Goal: Task Accomplishment & Management: Use online tool/utility

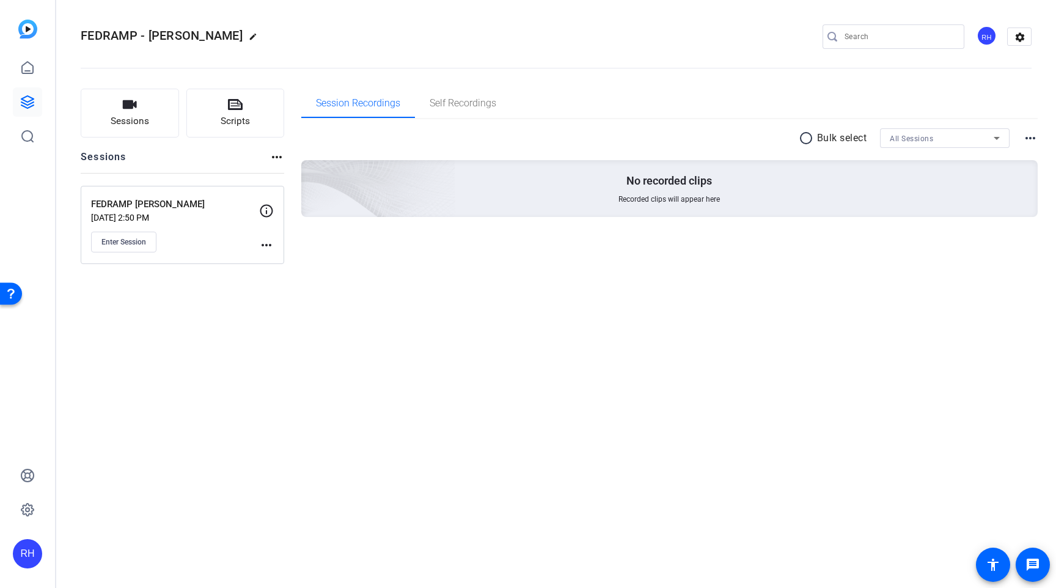
click at [268, 243] on mat-icon "more_horiz" at bounding box center [266, 245] width 15 height 15
click at [280, 260] on span "Edit Session" at bounding box center [297, 262] width 56 height 15
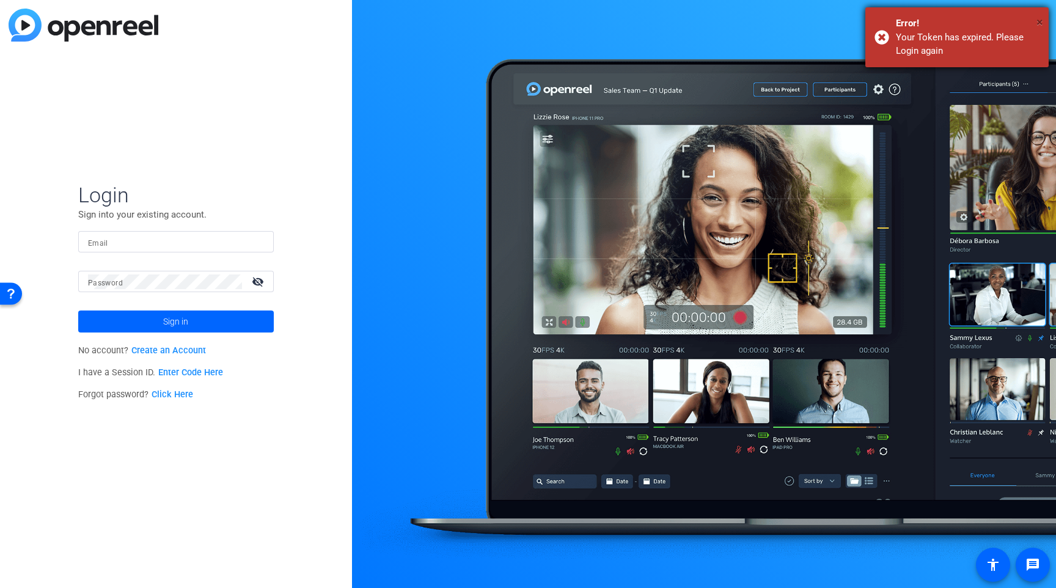
click at [1042, 23] on span "×" at bounding box center [1039, 22] width 7 height 15
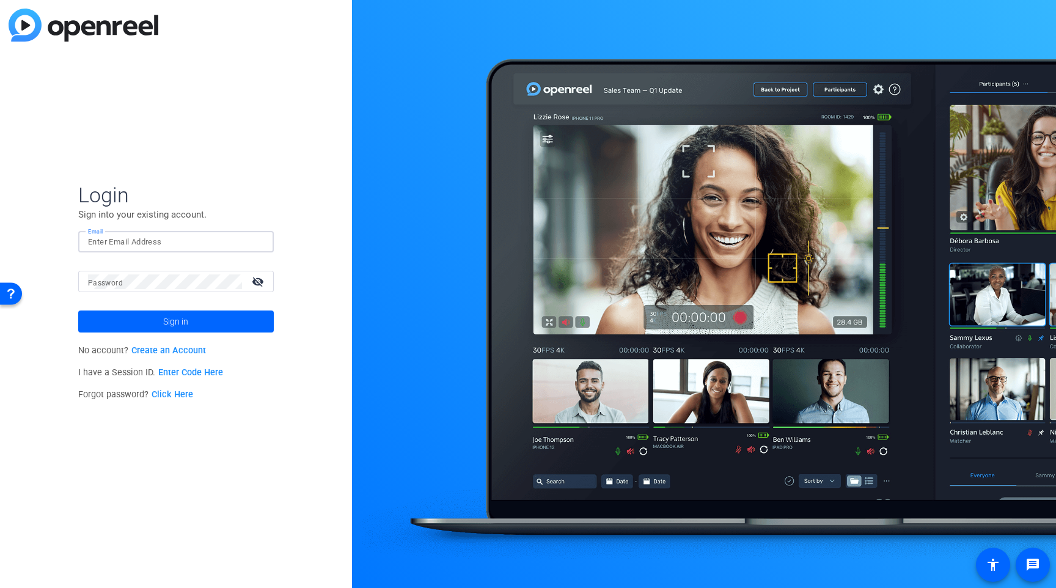
click at [132, 239] on input "Email" at bounding box center [176, 242] width 176 height 15
type input "[PERSON_NAME][EMAIL_ADDRESS][DOMAIN_NAME]"
drag, startPoint x: 186, startPoint y: 168, endPoint x: 115, endPoint y: 204, distance: 79.5
click at [181, 171] on div "Login Sign into your existing account. Email [PERSON_NAME][EMAIL_ADDRESS][DOMAI…" at bounding box center [176, 294] width 352 height 588
click at [200, 318] on span at bounding box center [175, 321] width 195 height 29
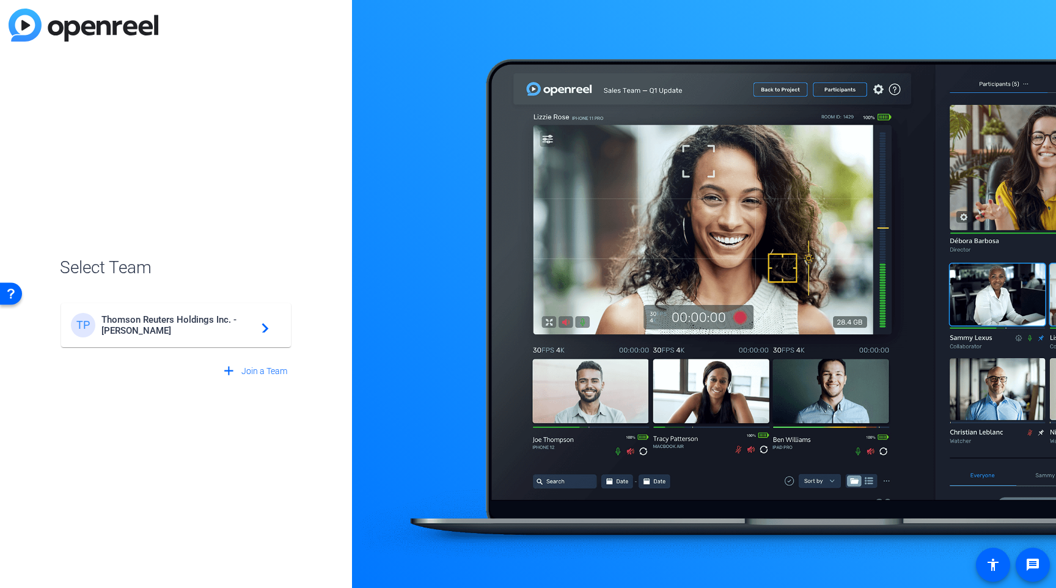
click at [231, 324] on span "Thomson Reuters Holdings Inc. - [PERSON_NAME]" at bounding box center [177, 325] width 153 height 22
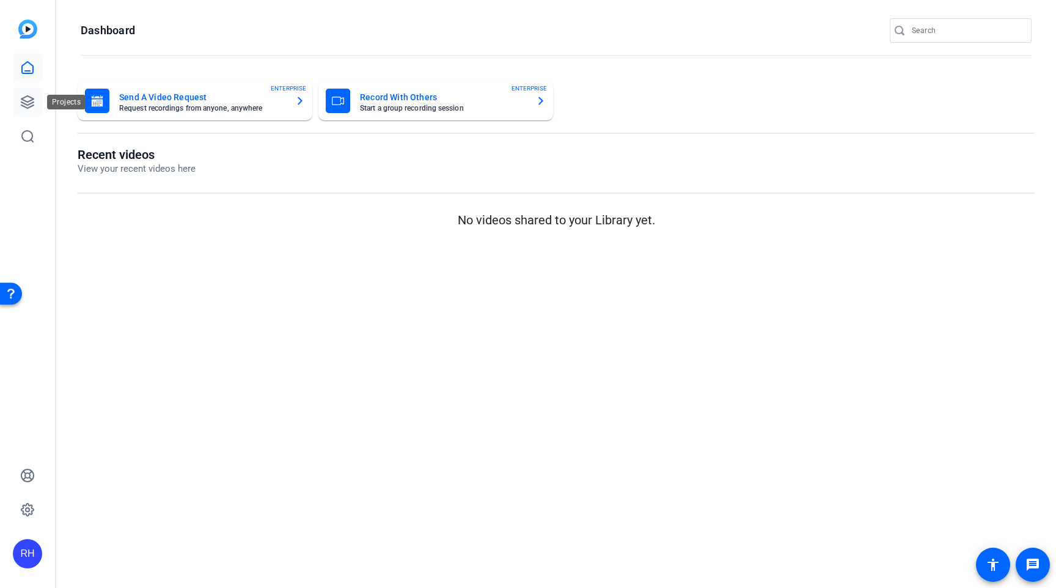
drag, startPoint x: 27, startPoint y: 110, endPoint x: 22, endPoint y: 103, distance: 8.7
click at [21, 103] on icon at bounding box center [27, 102] width 15 height 15
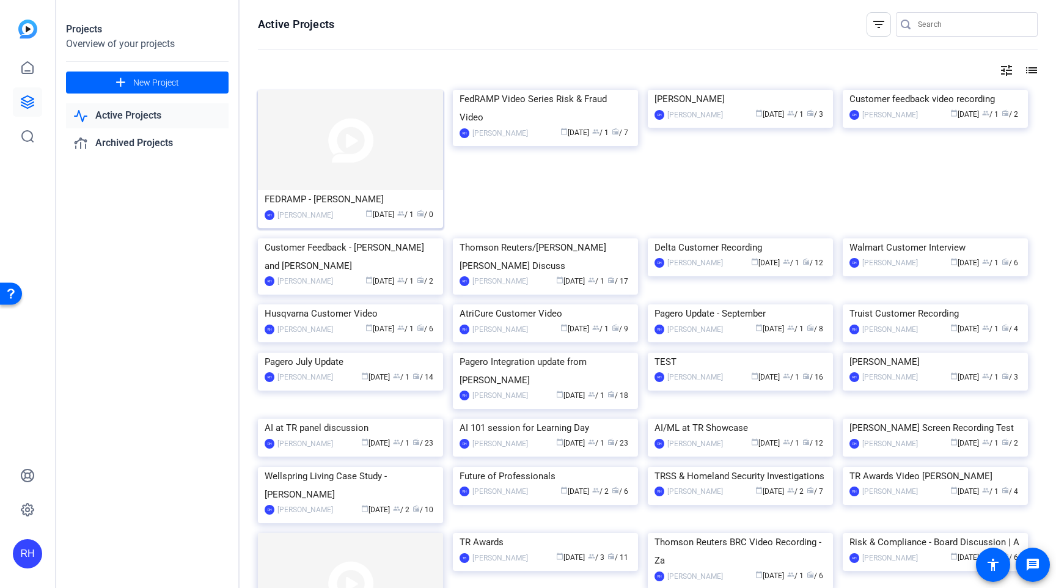
click at [325, 151] on img at bounding box center [350, 140] width 185 height 100
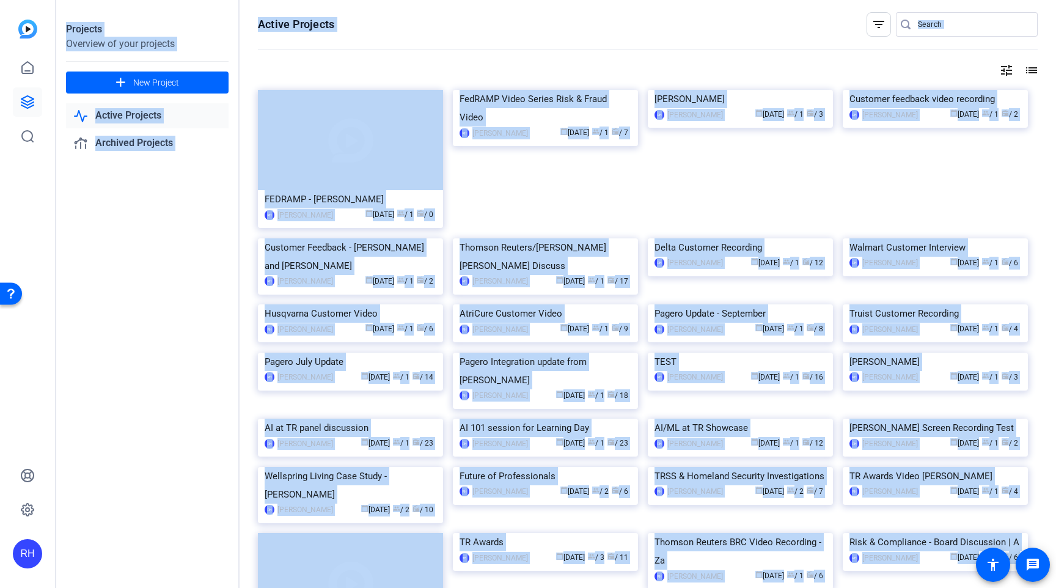
click at [326, 151] on div "Projects Overview of your projects add New Project Active Projects Archived Pro…" at bounding box center [555, 294] width 999 height 588
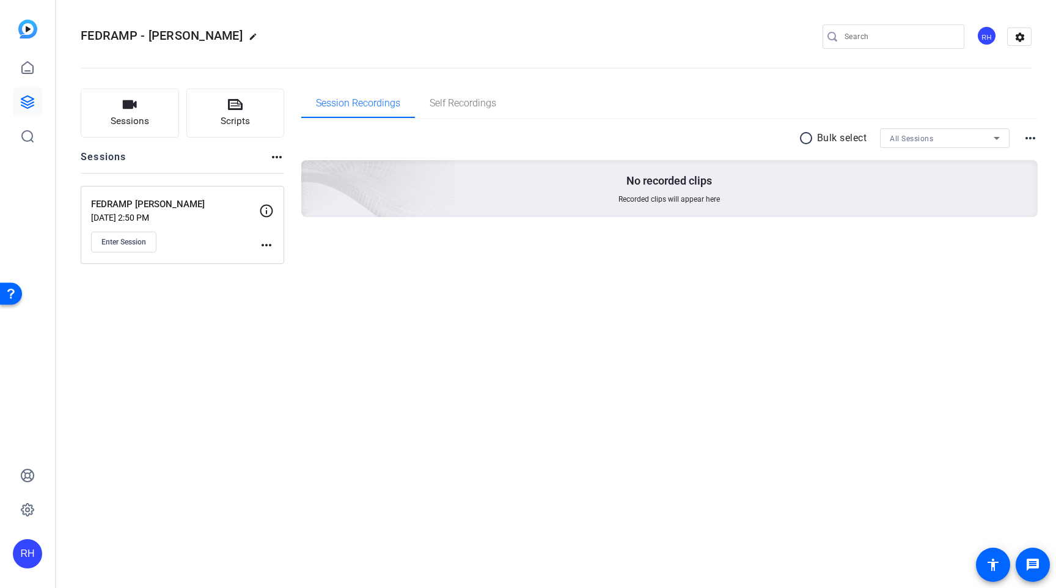
drag, startPoint x: 308, startPoint y: 335, endPoint x: 278, endPoint y: 316, distance: 36.3
click at [305, 331] on div "FEDRAMP - [PERSON_NAME] edit RH settings Sessions Scripts Sessions more_horiz F…" at bounding box center [555, 294] width 999 height 588
click at [127, 243] on span "Enter Session" at bounding box center [123, 242] width 45 height 10
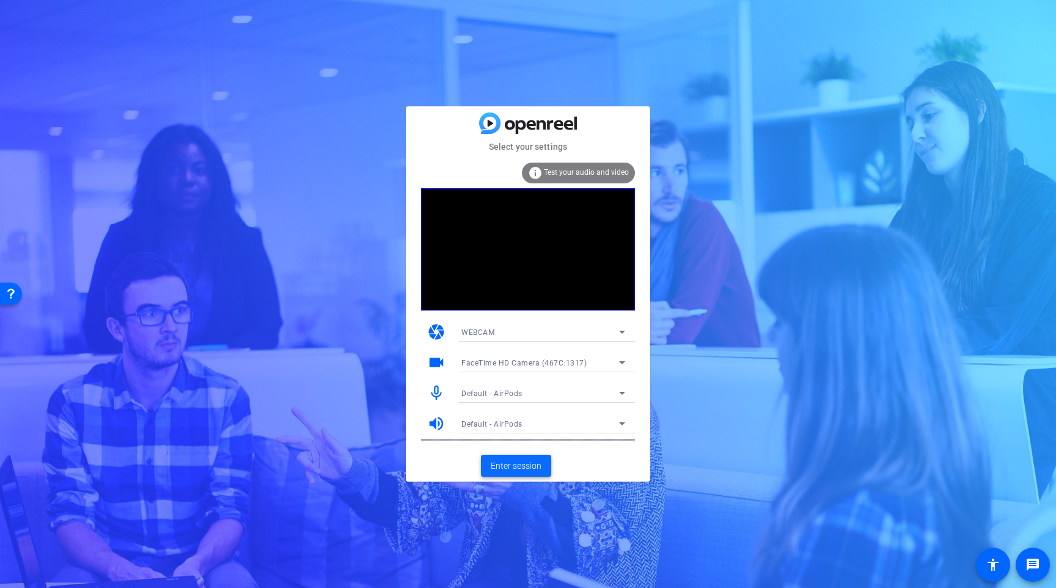
click at [511, 467] on span "Enter session" at bounding box center [516, 465] width 51 height 13
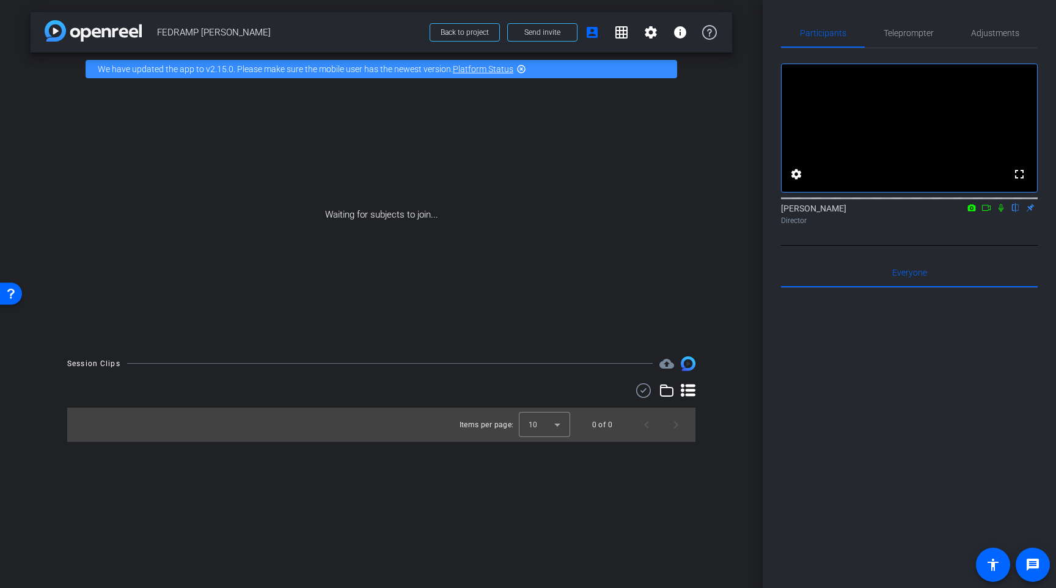
click at [986, 212] on icon at bounding box center [986, 207] width 10 height 9
click at [543, 38] on span at bounding box center [542, 32] width 69 height 29
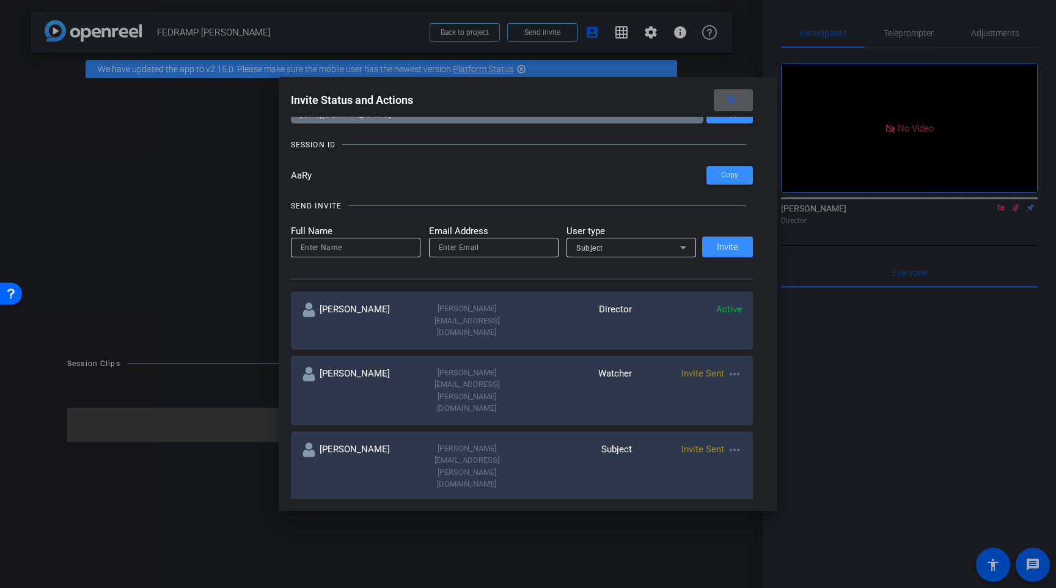
scroll to position [59, 0]
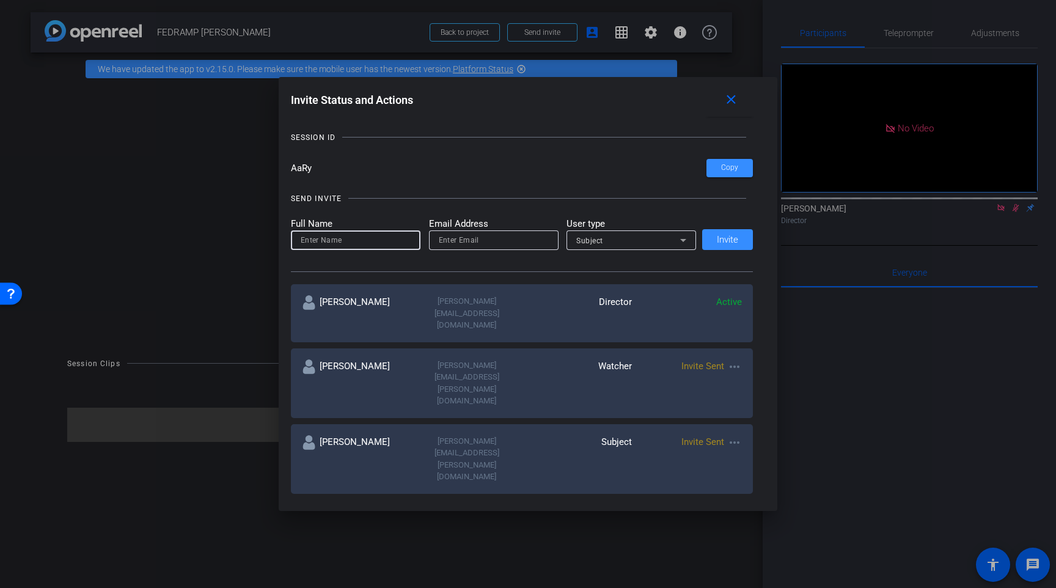
click at [323, 243] on input at bounding box center [356, 240] width 110 height 15
type input "Megan McGarvey"
click at [511, 244] on input "email" at bounding box center [494, 240] width 110 height 15
paste input "Megan.McGarvey@thomsonreuters.com"
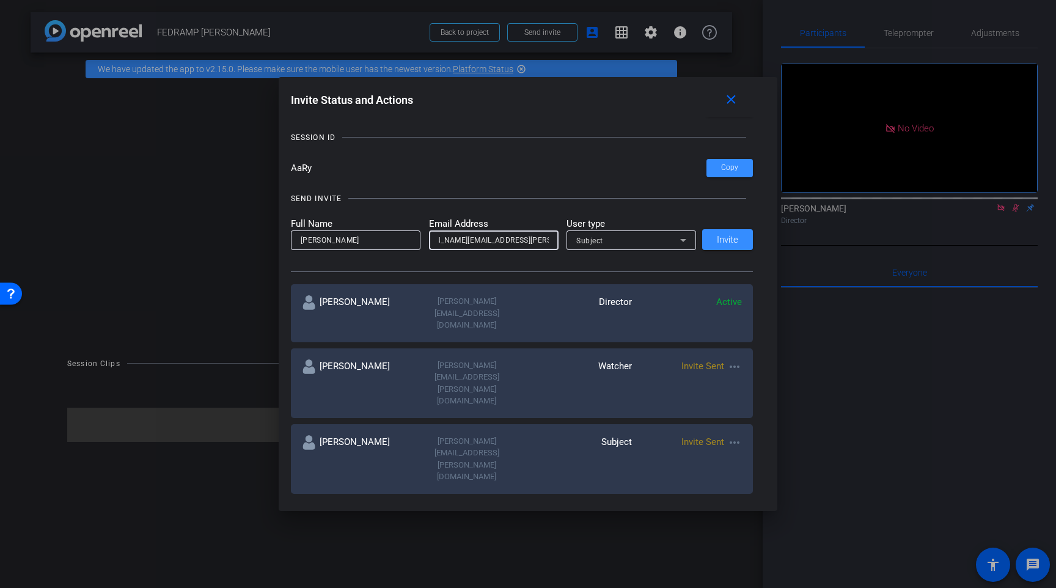
type input "Megan.McGarvey@thomsonreuters.com"
click at [620, 236] on div "Subject" at bounding box center [628, 240] width 104 height 15
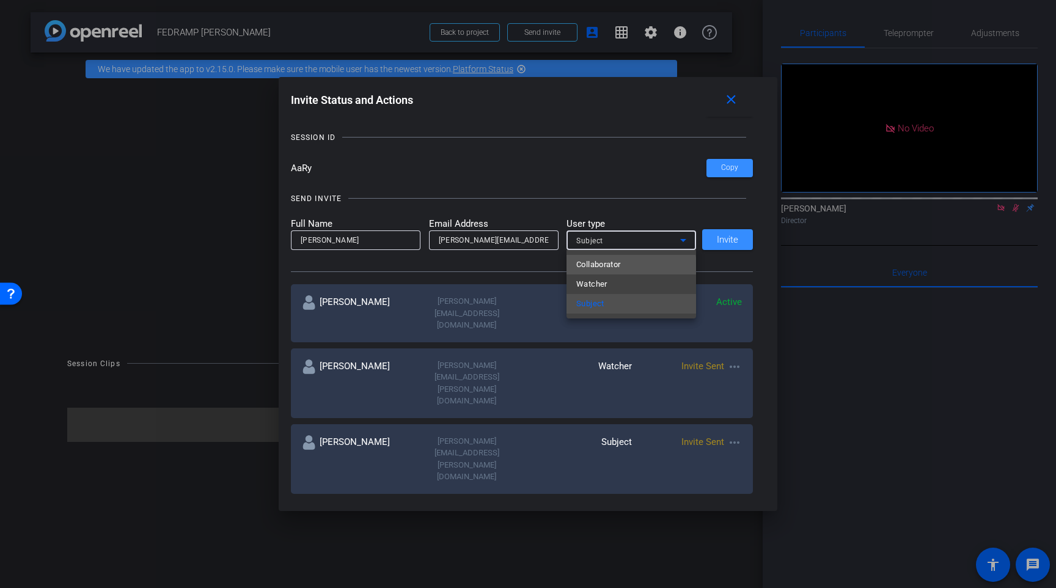
click at [597, 268] on span "Collaborator" at bounding box center [598, 264] width 45 height 15
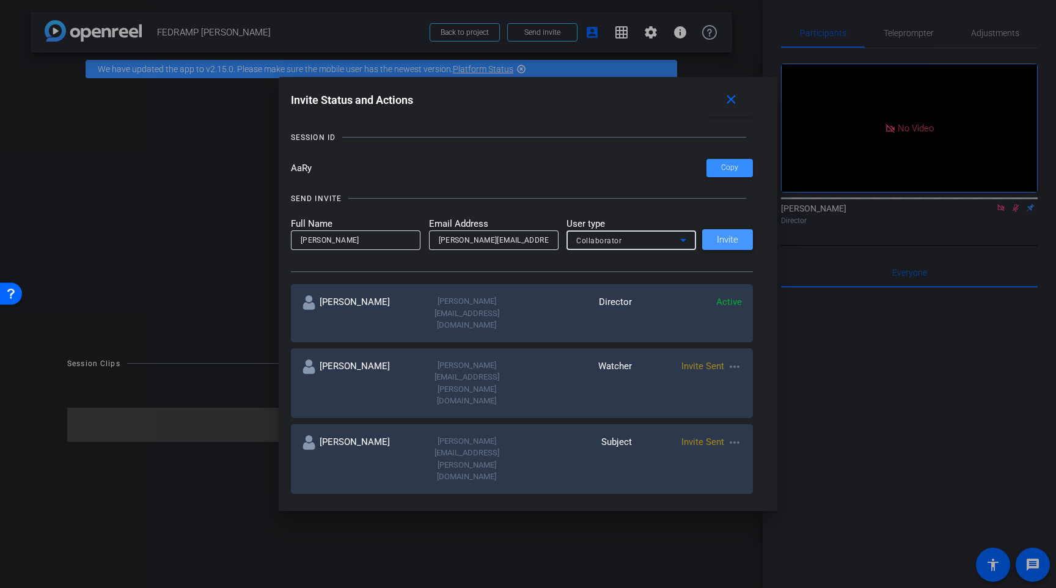
click at [720, 239] on span "Invite" at bounding box center [727, 239] width 21 height 9
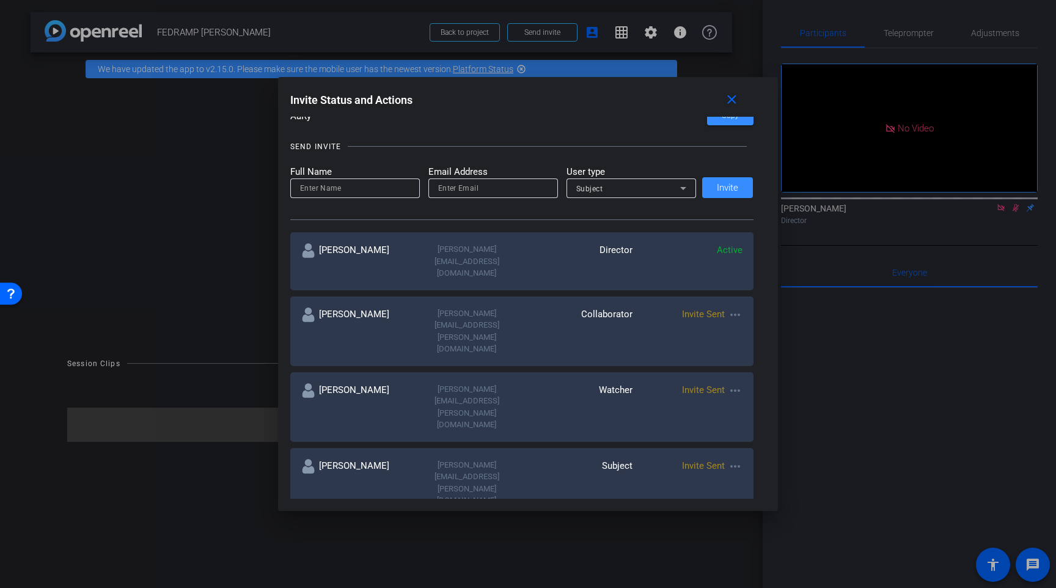
scroll to position [112, 0]
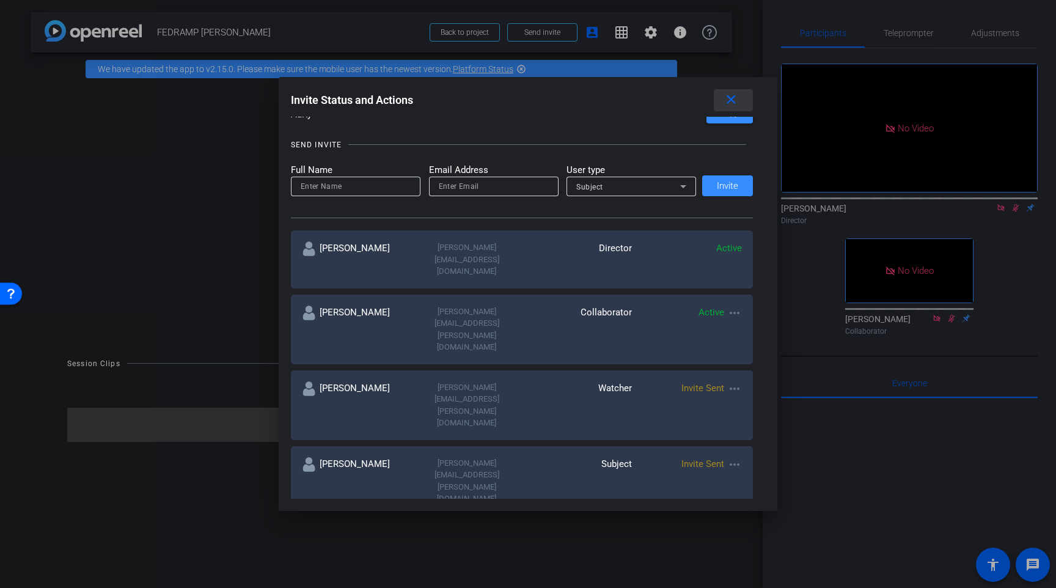
drag, startPoint x: 726, startPoint y: 102, endPoint x: 733, endPoint y: 104, distance: 7.6
click at [726, 102] on mat-icon "close" at bounding box center [730, 99] width 15 height 15
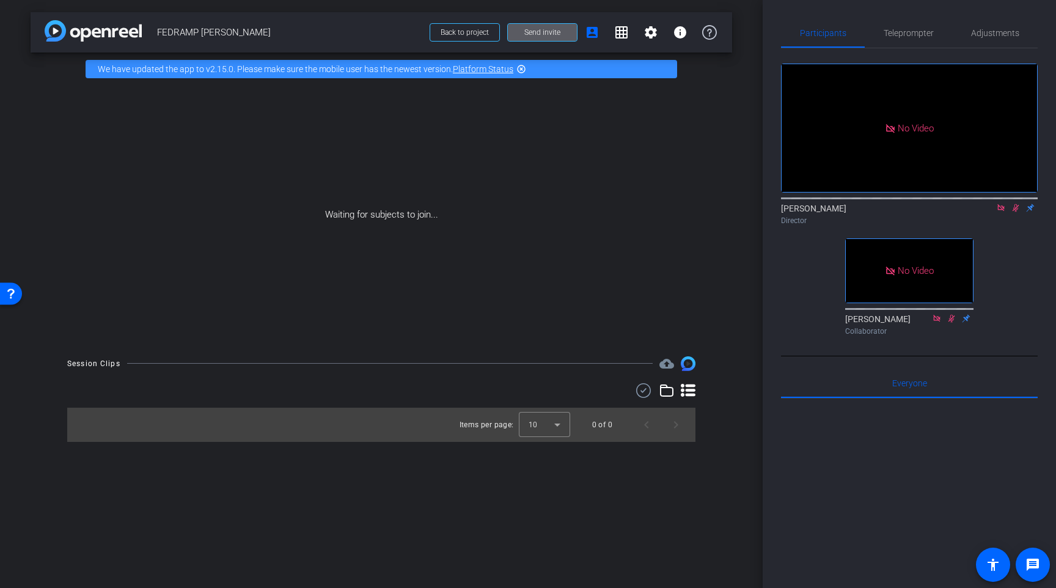
click at [1003, 212] on icon at bounding box center [1001, 207] width 10 height 9
click at [997, 212] on icon at bounding box center [1001, 207] width 10 height 9
click at [901, 34] on span "Teleprompter" at bounding box center [908, 33] width 50 height 9
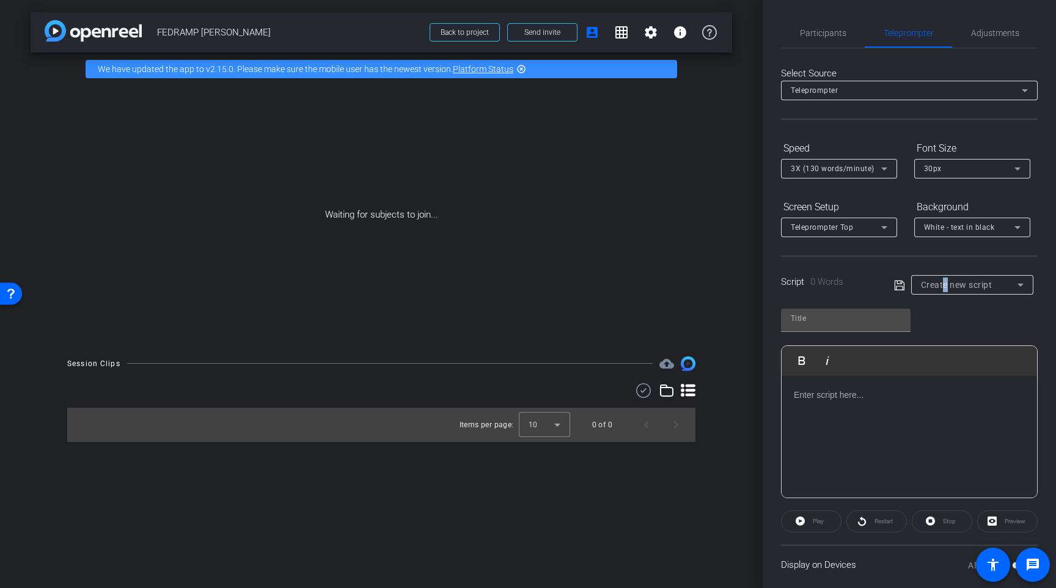
click at [944, 283] on span "Create new script" at bounding box center [956, 285] width 71 height 10
click at [945, 326] on span "FedRamp Pat" at bounding box center [945, 328] width 49 height 15
type input "FedRamp Pat"
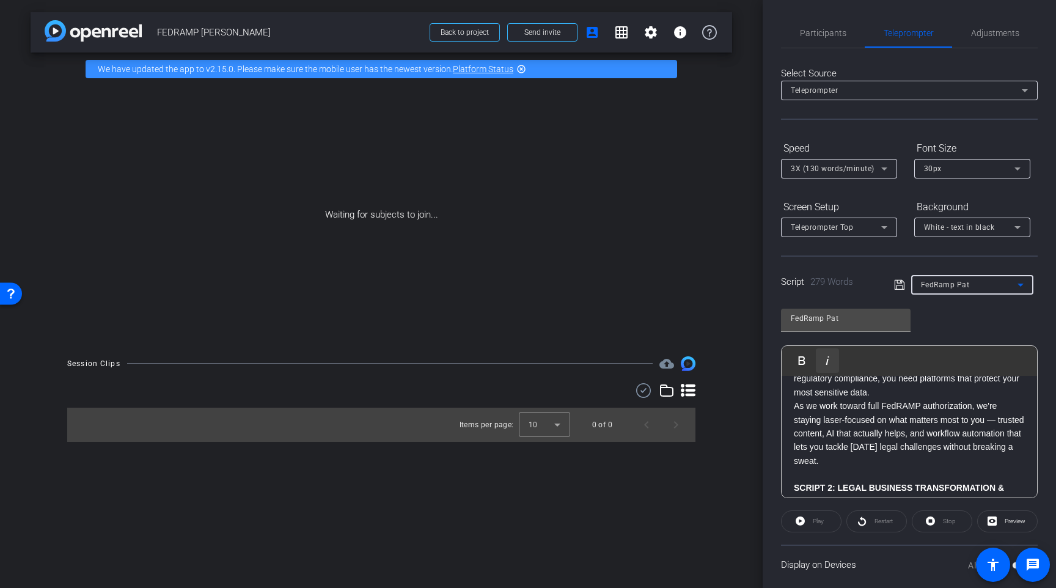
scroll to position [221, 0]
click at [822, 38] on span "Participants" at bounding box center [823, 32] width 46 height 29
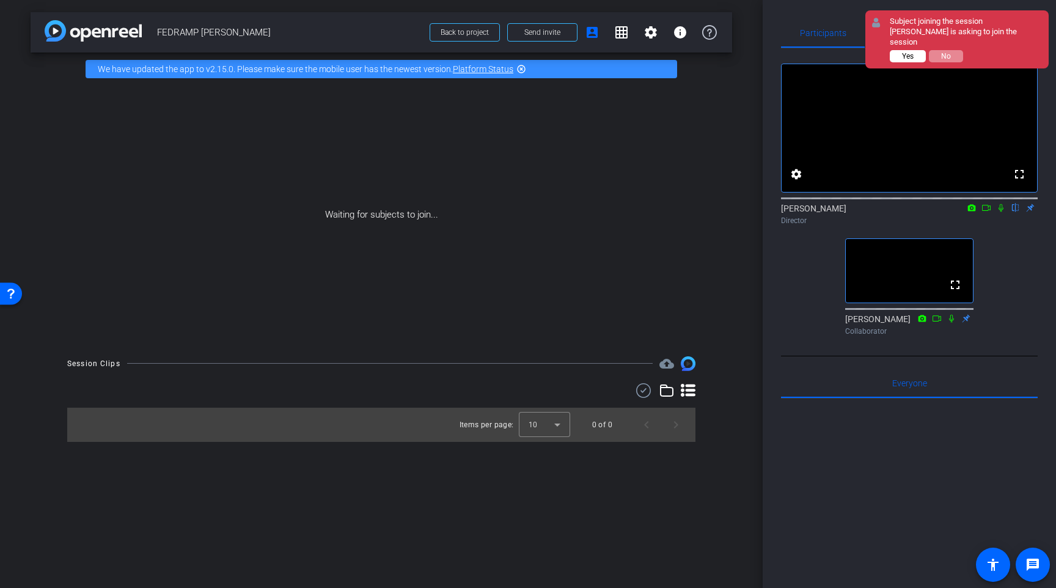
click at [903, 52] on span "Yes" at bounding box center [908, 56] width 12 height 9
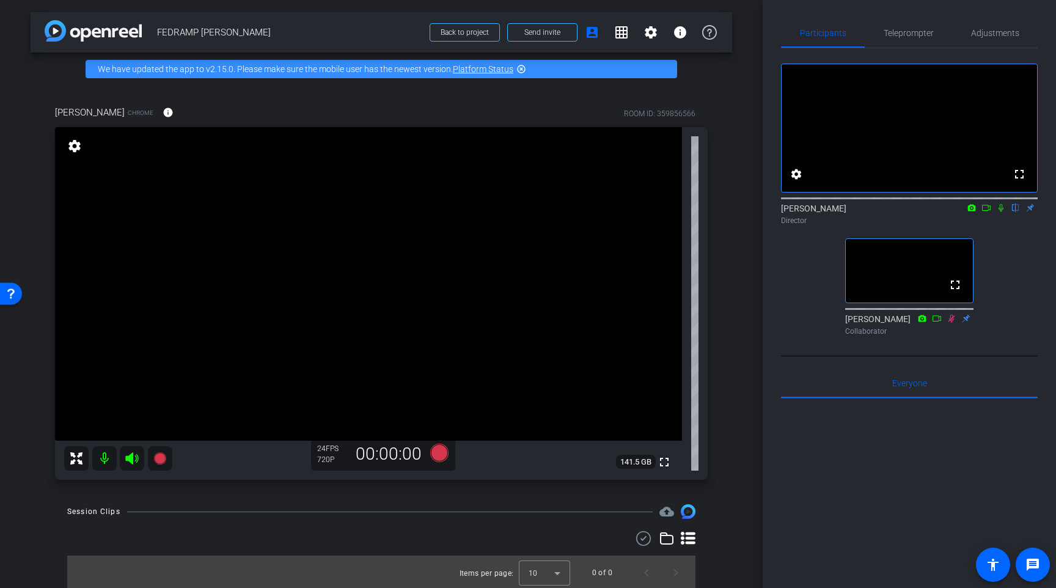
click at [729, 139] on div "Pat Eveland Chrome info ROOM ID: 359856566 fullscreen settings 141.5 GB 24 FPS …" at bounding box center [381, 289] width 701 height 406
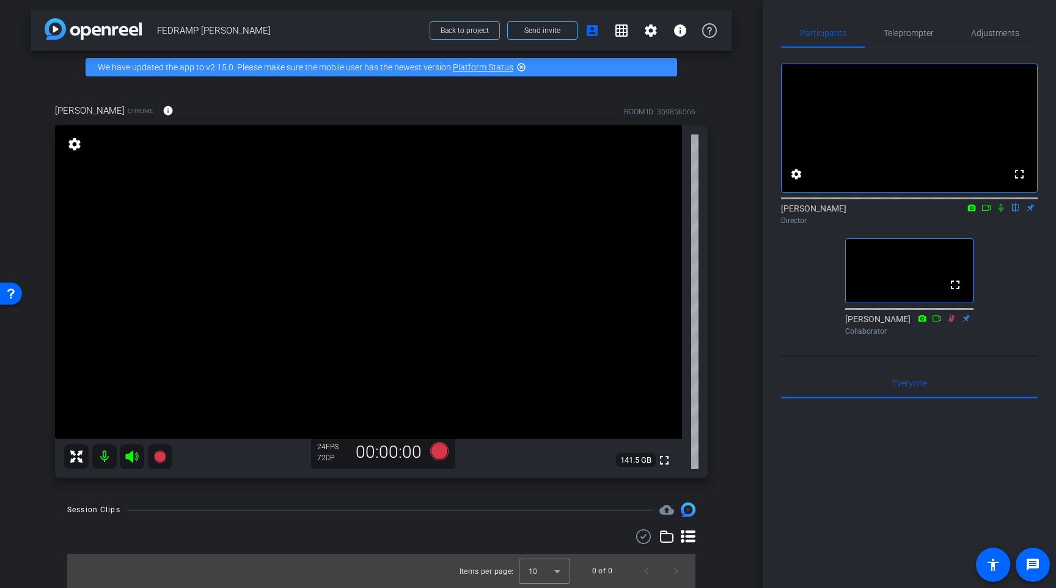
scroll to position [0, 0]
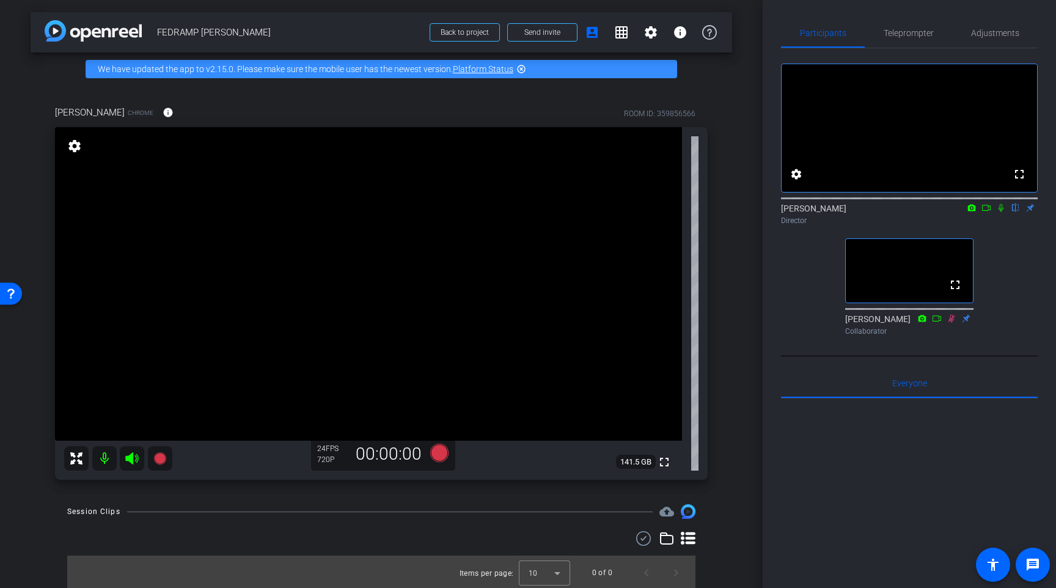
click at [795, 315] on div "fullscreen settings Raymond Hemson flip Director fullscreen Megan McGarvey Coll…" at bounding box center [909, 194] width 257 height 292
click at [735, 357] on div "arrow_back FEDRAMP PAT EVELAND Back to project Send invite account_box grid_on …" at bounding box center [381, 294] width 762 height 588
click at [794, 328] on div "fullscreen settings Raymond Hemson flip Director fullscreen Megan McGarvey Coll…" at bounding box center [909, 194] width 257 height 292
click at [732, 364] on div "arrow_back FEDRAMP PAT EVELAND Back to project Send invite account_box grid_on …" at bounding box center [381, 294] width 762 height 588
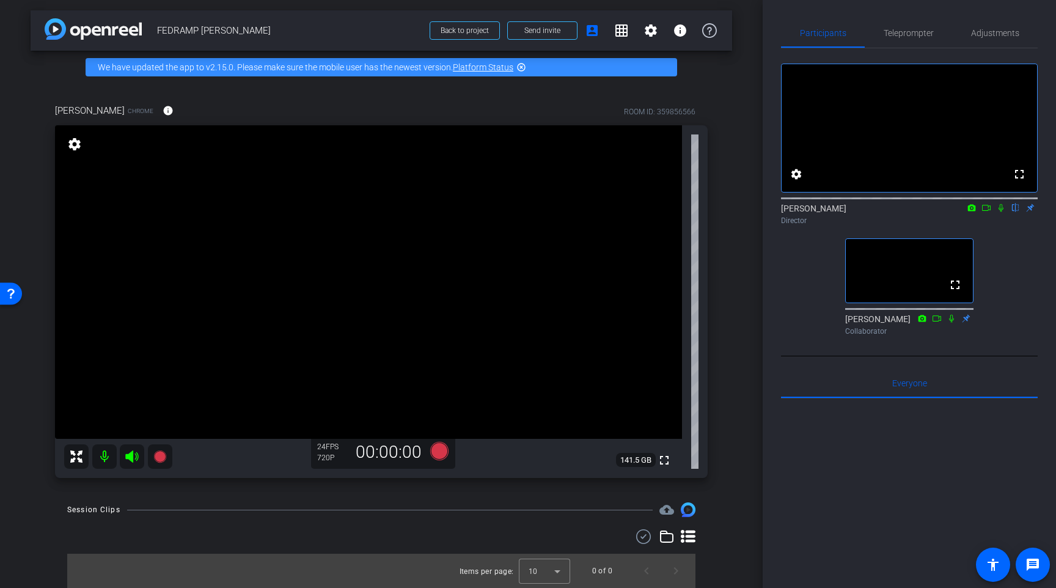
click at [737, 216] on div "arrow_back FEDRAMP PAT EVELAND Back to project Send invite account_box grid_on …" at bounding box center [381, 292] width 762 height 588
click at [739, 281] on div "arrow_back FEDRAMP PAT EVELAND Back to project Send invite account_box grid_on …" at bounding box center [381, 292] width 762 height 588
click at [725, 318] on div "Pat Eveland Chrome info ROOM ID: 359856566 fullscreen settings 141.5 GB 24 FPS …" at bounding box center [381, 287] width 701 height 406
click at [766, 409] on div "Participants Teleprompter Adjustments fullscreen settings Raymond Hemson flip D…" at bounding box center [908, 294] width 293 height 588
click at [902, 37] on span "Teleprompter" at bounding box center [908, 33] width 50 height 9
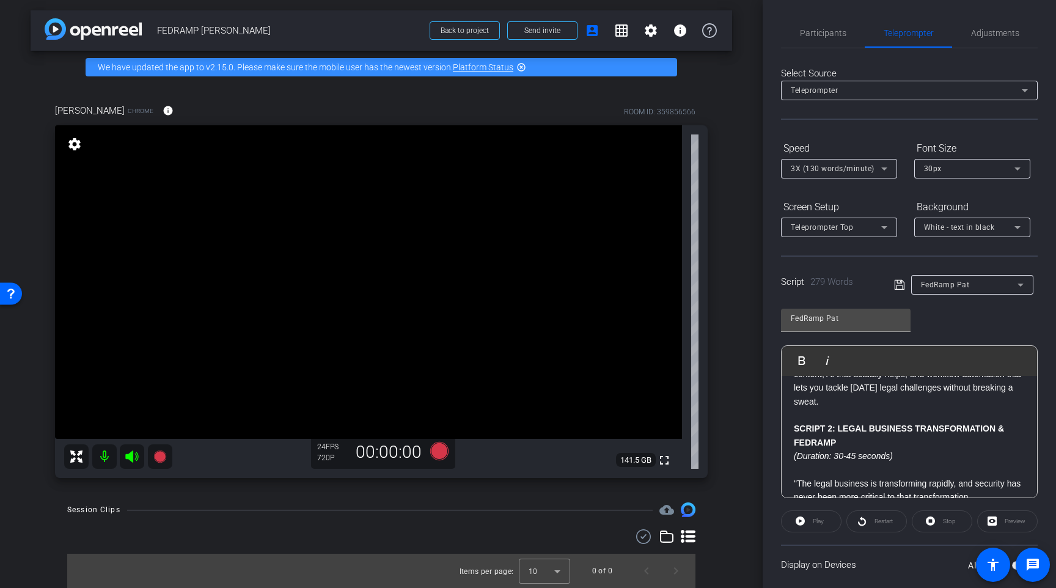
scroll to position [279, 0]
click at [1002, 527] on div "Preview" at bounding box center [1007, 521] width 60 height 22
click at [992, 523] on div "Preview" at bounding box center [1007, 521] width 60 height 22
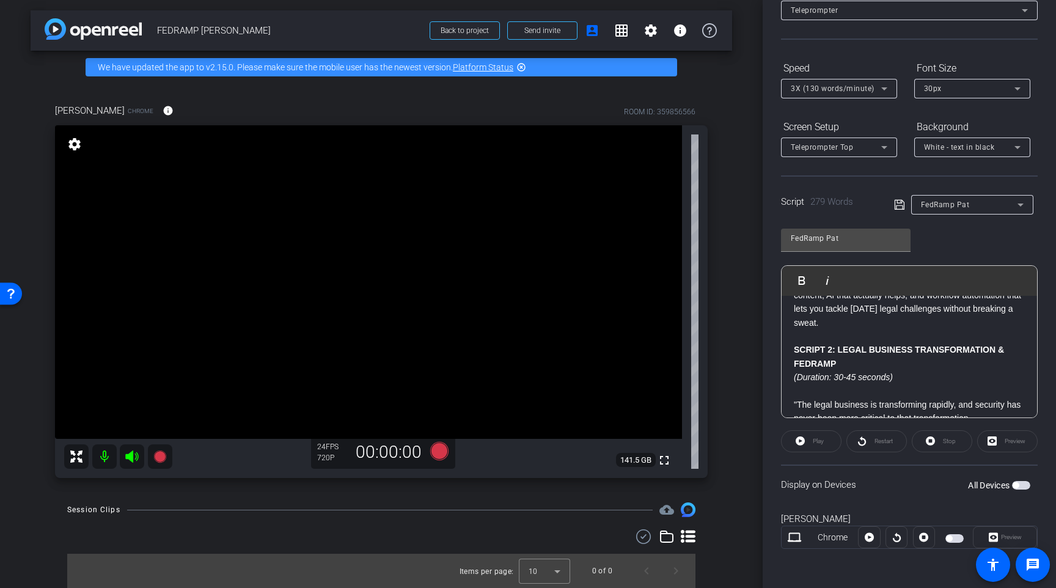
click at [1016, 485] on span "button" at bounding box center [1015, 485] width 6 height 6
click at [900, 493] on div "Display on Devices All Devices" at bounding box center [909, 484] width 257 height 40
click at [990, 441] on div "Preview" at bounding box center [1007, 441] width 60 height 22
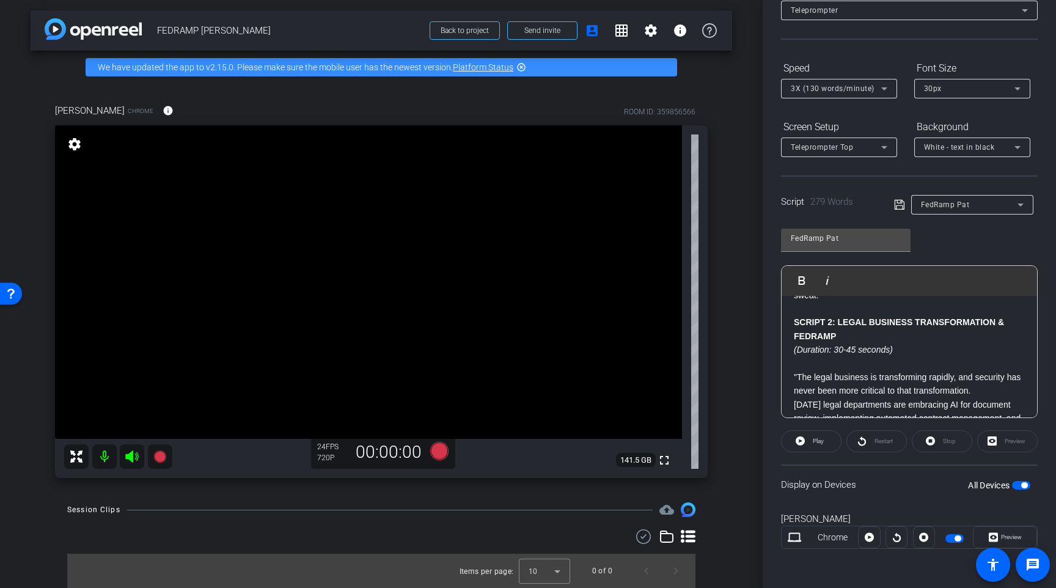
scroll to position [0, 0]
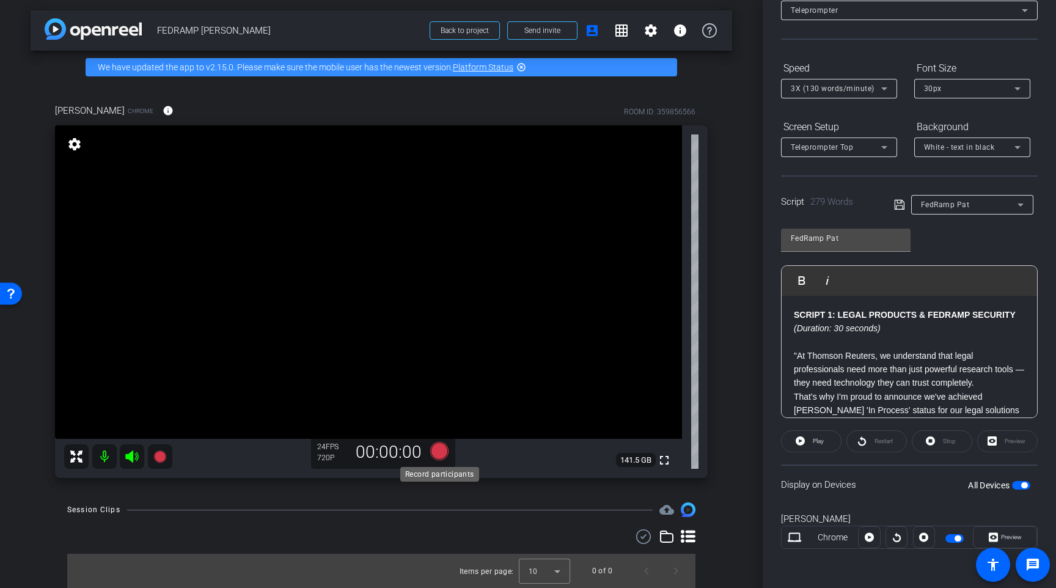
click at [434, 453] on icon at bounding box center [439, 451] width 18 height 18
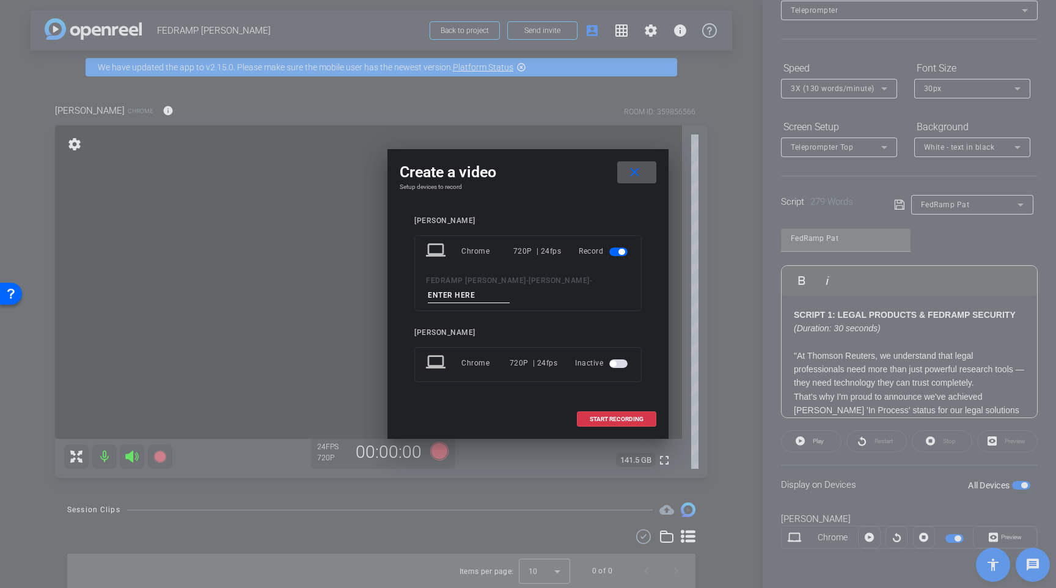
click at [461, 294] on input at bounding box center [469, 295] width 82 height 15
type input "/"
type input "TEST"
click at [636, 426] on span at bounding box center [616, 418] width 78 height 29
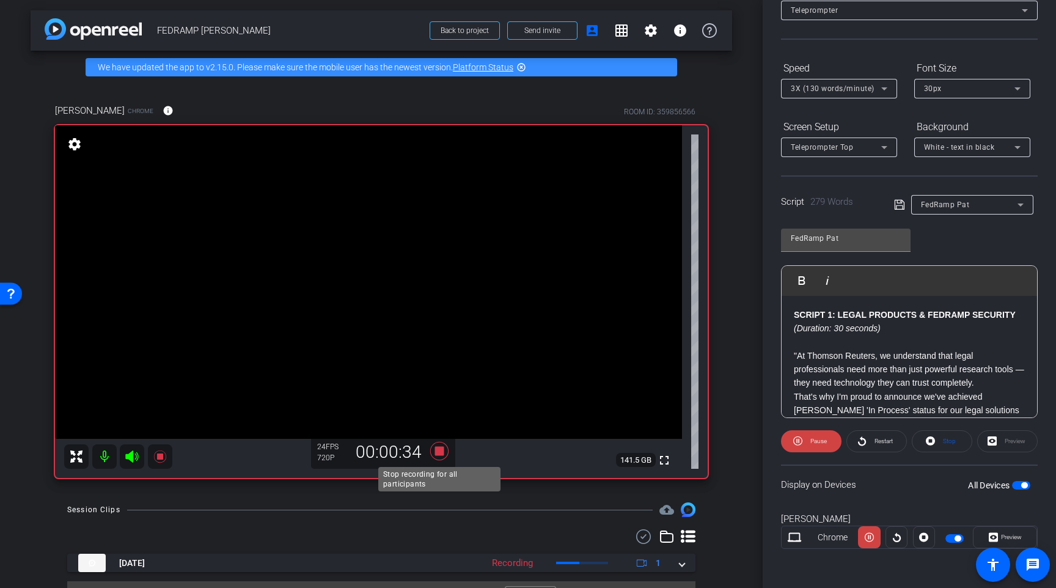
click at [440, 453] on icon at bounding box center [439, 451] width 18 height 18
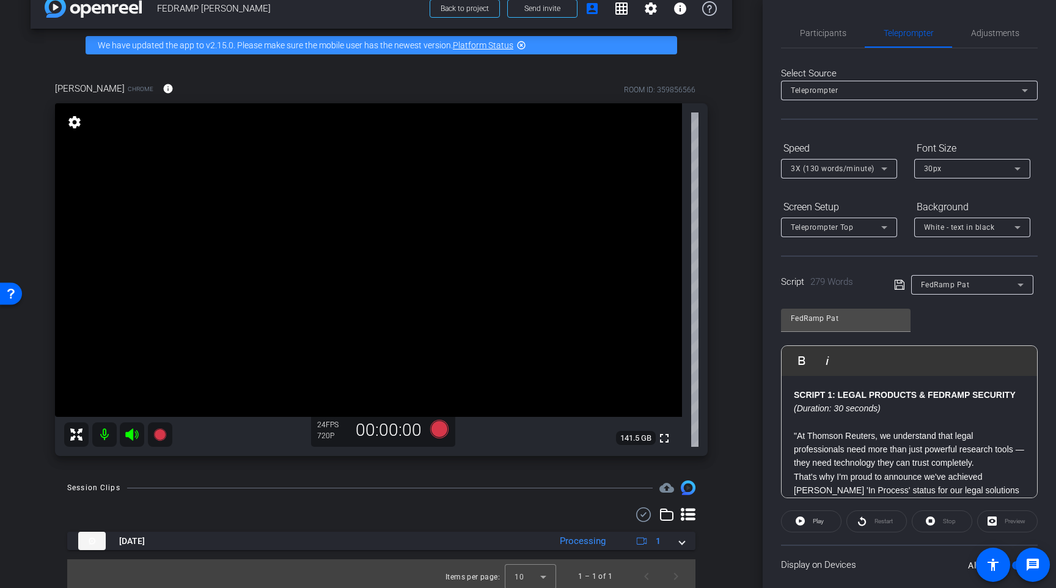
scroll to position [29, 0]
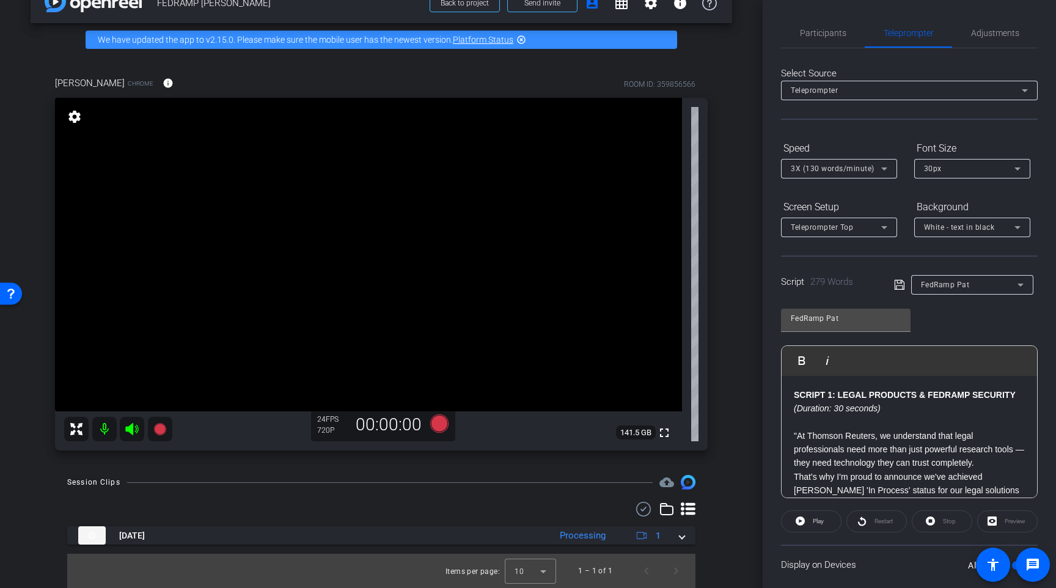
click at [732, 351] on div "arrow_back FEDRAMP PAT EVELAND Back to project Send invite account_box grid_on …" at bounding box center [381, 265] width 762 height 588
click at [769, 364] on div "Participants Teleprompter Adjustments settings Raymond Hemson flip Director Meg…" at bounding box center [908, 294] width 293 height 588
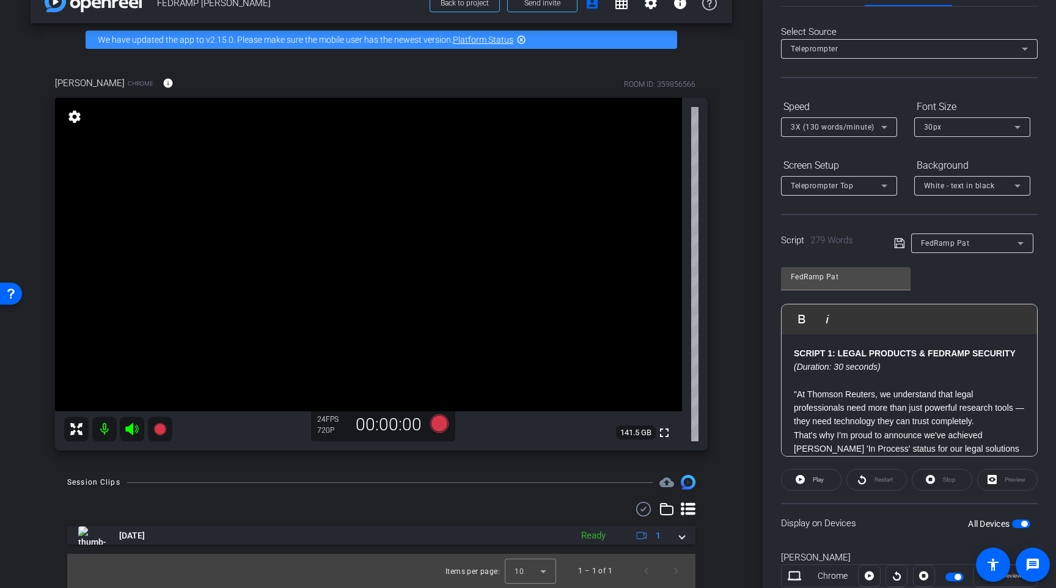
scroll to position [80, 0]
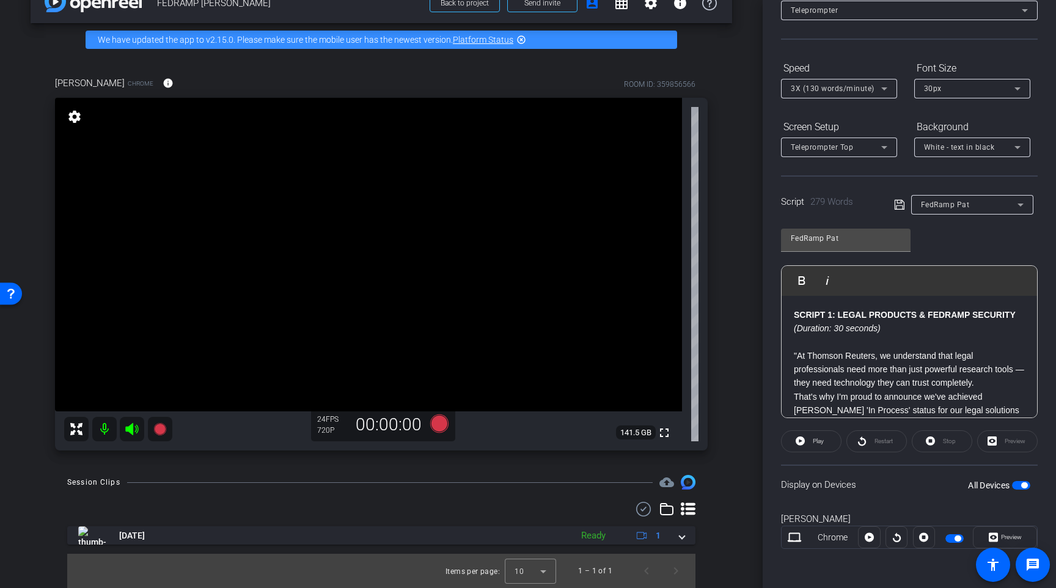
click at [913, 488] on div "Display on Devices All Devices" at bounding box center [909, 484] width 257 height 40
click at [944, 236] on div "FedRamp Pat Play Play from this location Play Selected Play and display the sel…" at bounding box center [909, 318] width 257 height 199
click at [770, 191] on div "Participants Teleprompter Adjustments settings Raymond Hemson flip Director Meg…" at bounding box center [908, 294] width 293 height 588
click at [918, 497] on div "Display on Devices All Devices" at bounding box center [909, 484] width 257 height 40
click at [895, 345] on p at bounding box center [909, 341] width 231 height 13
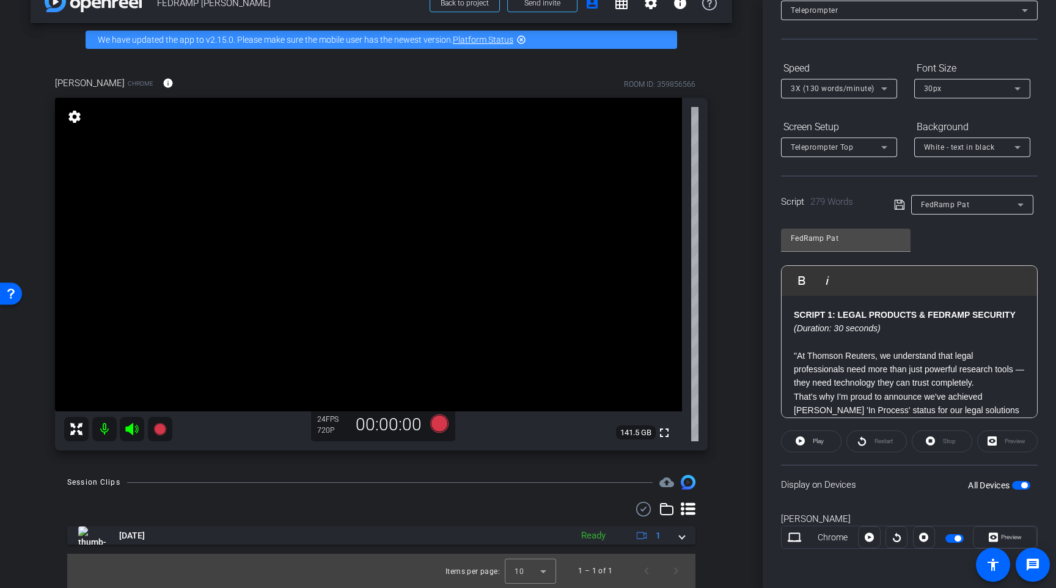
scroll to position [27, 0]
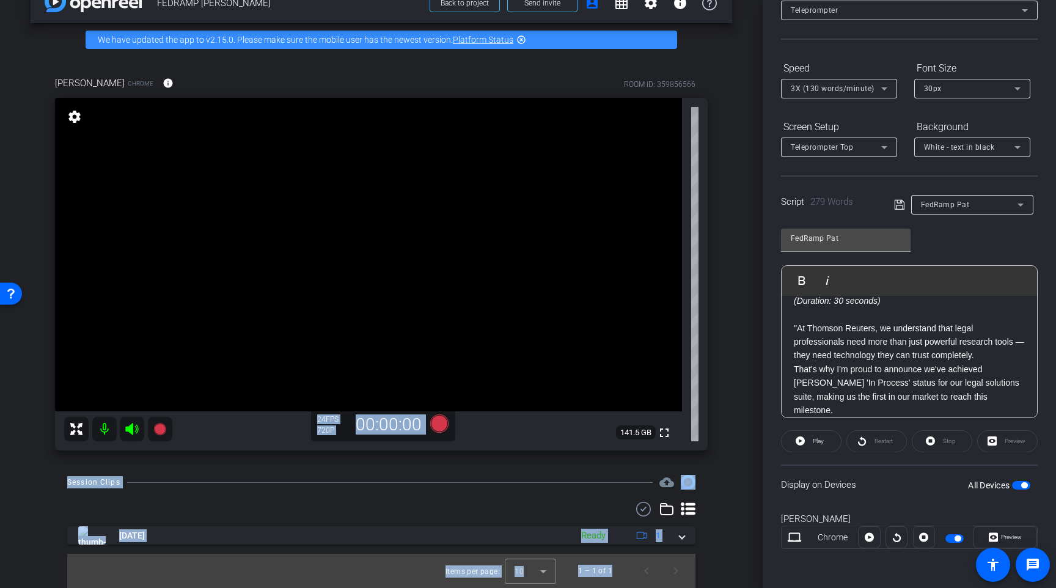
drag, startPoint x: 743, startPoint y: 404, endPoint x: 743, endPoint y: 574, distance: 170.4
click at [743, 574] on div "arrow_back FEDRAMP PAT EVELAND Back to project Send invite account_box grid_on …" at bounding box center [381, 294] width 762 height 588
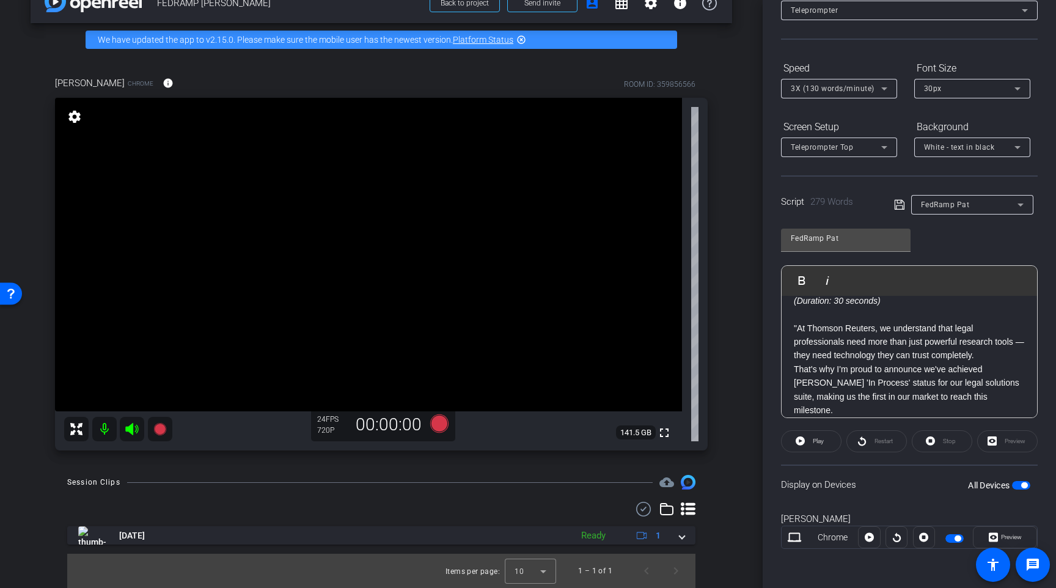
click at [746, 418] on div "arrow_back FEDRAMP PAT EVELAND Back to project Send invite account_box grid_on …" at bounding box center [381, 265] width 762 height 588
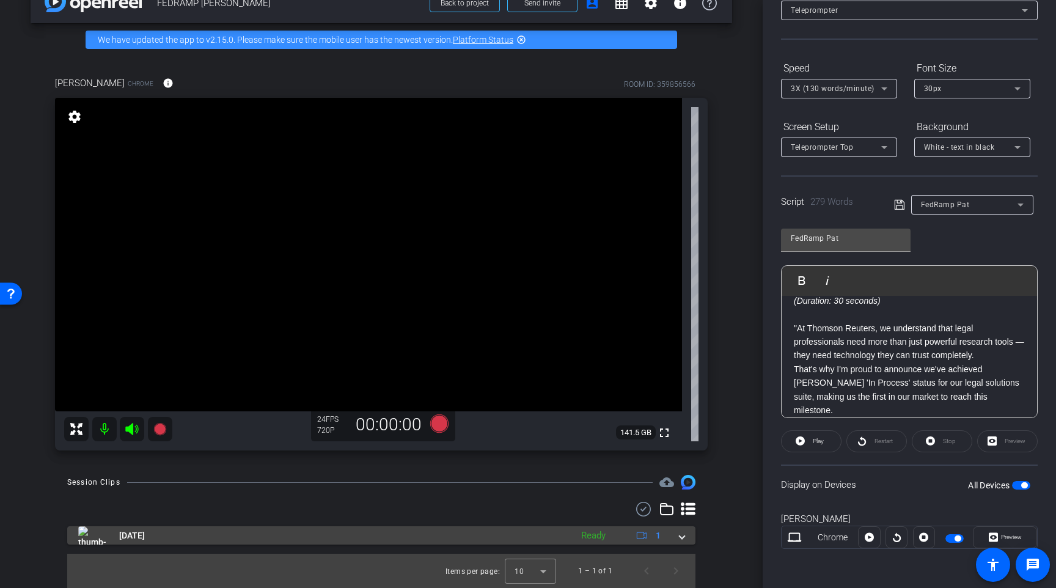
click at [677, 537] on div "Oct 13, 2025 Ready 1" at bounding box center [378, 535] width 601 height 18
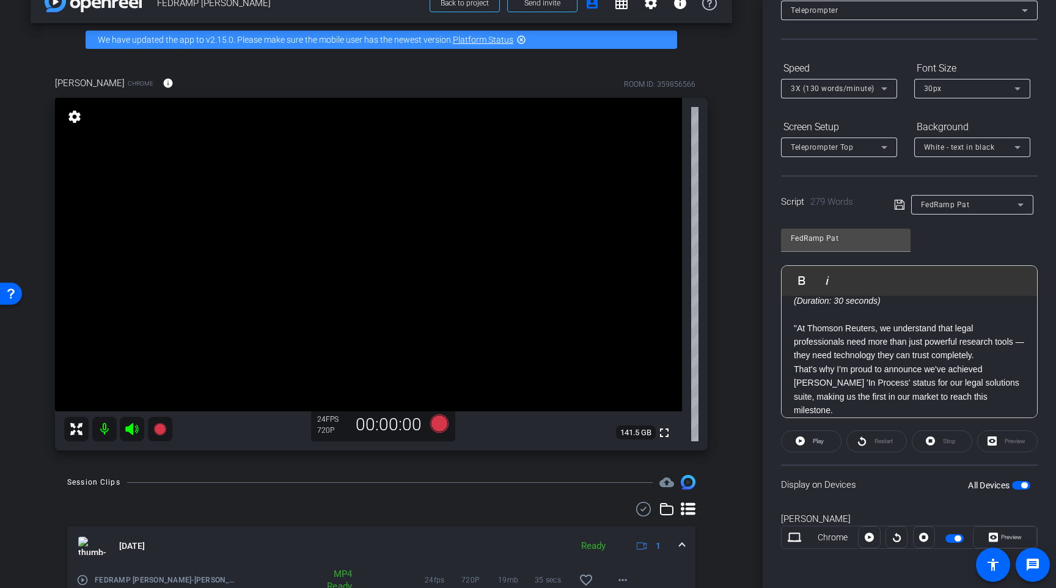
scroll to position [92, 0]
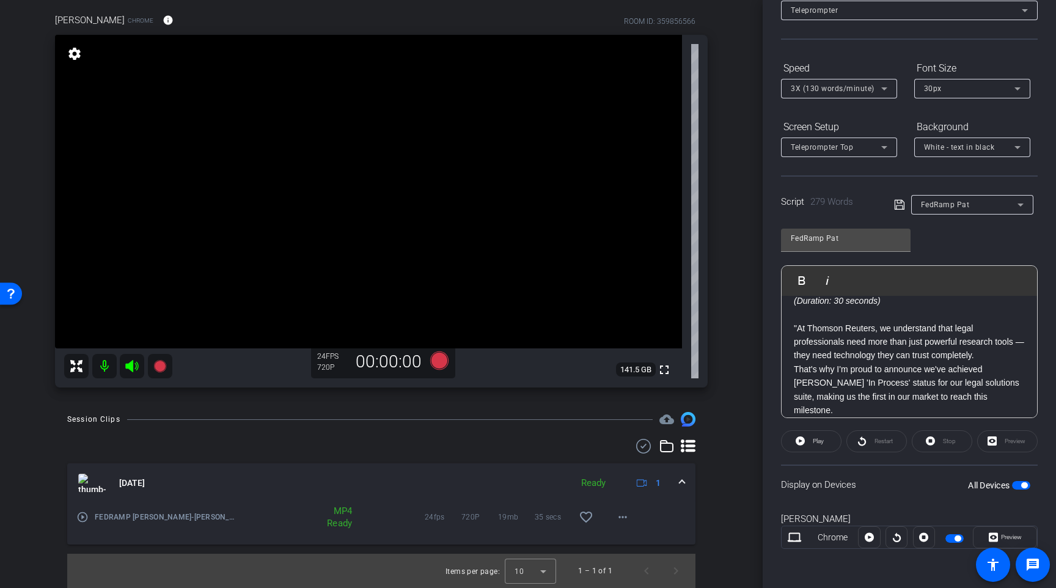
click at [80, 522] on mat-icon "play_circle_outline" at bounding box center [82, 517] width 12 height 12
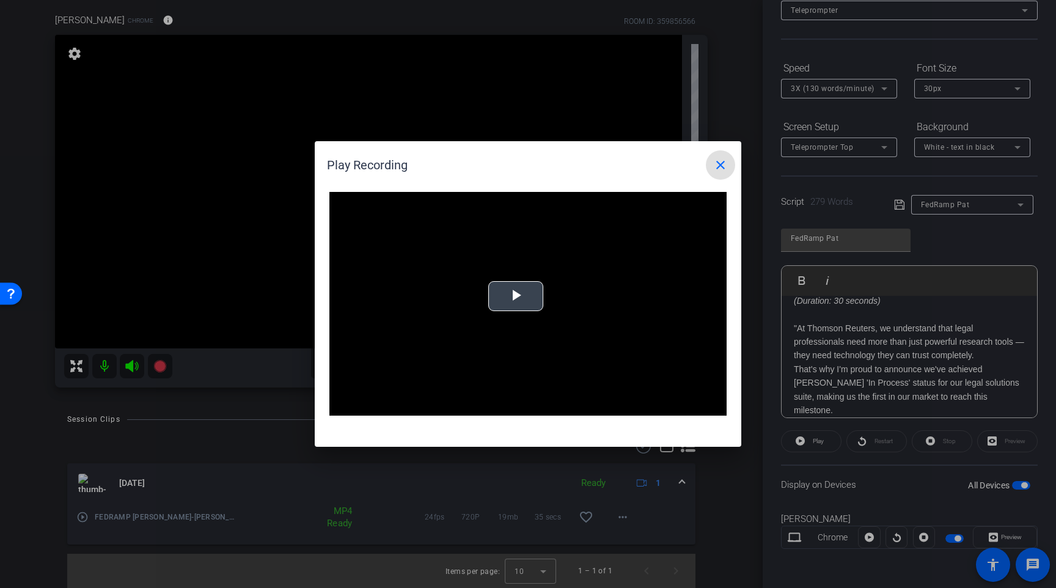
click at [516, 296] on span "Video Player" at bounding box center [516, 296] width 0 height 0
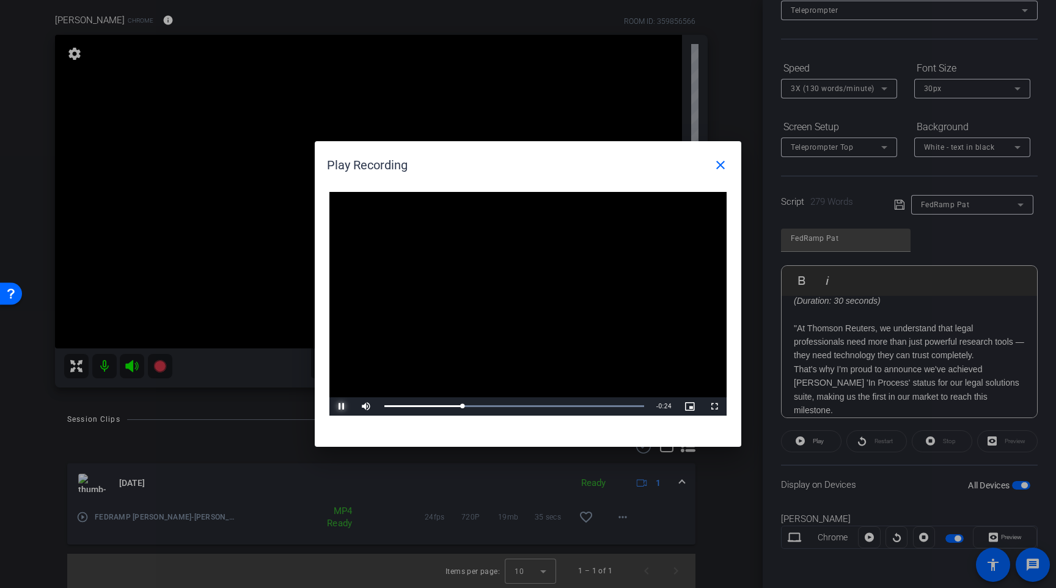
click at [339, 406] on span "Video Player" at bounding box center [341, 406] width 24 height 0
click at [720, 167] on mat-icon "close" at bounding box center [720, 165] width 15 height 15
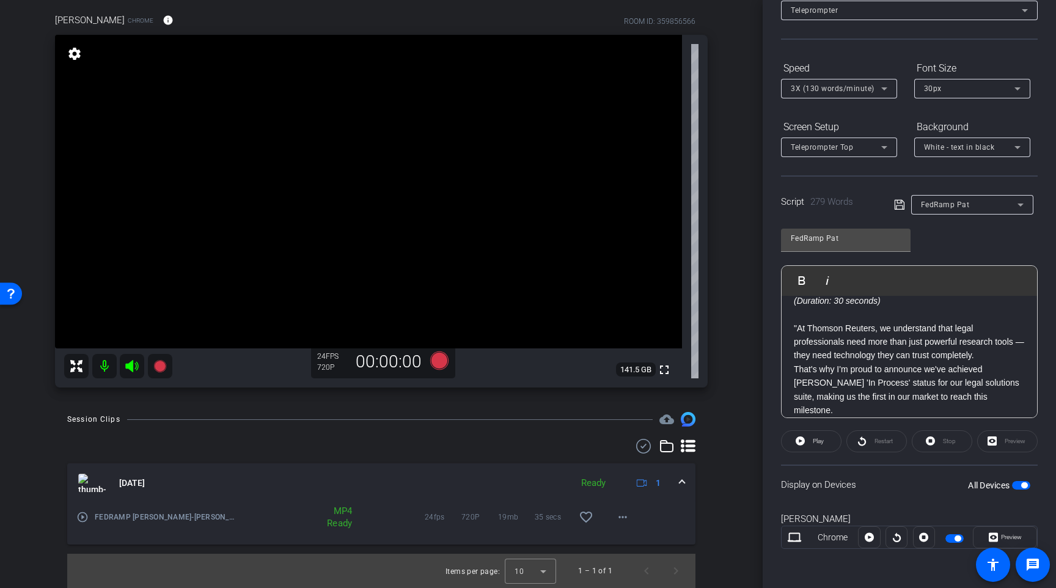
click at [746, 203] on div "arrow_back FEDRAMP PAT EVELAND Back to project Send invite account_box grid_on …" at bounding box center [381, 202] width 762 height 588
click at [735, 283] on div "arrow_back FEDRAMP PAT EVELAND Back to project Send invite account_box grid_on …" at bounding box center [381, 202] width 762 height 588
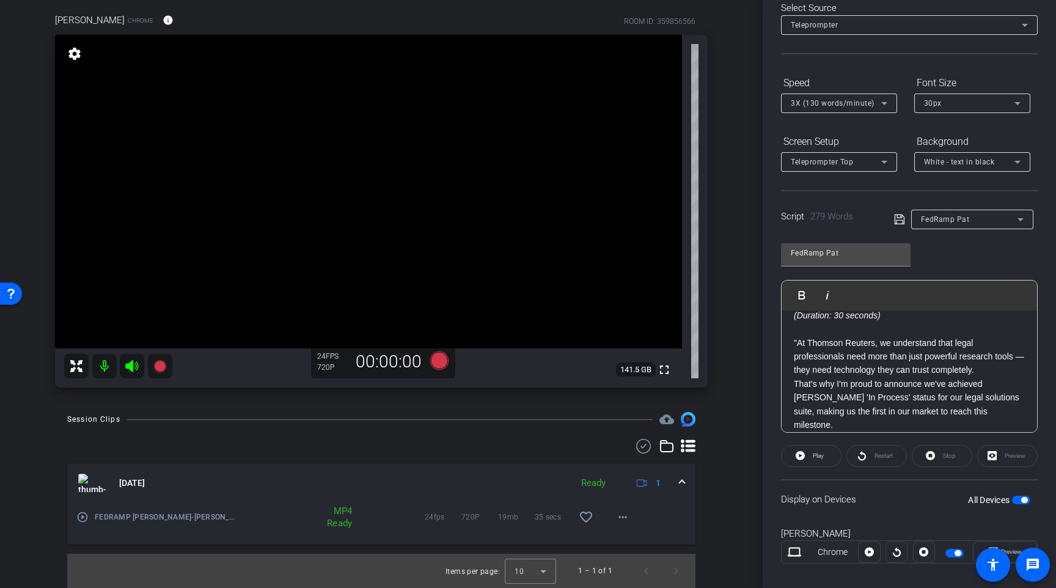
scroll to position [65, 0]
click at [738, 290] on div "arrow_back FEDRAMP PAT EVELAND Back to project Send invite account_box grid_on …" at bounding box center [381, 202] width 762 height 588
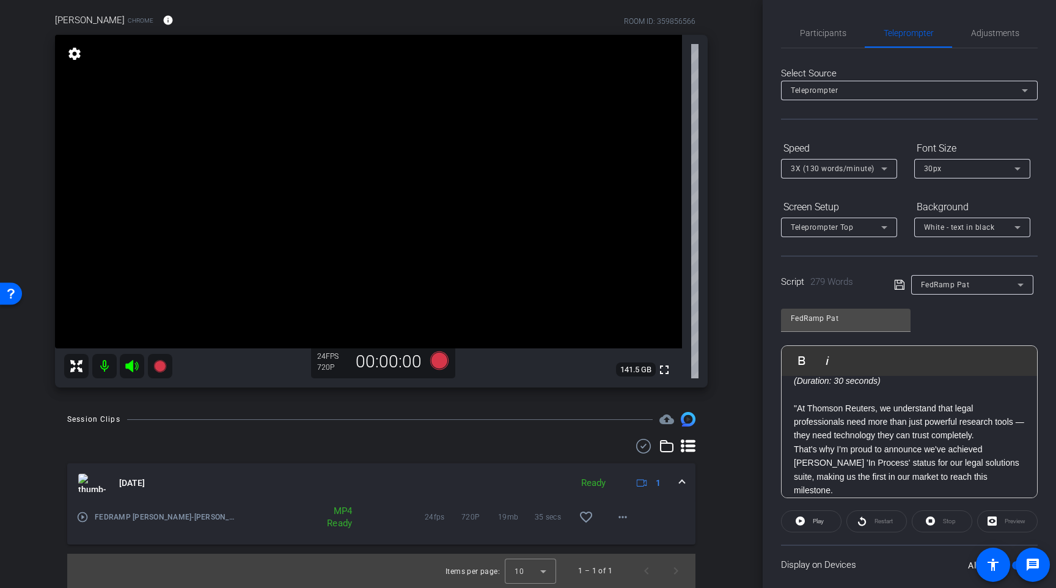
click at [723, 154] on div "Pat Eveland Chrome info ROOM ID: 359856566 fullscreen settings 141.5 GB 24 FPS …" at bounding box center [381, 196] width 701 height 406
click at [817, 40] on span "Participants" at bounding box center [823, 32] width 46 height 29
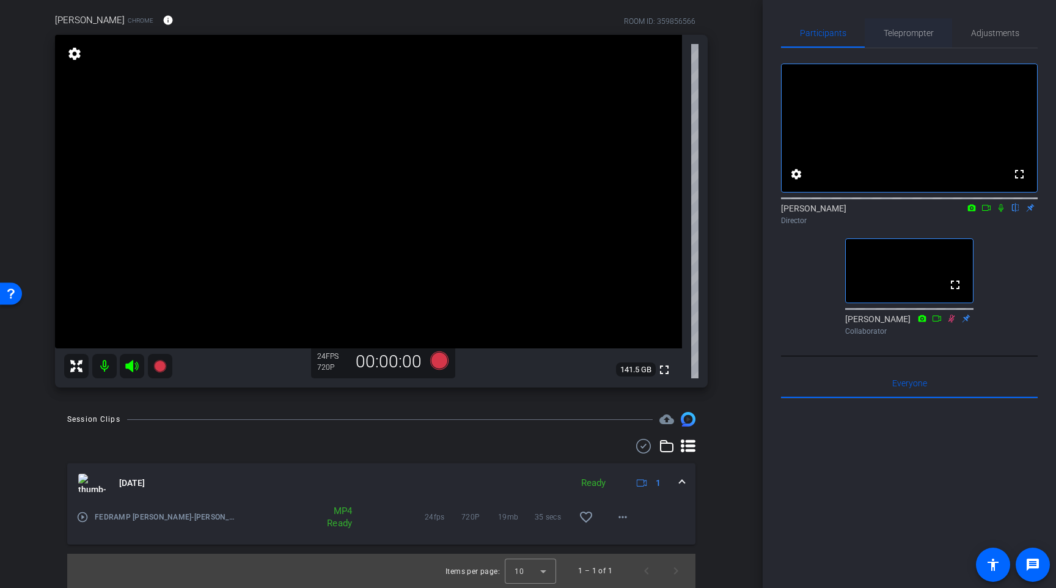
click at [901, 34] on span "Teleprompter" at bounding box center [908, 33] width 50 height 9
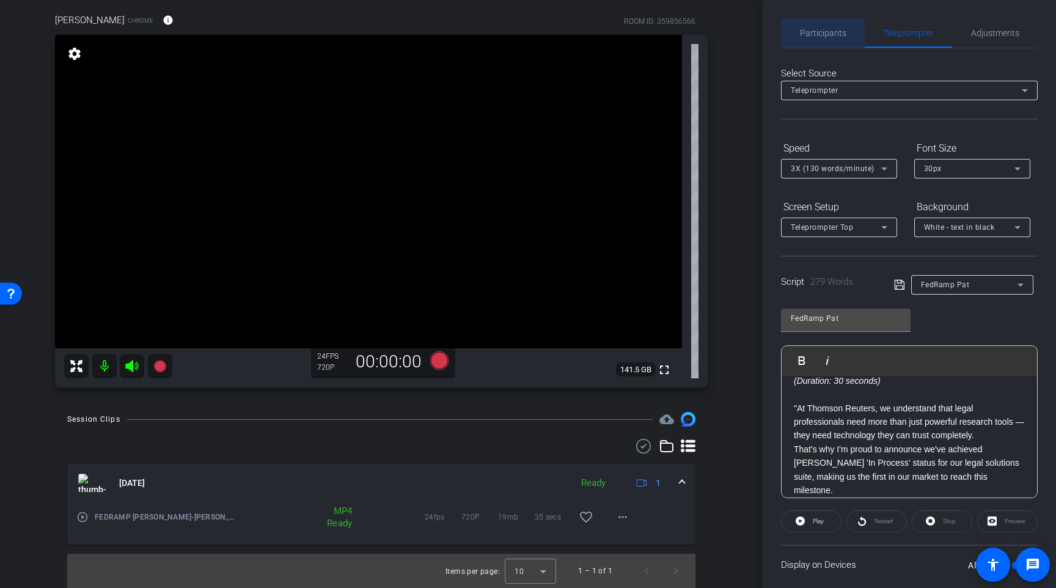
click at [814, 38] on span "Participants" at bounding box center [823, 32] width 46 height 29
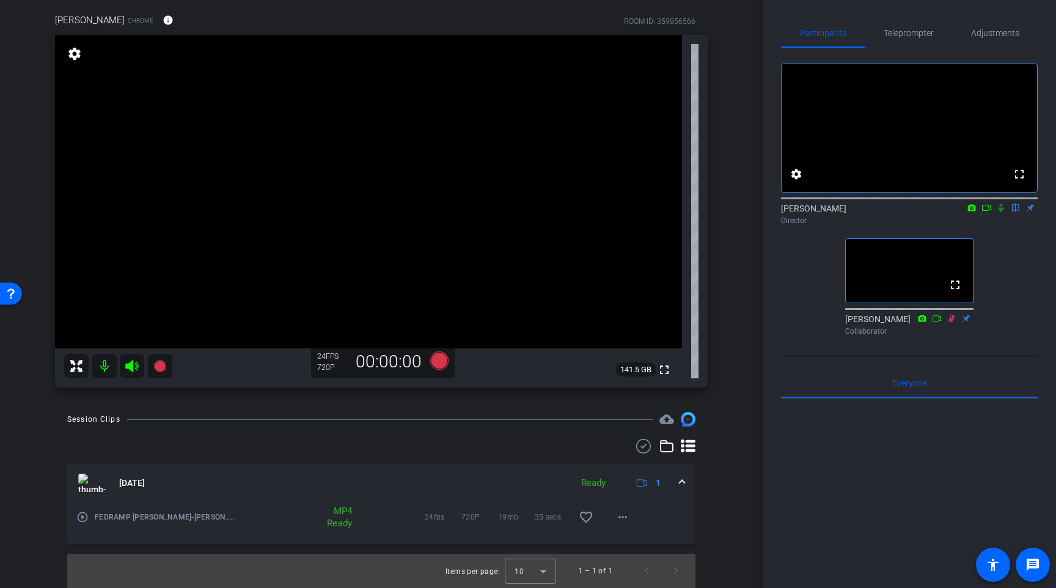
click at [729, 93] on div "Pat Eveland Chrome info ROOM ID: 359856566 fullscreen settings 141.5 GB 24 FPS …" at bounding box center [381, 196] width 701 height 406
click at [433, 365] on icon at bounding box center [439, 360] width 18 height 18
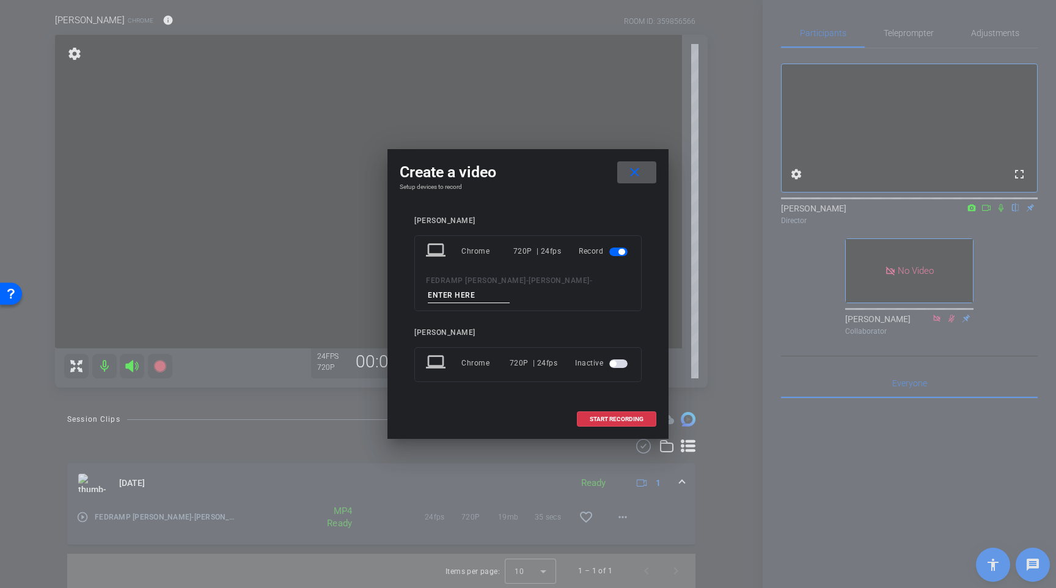
click at [462, 294] on input at bounding box center [469, 295] width 82 height 15
type input "TAKE 01"
click at [610, 421] on span "START RECORDING" at bounding box center [616, 419] width 54 height 6
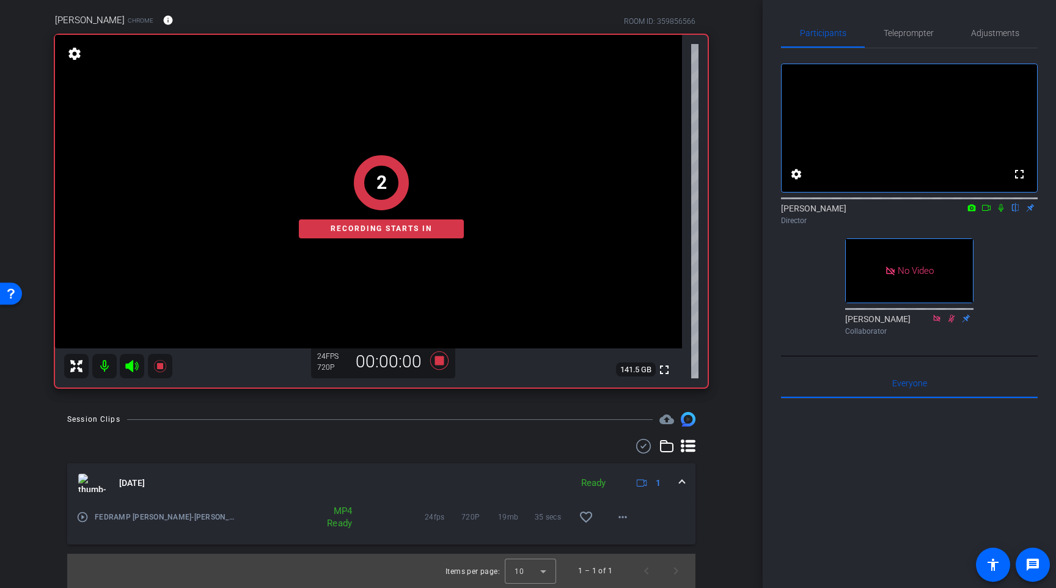
click at [986, 212] on icon at bounding box center [986, 207] width 10 height 9
click at [1007, 213] on mat-icon at bounding box center [1000, 207] width 15 height 11
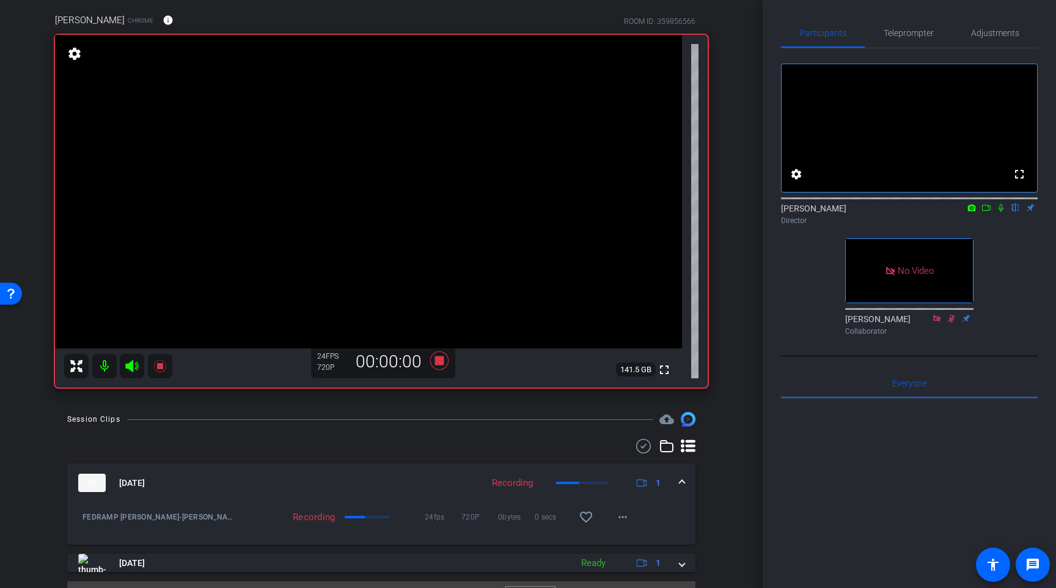
click at [991, 213] on mat-icon at bounding box center [986, 207] width 15 height 11
click at [1010, 212] on icon at bounding box center [1015, 207] width 10 height 9
click at [732, 276] on div "arrow_back FEDRAMP PAT EVELAND Back to project Send invite account_box grid_on …" at bounding box center [381, 202] width 762 height 588
click at [743, 254] on div "arrow_back FEDRAMP PAT EVELAND Back to project Send invite account_box grid_on …" at bounding box center [381, 202] width 762 height 588
click at [1011, 212] on icon at bounding box center [1015, 207] width 10 height 9
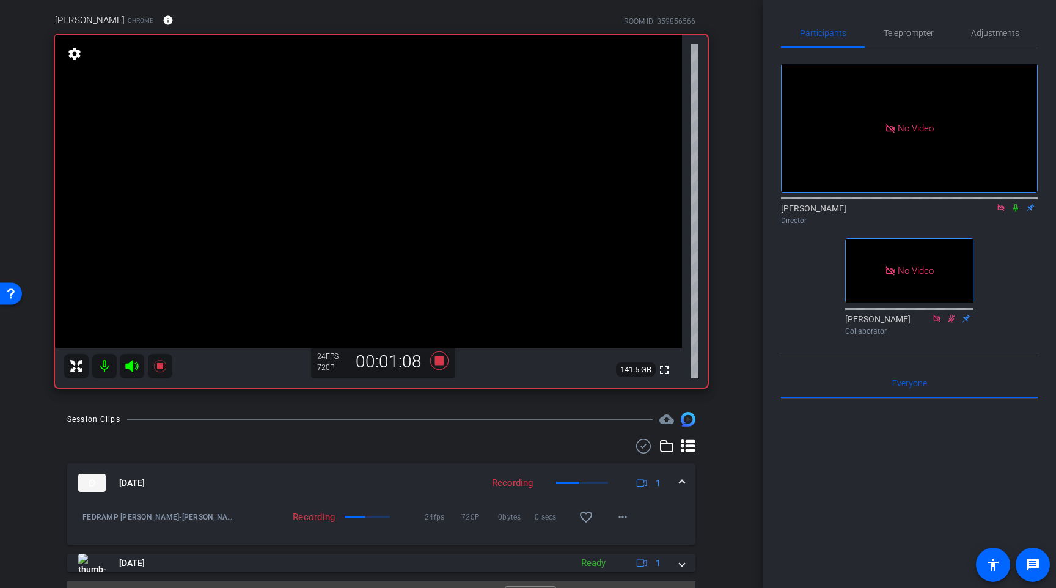
click at [1002, 212] on icon at bounding box center [1001, 207] width 10 height 9
click at [438, 363] on icon at bounding box center [439, 360] width 18 height 18
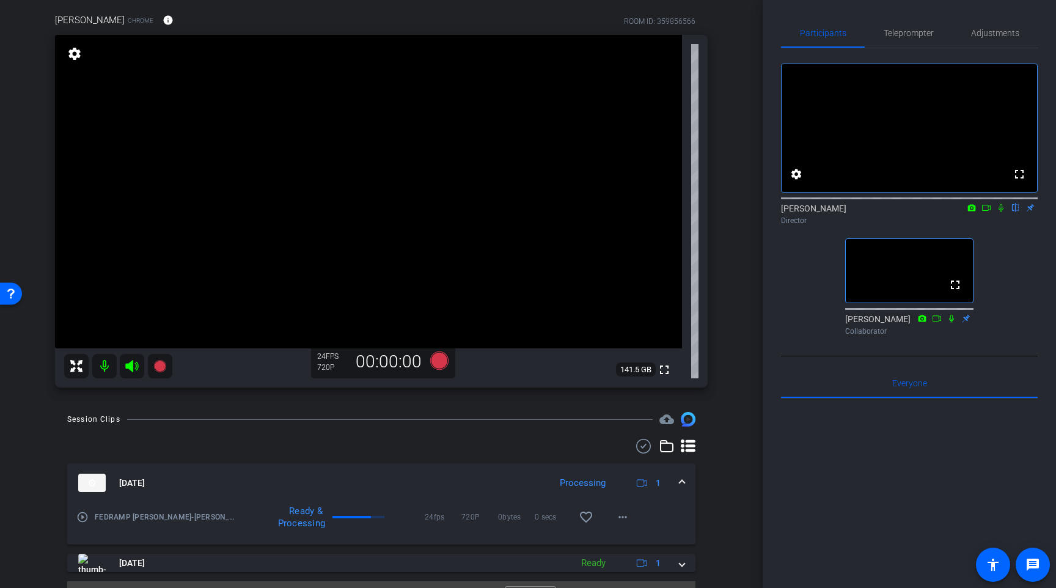
click at [726, 311] on div "Pat Eveland Chrome info ROOM ID: 359856566 fullscreen settings 141.5 GB 24 FPS …" at bounding box center [381, 196] width 701 height 406
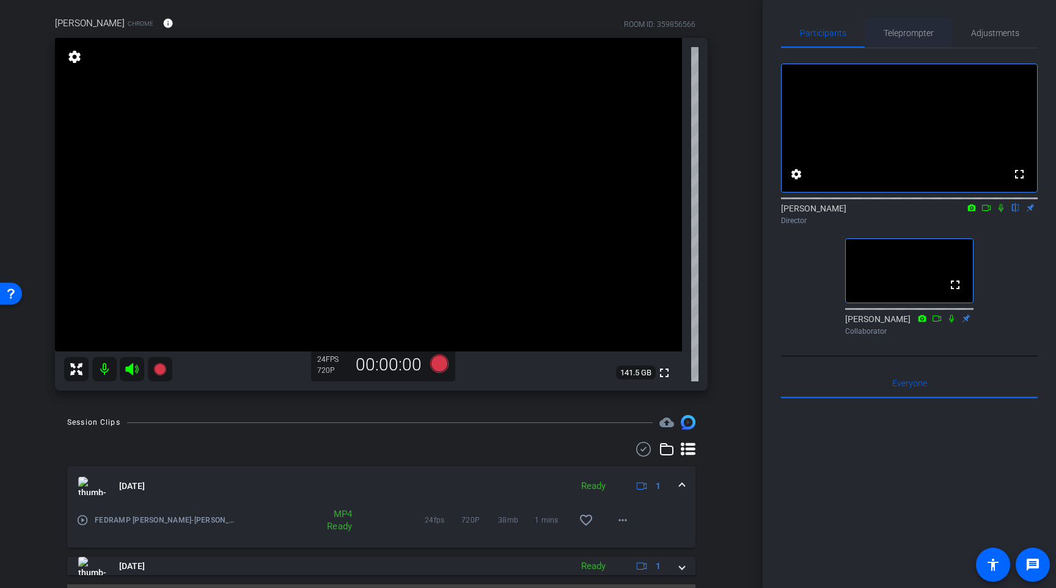
click at [932, 34] on span "Teleprompter" at bounding box center [908, 33] width 50 height 9
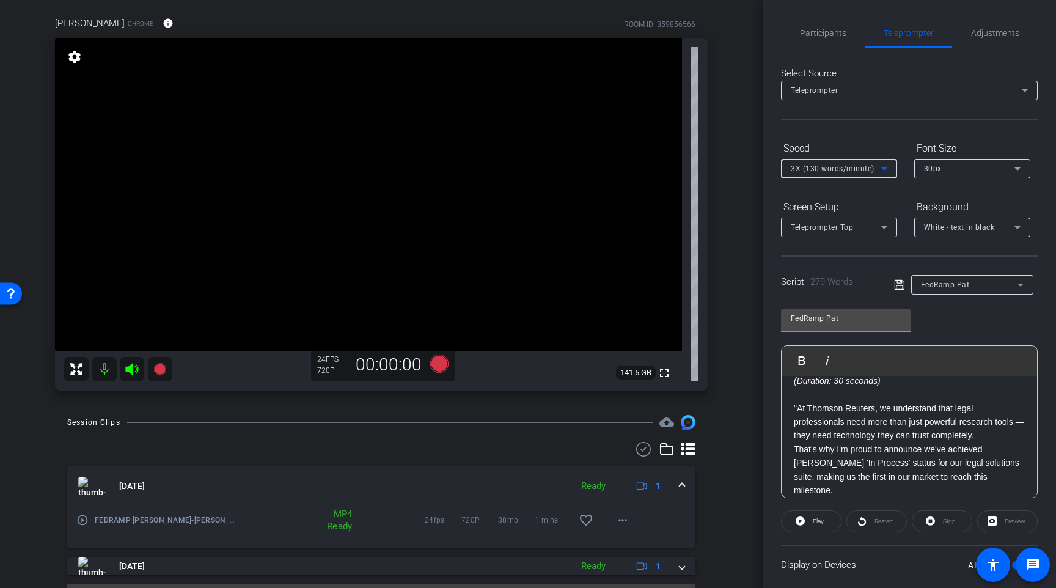
click at [882, 170] on icon at bounding box center [884, 168] width 15 height 15
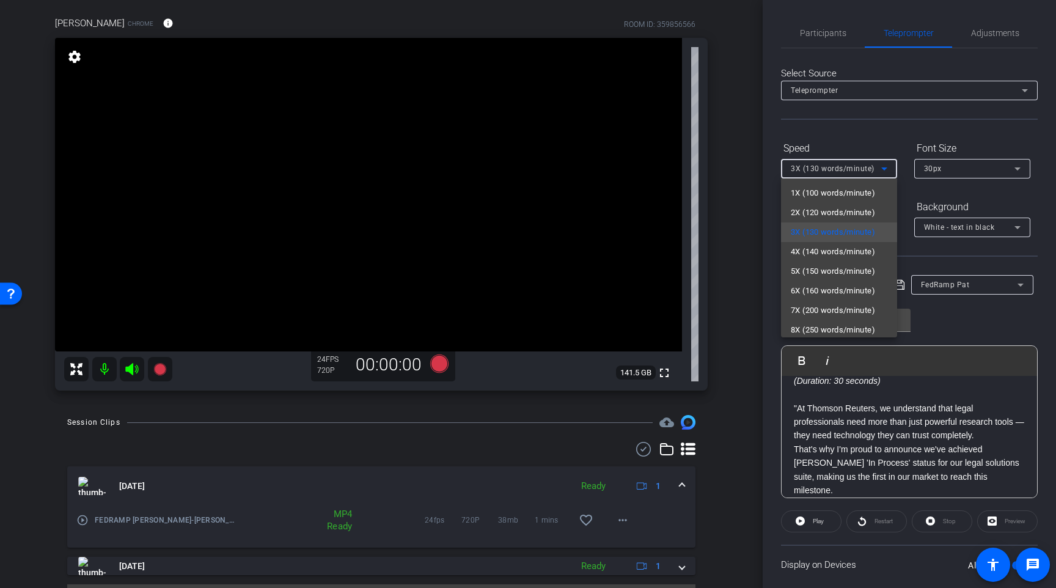
click at [753, 291] on div at bounding box center [528, 294] width 1056 height 588
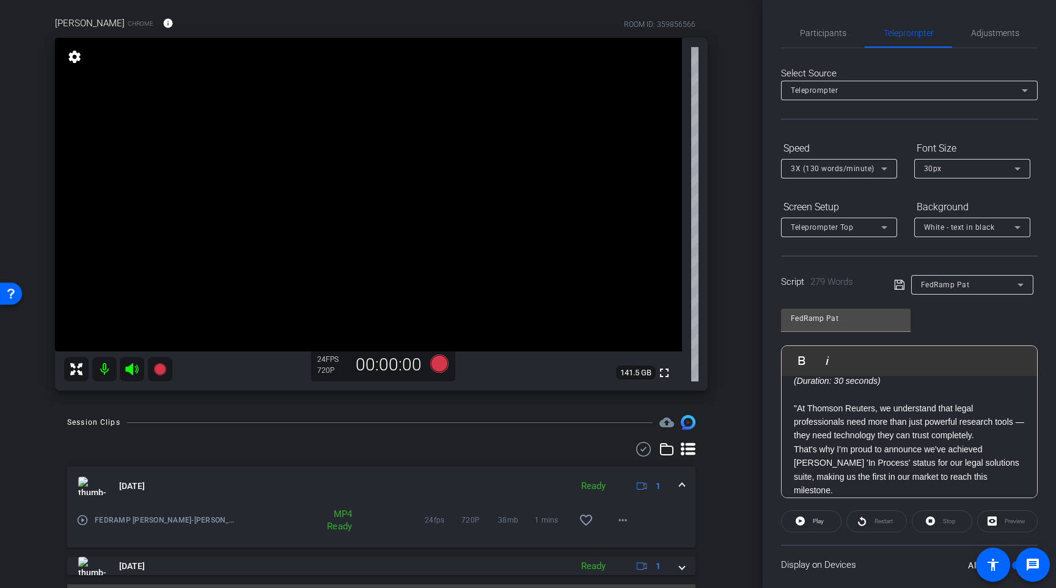
scroll to position [80, 0]
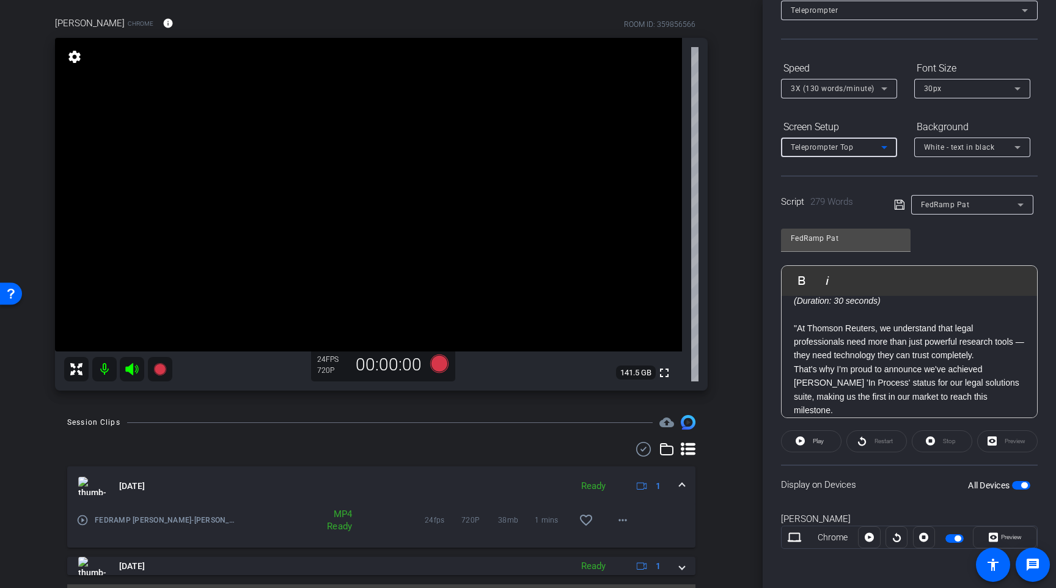
click at [885, 148] on icon at bounding box center [884, 147] width 15 height 15
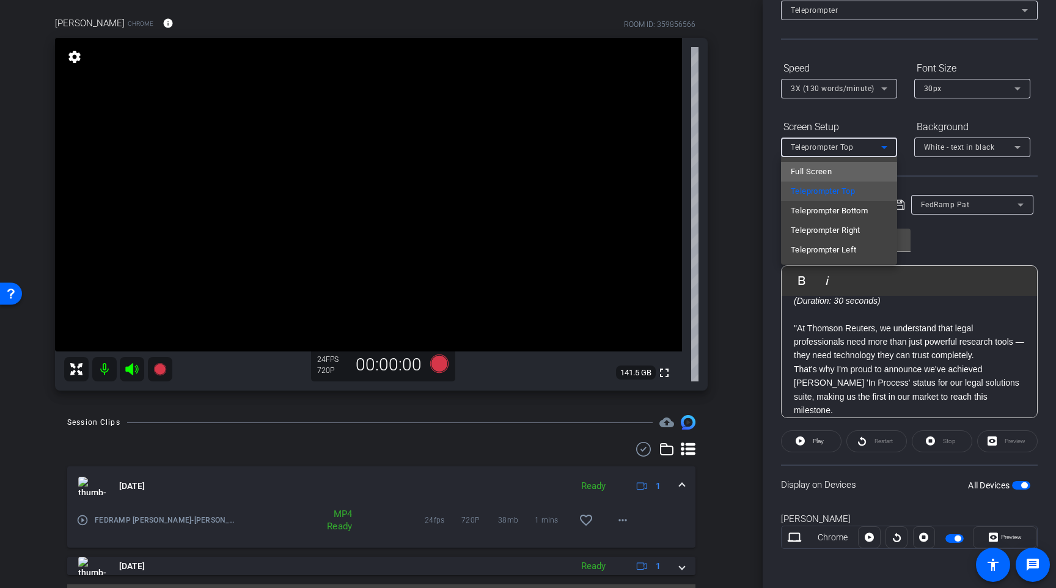
click at [828, 172] on span "Full Screen" at bounding box center [810, 171] width 41 height 15
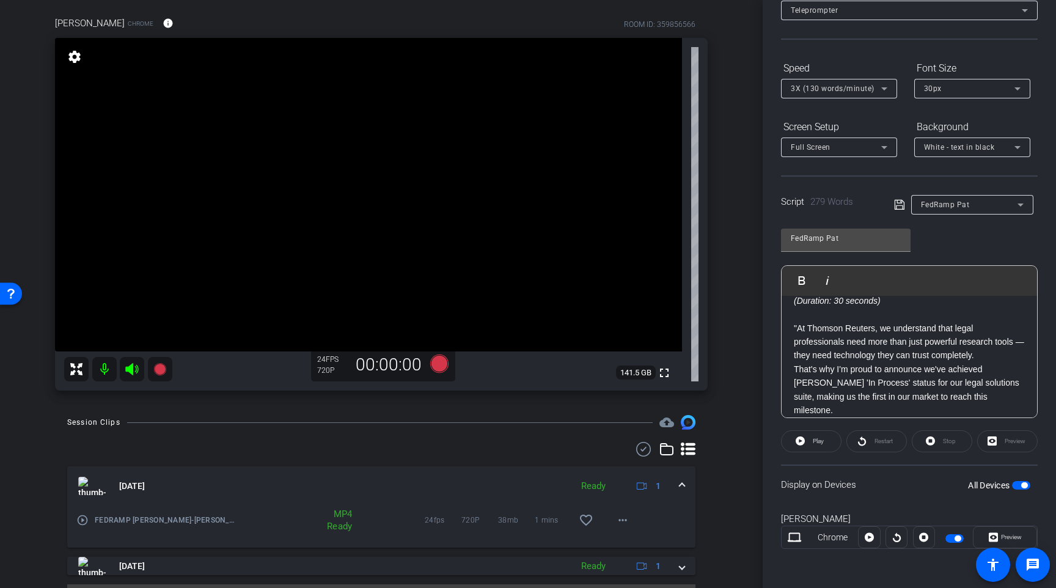
click at [994, 442] on div "Preview" at bounding box center [1007, 441] width 60 height 22
click at [850, 150] on div "Full Screen" at bounding box center [835, 146] width 90 height 15
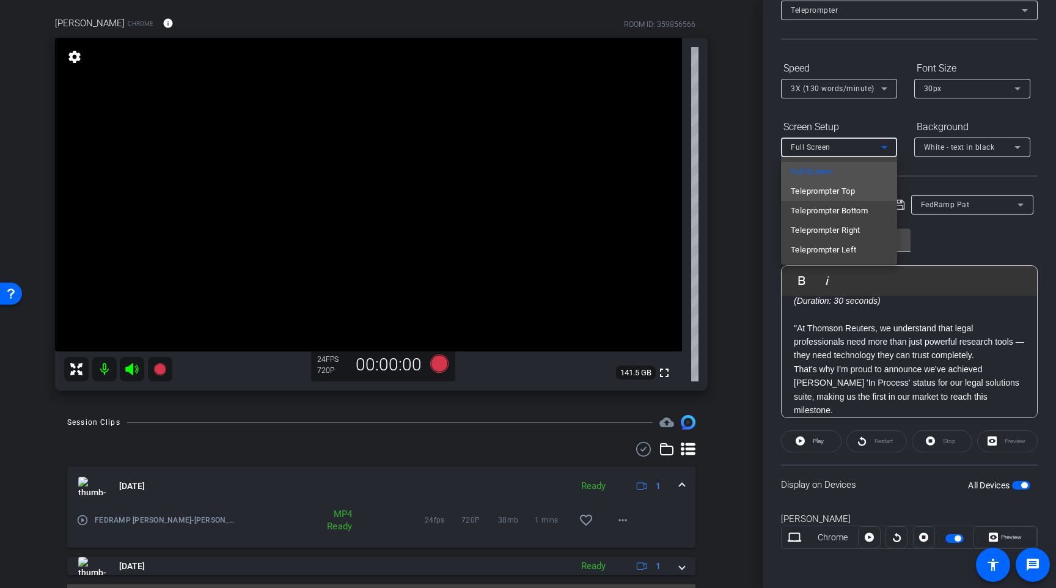
click at [847, 188] on span "Teleprompter Top" at bounding box center [822, 191] width 64 height 15
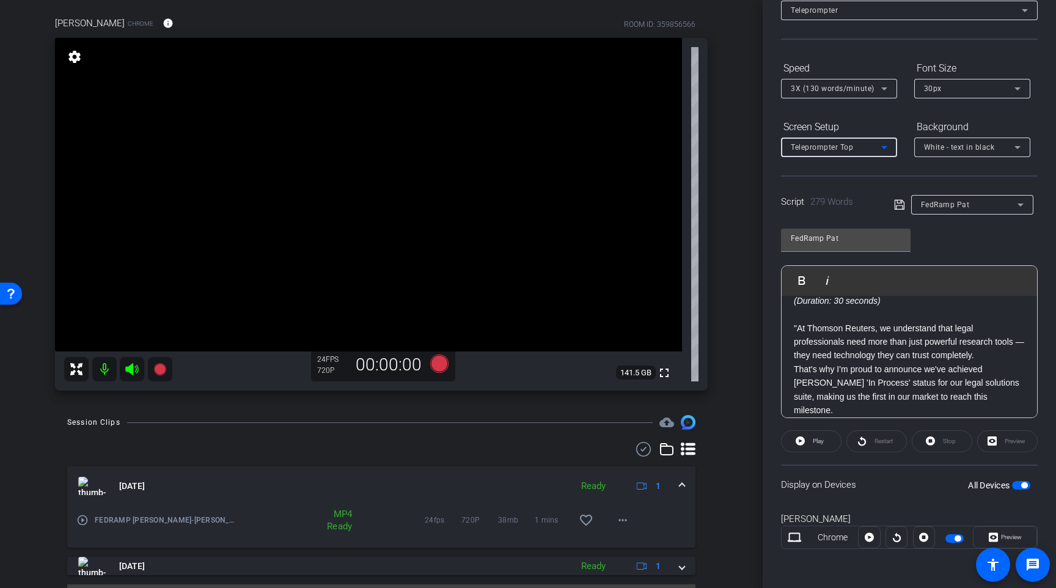
click at [851, 170] on div "Select Source Teleprompter Speed 3X (130 words/minute) Font Size 30px Screen Se…" at bounding box center [909, 268] width 257 height 601
click at [734, 199] on div "arrow_back FEDRAMP PAT EVELAND Back to project Send invite account_box grid_on …" at bounding box center [381, 205] width 762 height 588
click at [437, 366] on icon at bounding box center [439, 363] width 18 height 18
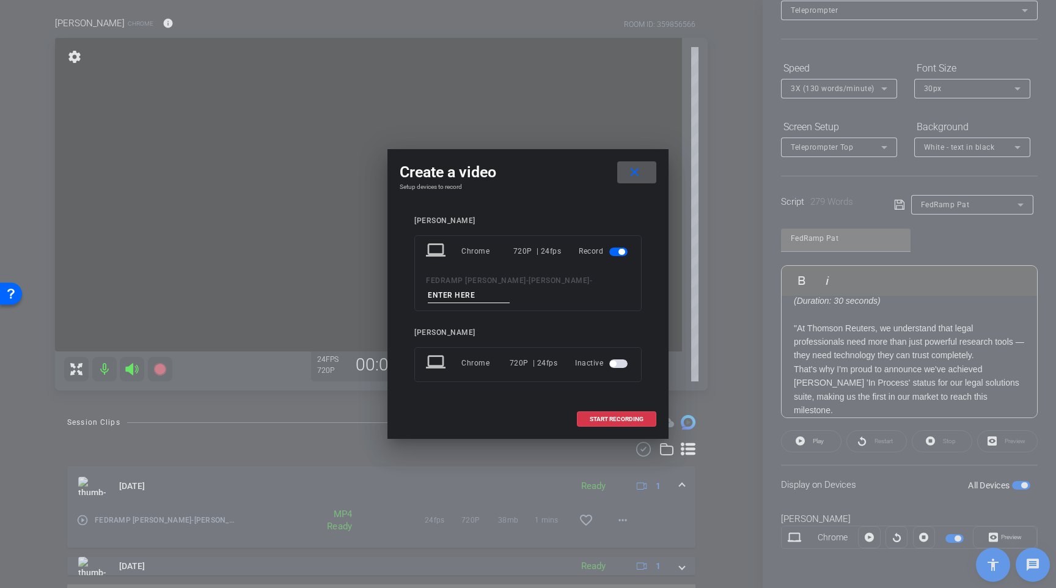
click at [472, 297] on input at bounding box center [469, 295] width 82 height 15
type input "Take 02"
click at [620, 417] on span "START RECORDING" at bounding box center [616, 419] width 54 height 6
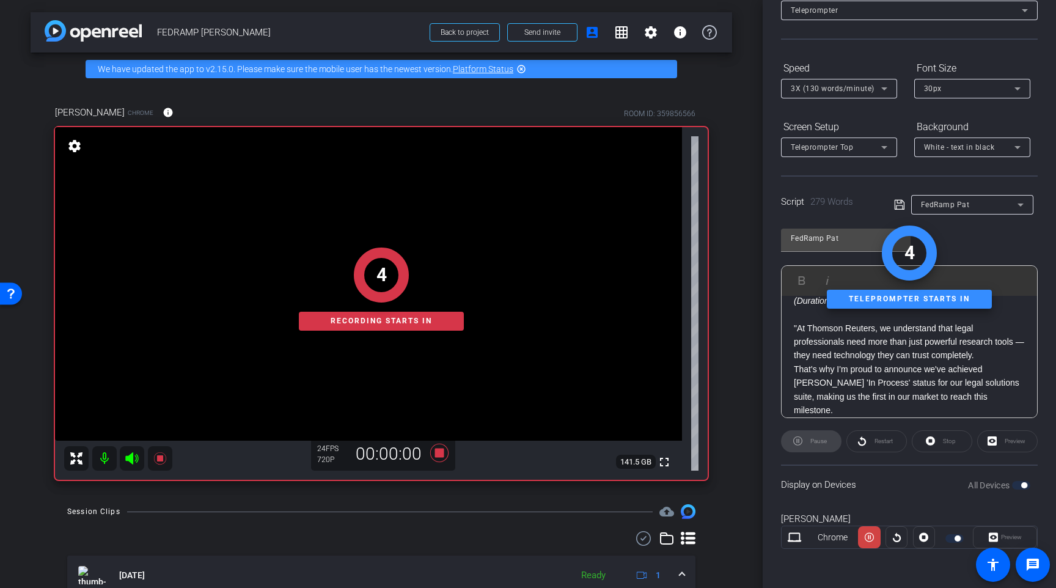
scroll to position [0, 0]
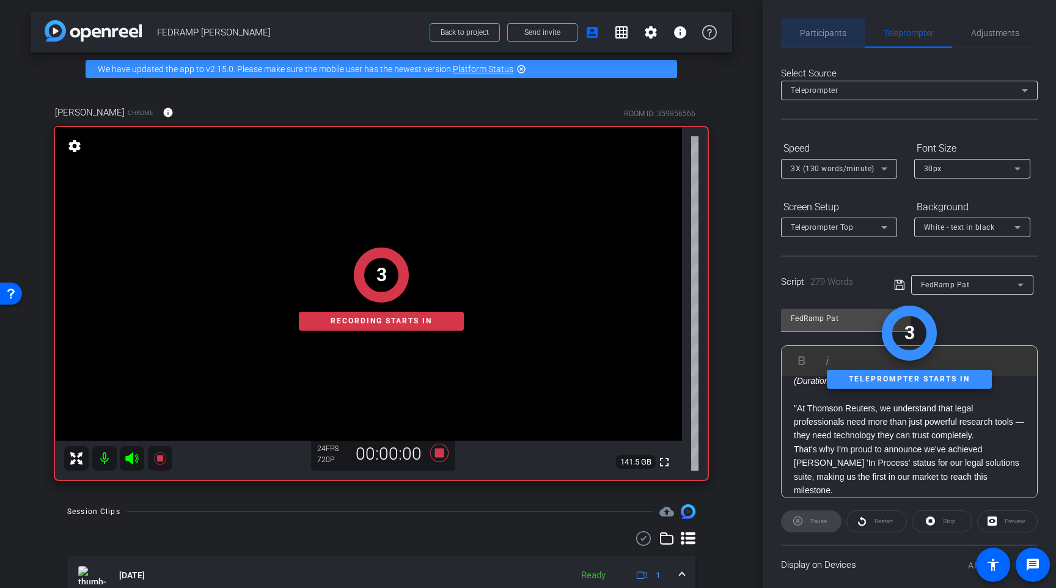
click at [833, 30] on span "Participants" at bounding box center [823, 33] width 46 height 9
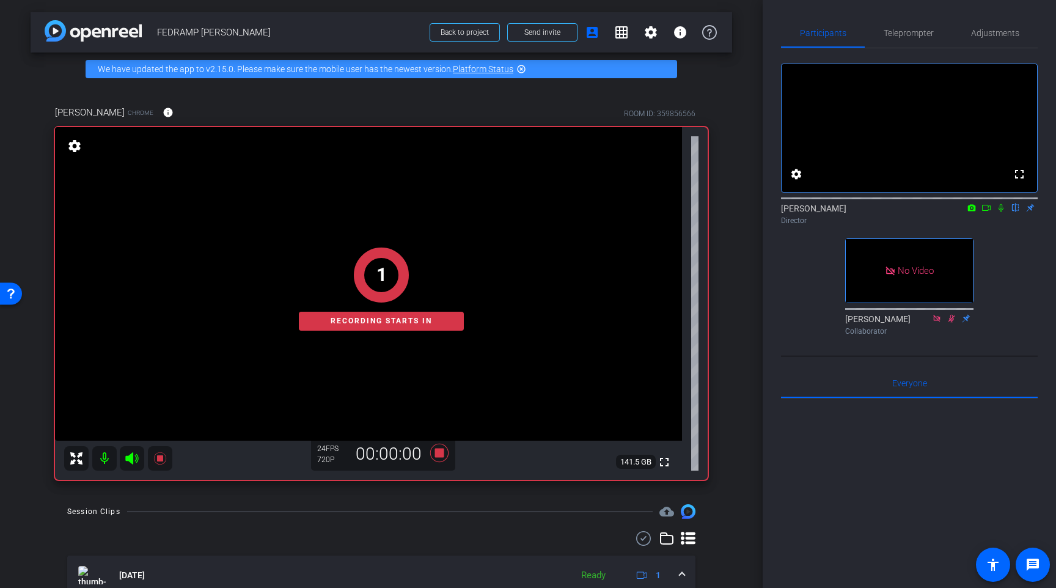
click at [983, 212] on icon at bounding box center [986, 207] width 10 height 9
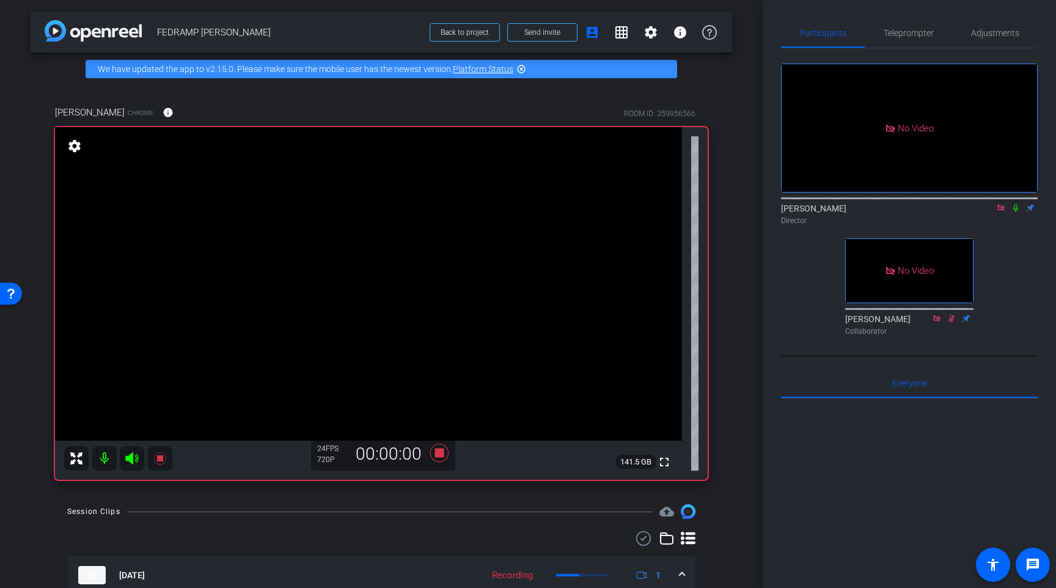
click at [1011, 212] on icon at bounding box center [1015, 207] width 10 height 9
click at [1000, 212] on icon at bounding box center [1001, 207] width 10 height 9
click at [998, 212] on icon at bounding box center [1001, 208] width 7 height 8
click at [897, 226] on div "Director" at bounding box center [909, 220] width 257 height 11
click at [437, 458] on icon at bounding box center [439, 453] width 29 height 22
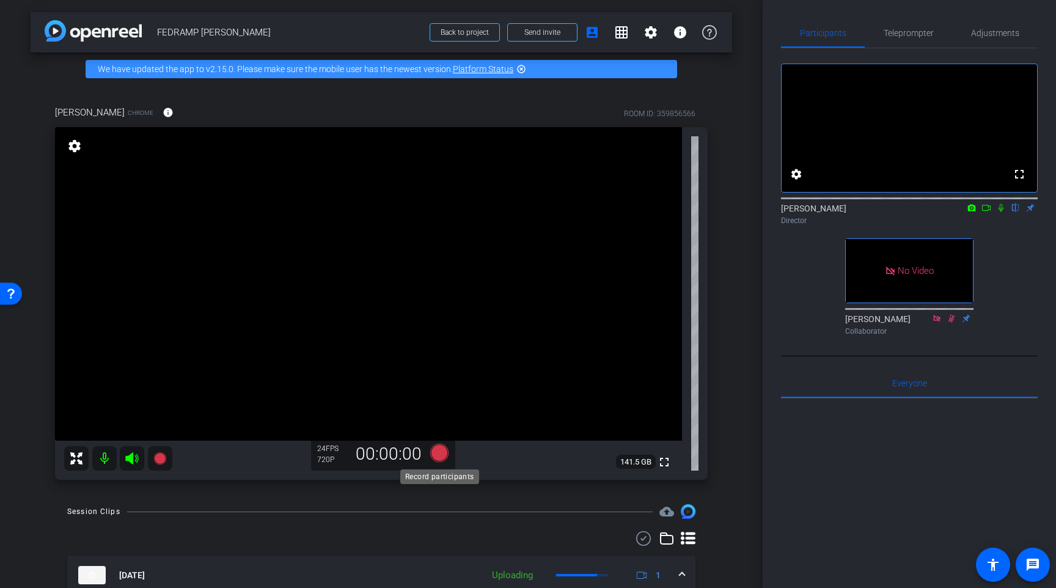
click at [436, 455] on icon at bounding box center [439, 452] width 18 height 18
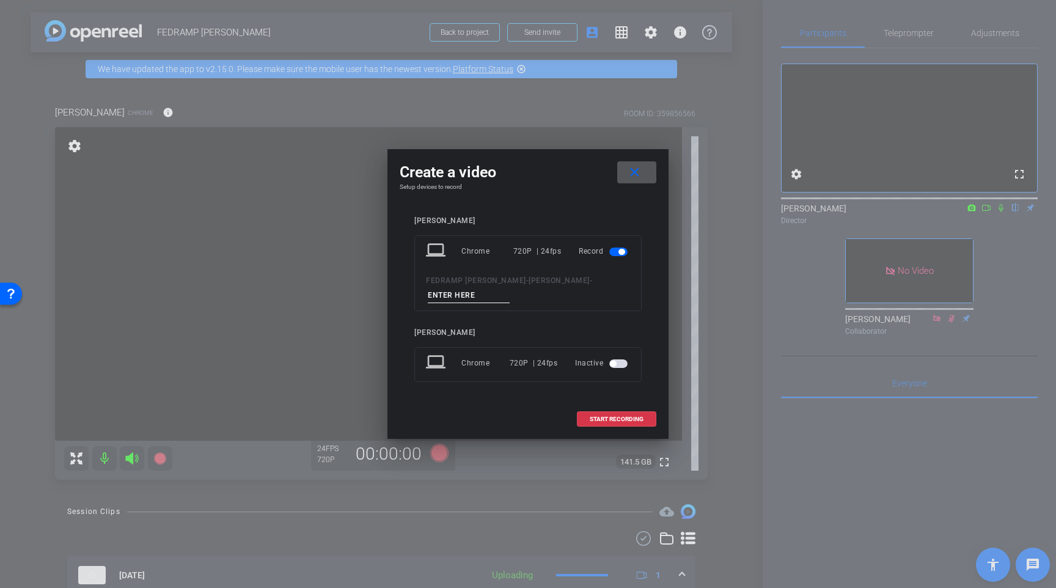
click at [478, 296] on input at bounding box center [469, 295] width 82 height 15
type input "Take 03"
click at [607, 419] on span "START RECORDING" at bounding box center [616, 419] width 54 height 6
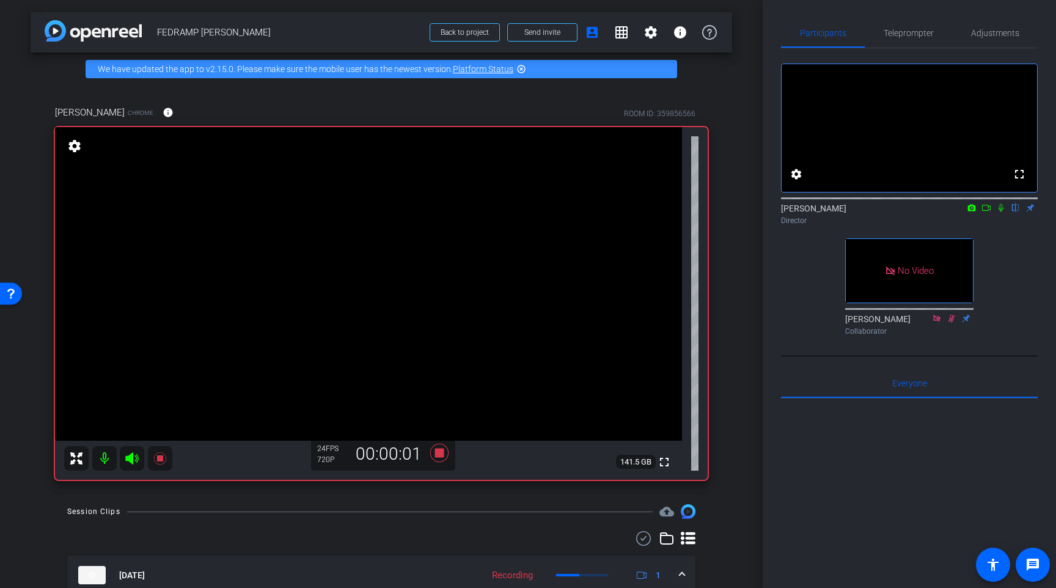
click at [986, 212] on icon at bounding box center [986, 207] width 10 height 9
click at [1012, 212] on icon at bounding box center [1015, 207] width 10 height 9
click at [902, 32] on span "Teleprompter" at bounding box center [908, 33] width 50 height 9
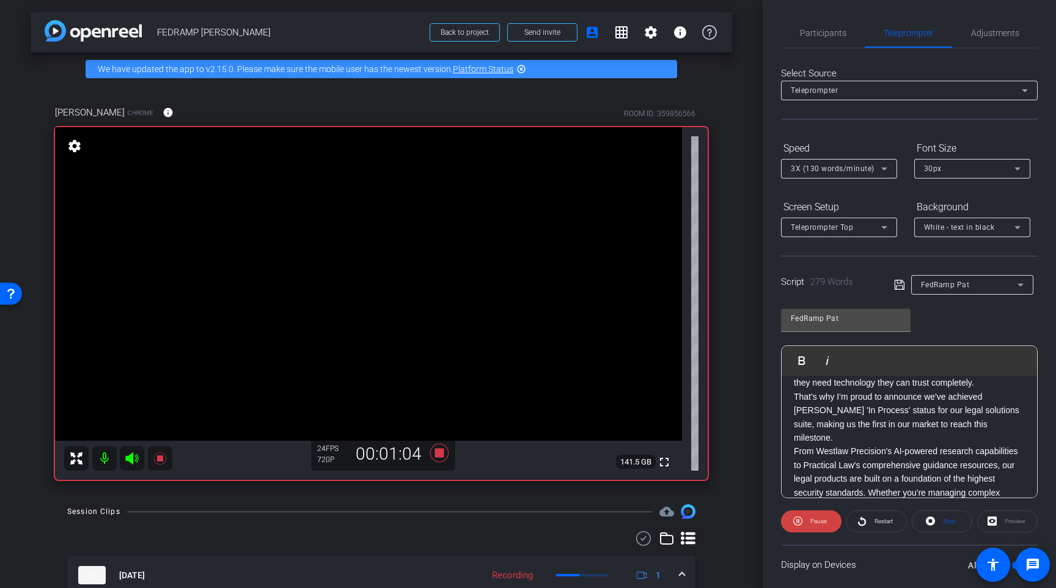
click at [749, 346] on div "arrow_back FEDRAMP PAT EVELAND Back to project Send invite account_box grid_on …" at bounding box center [381, 294] width 762 height 588
click at [817, 42] on span "Participants" at bounding box center [823, 32] width 46 height 29
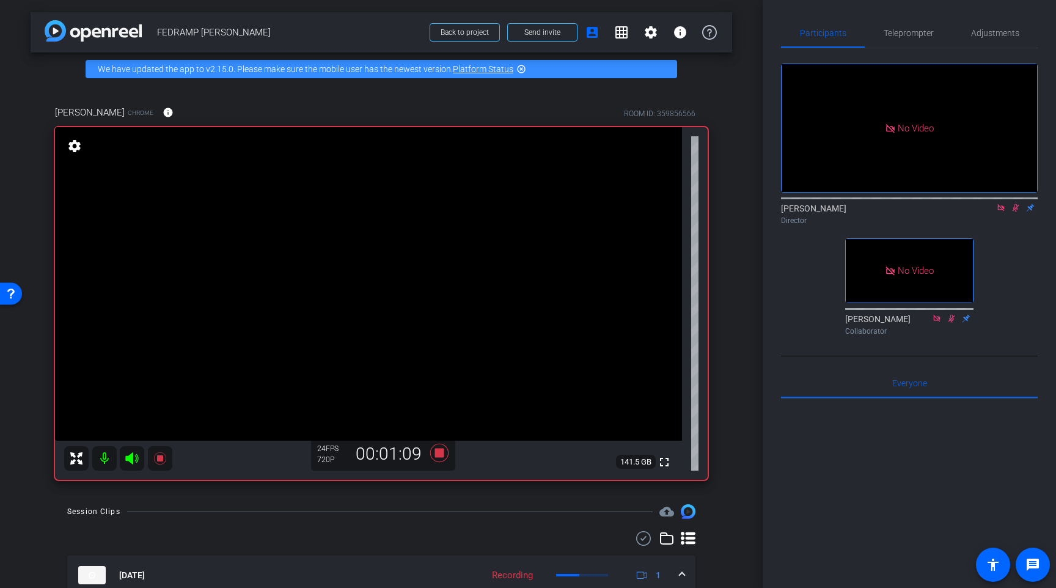
click at [994, 202] on mat-icon at bounding box center [1000, 207] width 15 height 11
click at [997, 212] on icon at bounding box center [1001, 207] width 10 height 9
click at [433, 453] on icon at bounding box center [439, 453] width 29 height 22
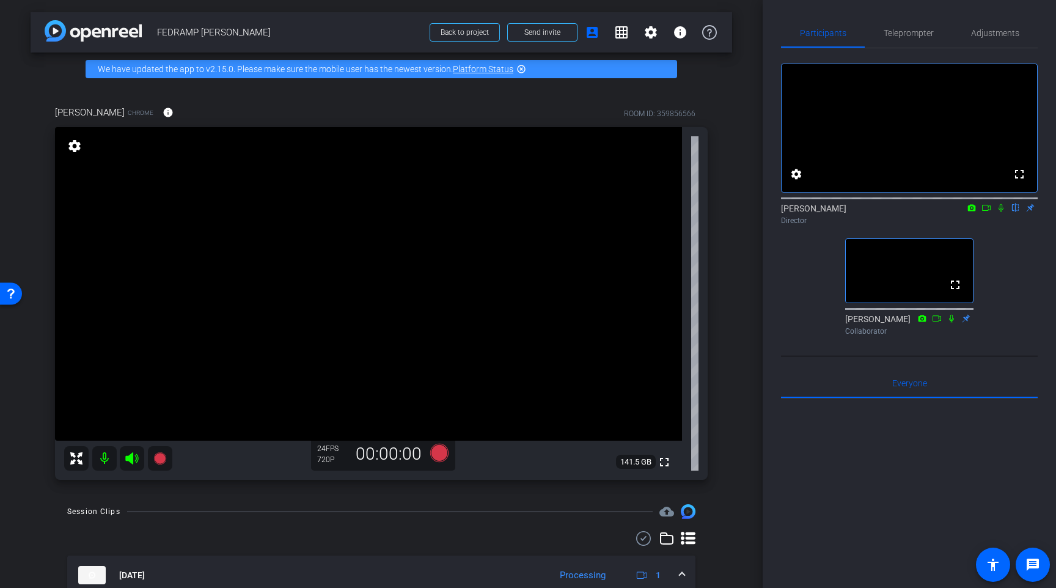
click at [734, 376] on div "arrow_back FEDRAMP PAT EVELAND Back to project Send invite account_box grid_on …" at bounding box center [381, 294] width 762 height 588
click at [732, 264] on div "arrow_back FEDRAMP PAT EVELAND Back to project Send invite account_box grid_on …" at bounding box center [381, 294] width 762 height 588
click at [437, 453] on icon at bounding box center [439, 452] width 18 height 18
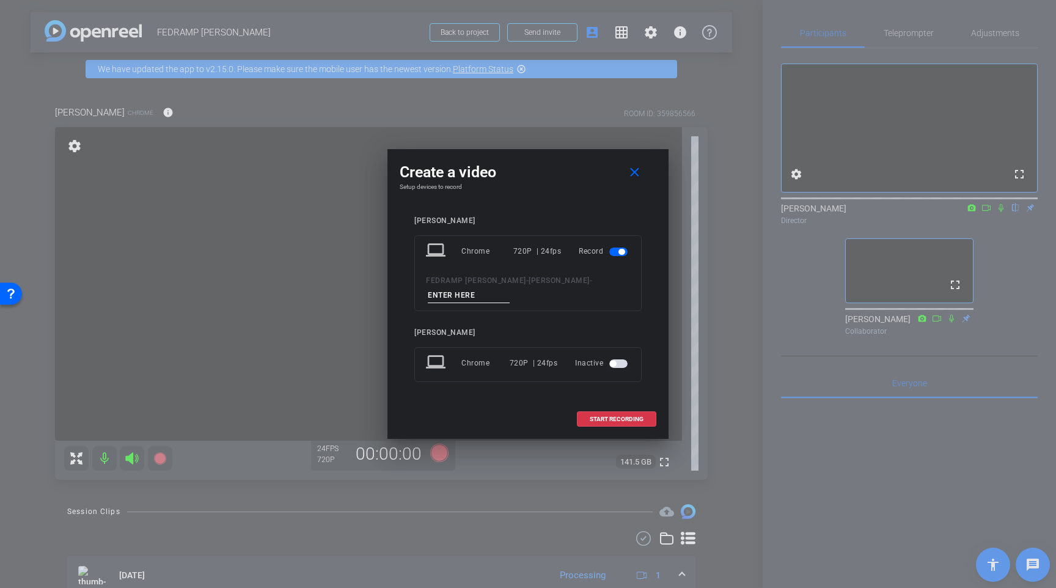
click at [458, 302] on input at bounding box center [469, 295] width 82 height 15
type input "Take 04"
click at [614, 421] on span "START RECORDING" at bounding box center [616, 419] width 54 height 6
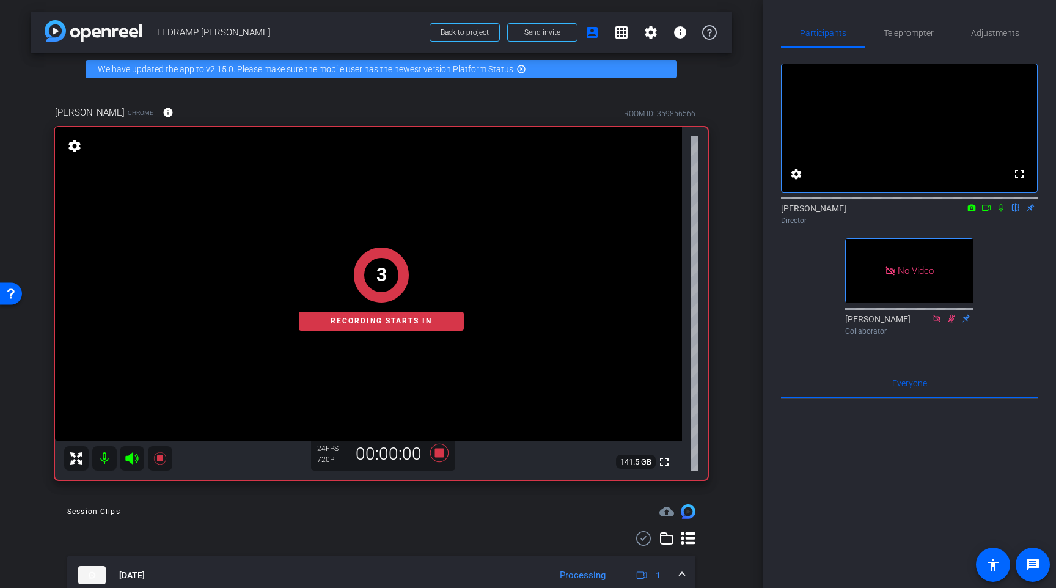
click at [989, 212] on icon at bounding box center [986, 207] width 10 height 9
click at [1012, 212] on icon at bounding box center [1015, 207] width 10 height 9
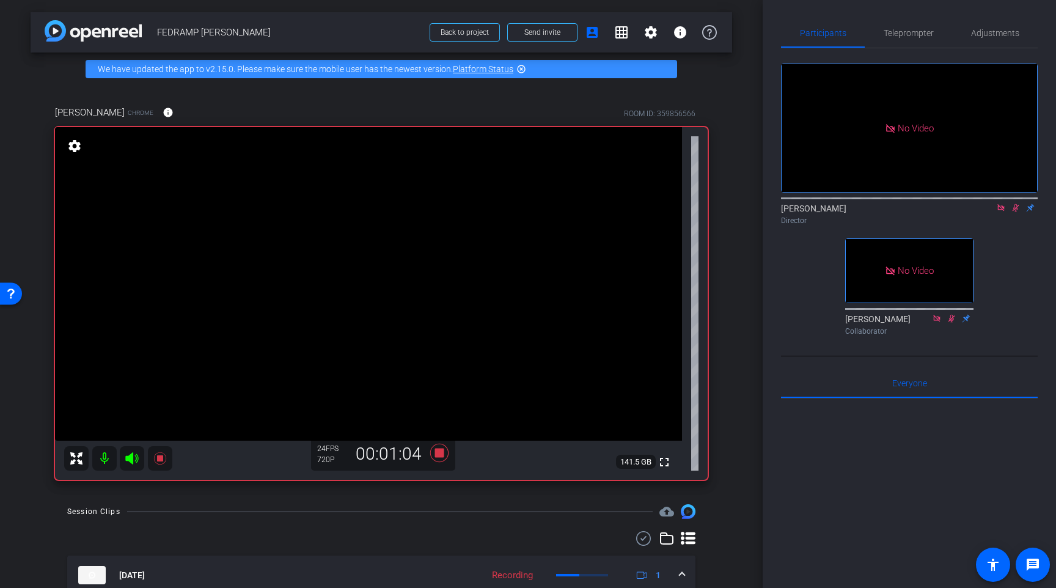
click at [996, 212] on icon at bounding box center [1001, 207] width 10 height 9
click at [1000, 213] on mat-icon at bounding box center [1000, 207] width 15 height 11
click at [436, 453] on icon at bounding box center [439, 452] width 18 height 18
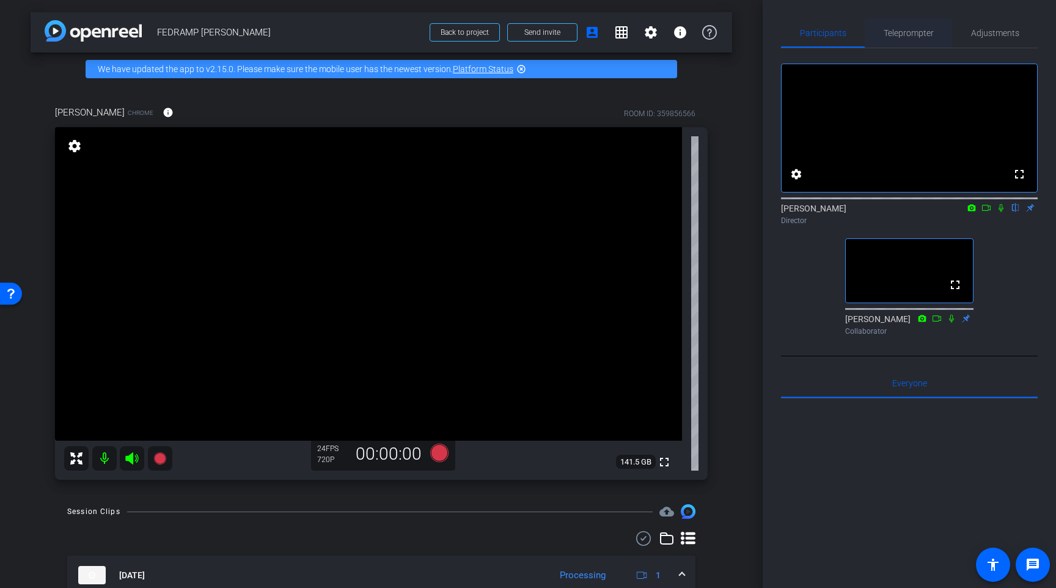
click at [900, 34] on span "Teleprompter" at bounding box center [908, 33] width 50 height 9
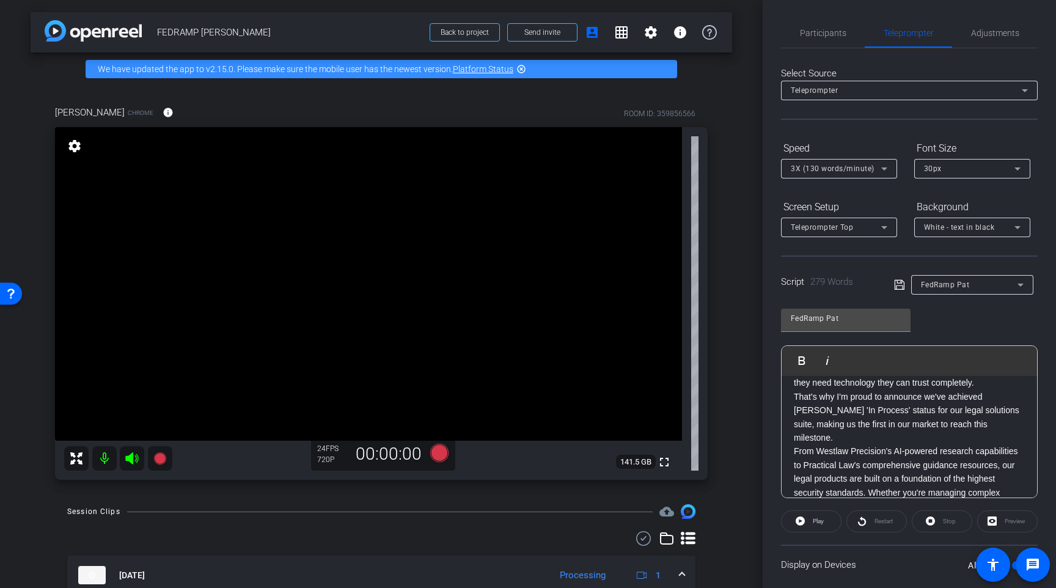
click at [881, 169] on icon at bounding box center [884, 168] width 15 height 15
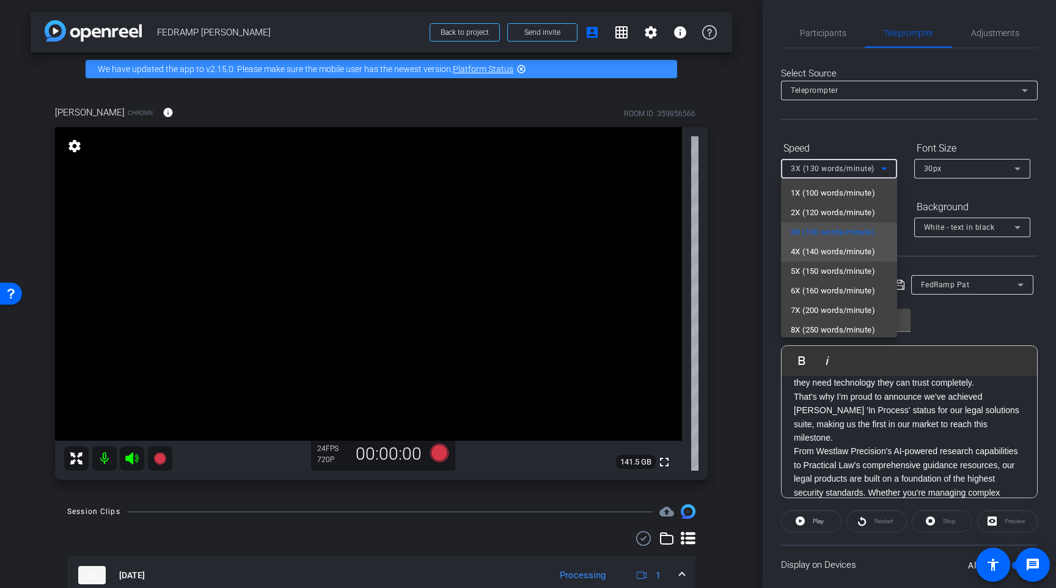
click at [833, 254] on span "4X (140 words/minute)" at bounding box center [832, 251] width 84 height 15
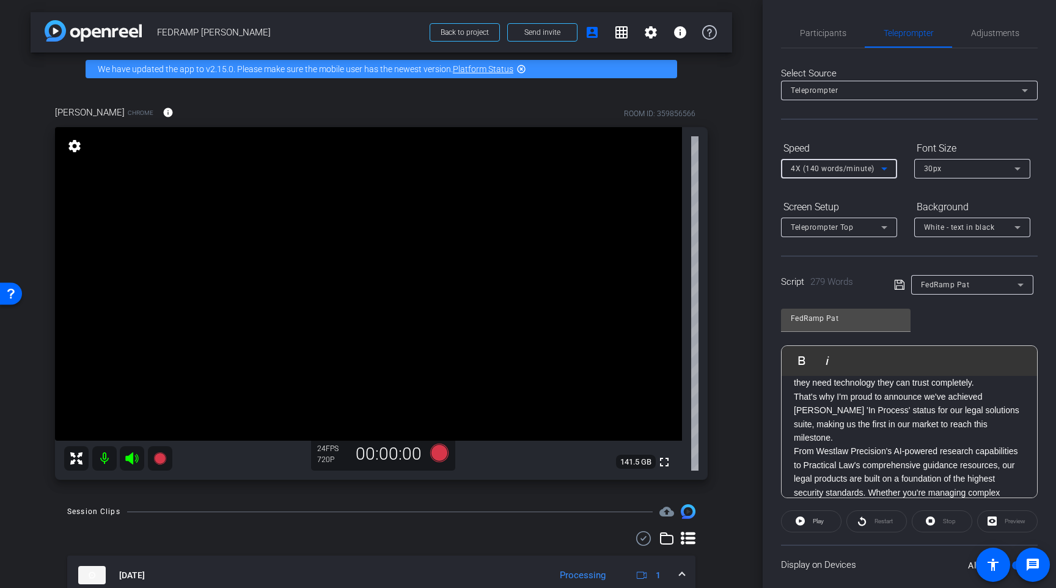
click at [927, 318] on div "FedRamp Pat Play Play from this location Play Selected Play and display the sel…" at bounding box center [909, 398] width 257 height 199
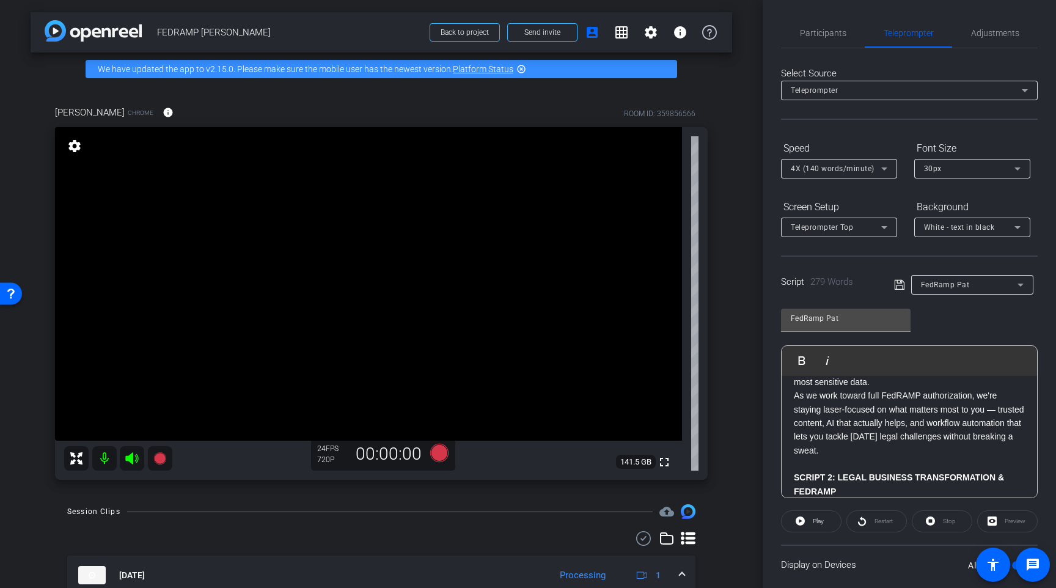
scroll to position [229, 0]
click at [736, 382] on div "arrow_back FEDRAMP PAT EVELAND Back to project Send invite account_box grid_on …" at bounding box center [381, 294] width 762 height 588
click at [436, 455] on icon at bounding box center [439, 452] width 18 height 18
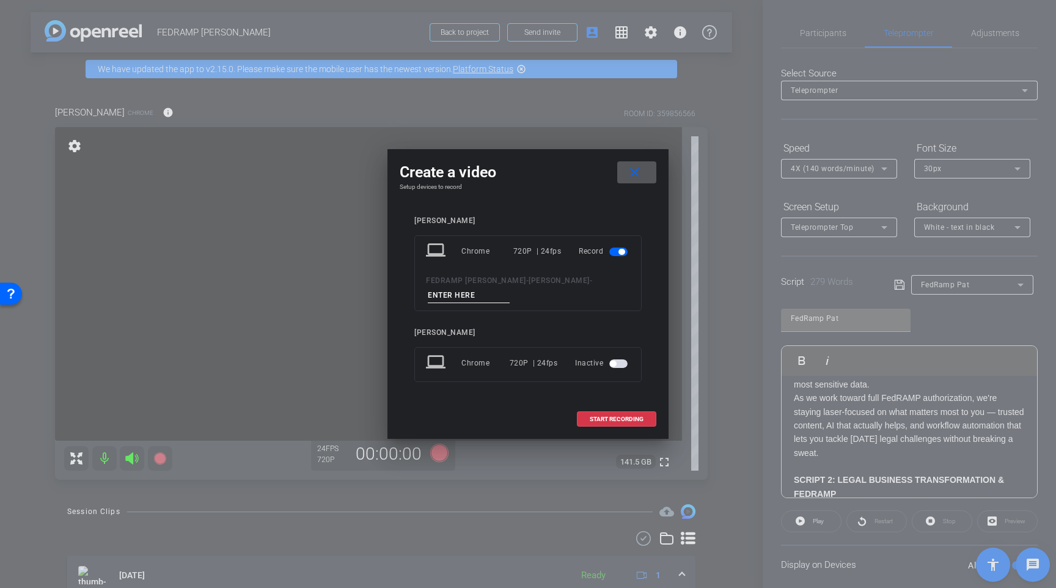
click at [437, 298] on input at bounding box center [469, 295] width 82 height 15
click at [437, 294] on input "Tkae 05" at bounding box center [469, 295] width 82 height 15
type input "Take 05"
click at [603, 417] on span "START RECORDING" at bounding box center [616, 419] width 54 height 6
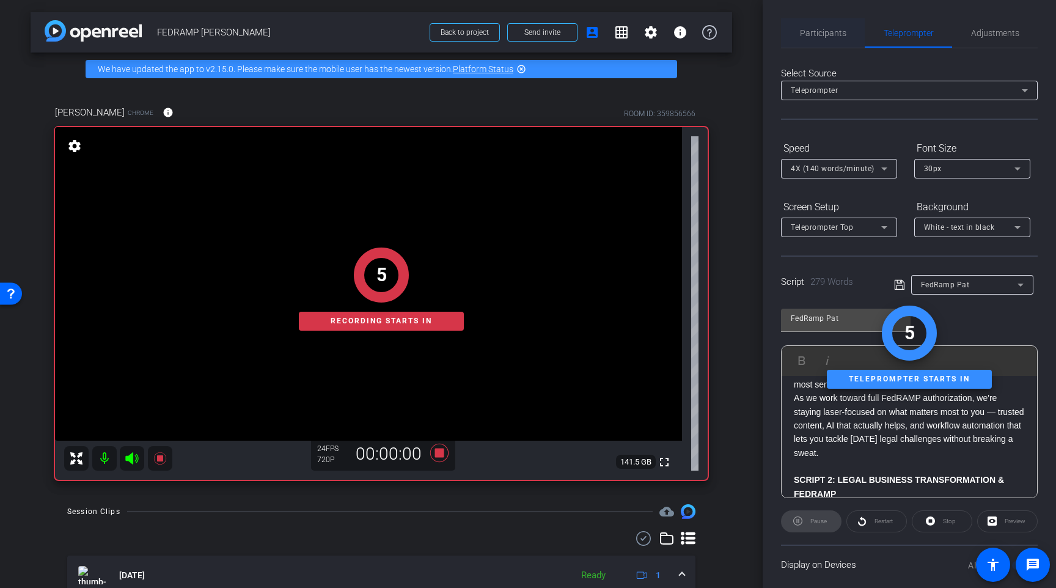
click at [828, 31] on span "Participants" at bounding box center [823, 33] width 46 height 9
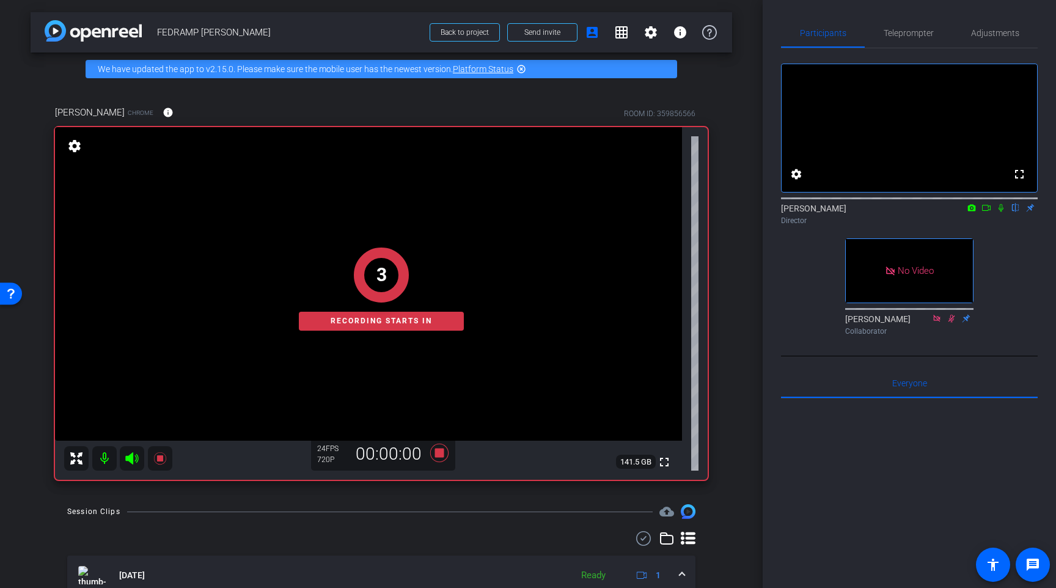
click at [982, 212] on icon at bounding box center [986, 207] width 10 height 9
click at [1010, 212] on icon at bounding box center [1015, 207] width 10 height 9
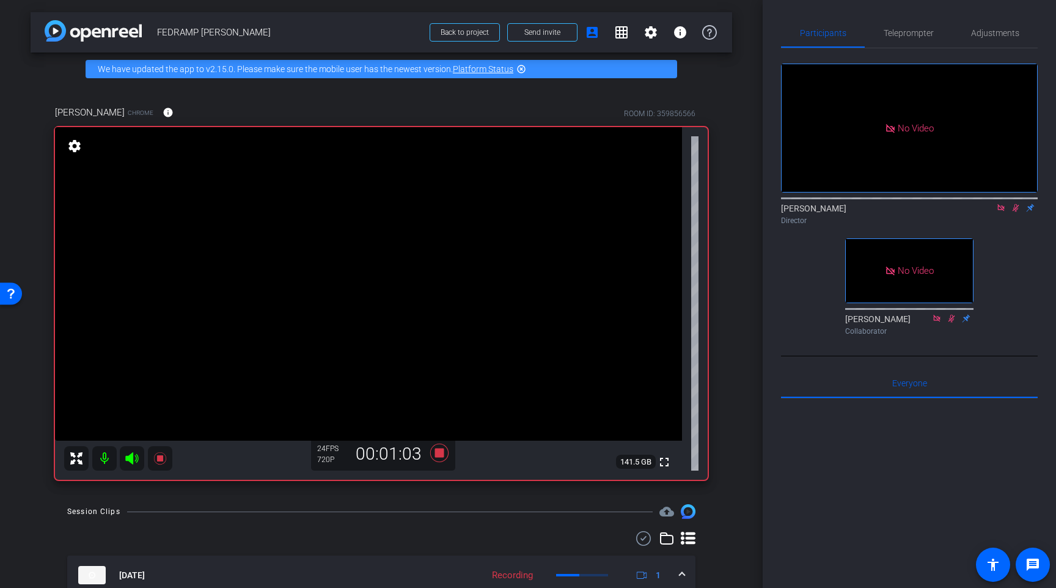
click at [1004, 212] on icon at bounding box center [1001, 207] width 10 height 9
click at [995, 213] on mat-icon at bounding box center [1000, 207] width 15 height 11
click at [442, 453] on icon at bounding box center [439, 452] width 18 height 18
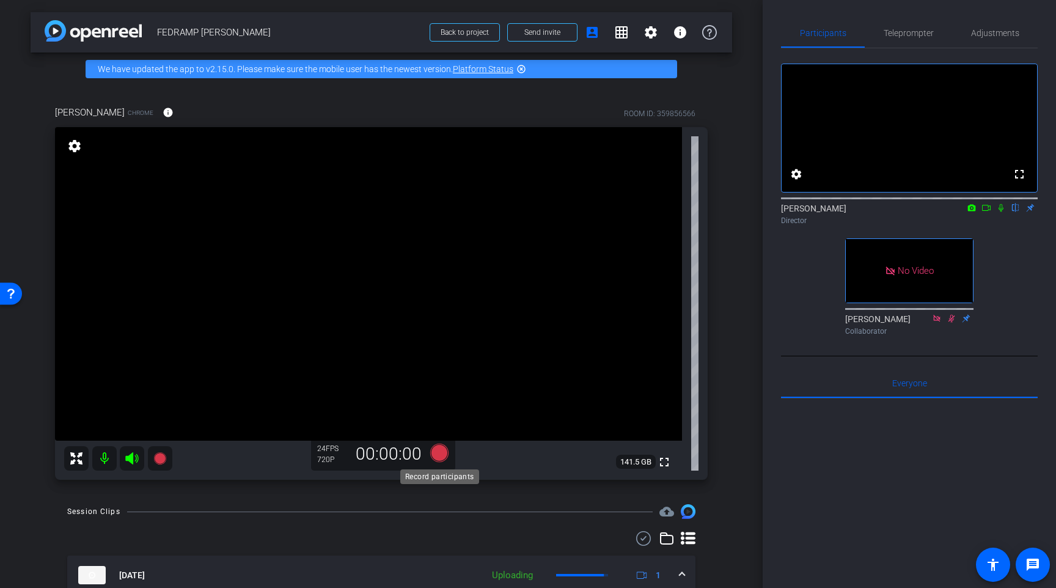
click at [445, 454] on icon at bounding box center [439, 452] width 18 height 18
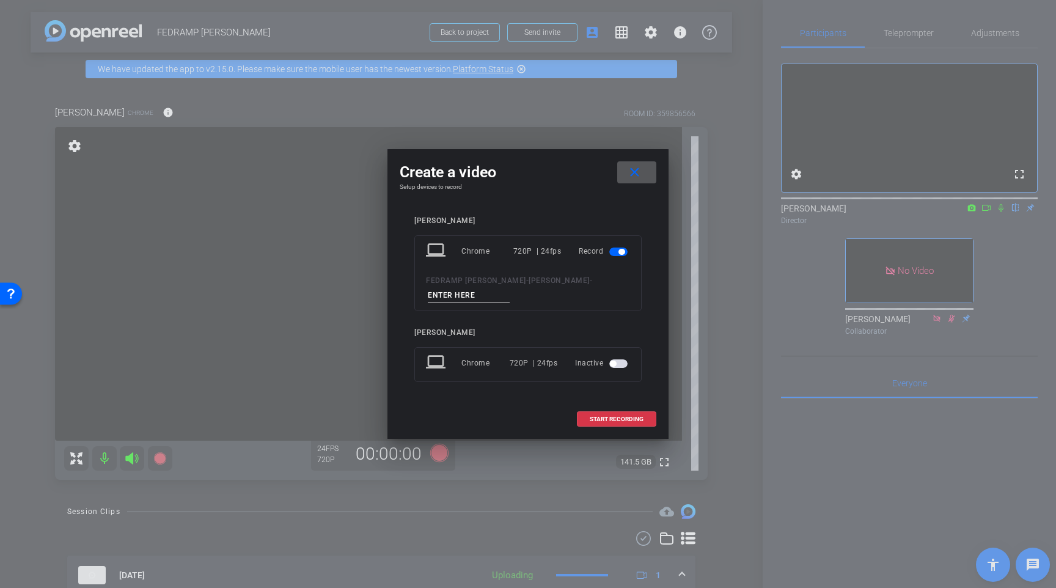
click at [456, 299] on input at bounding box center [469, 295] width 82 height 15
type input "Take 06"
click at [607, 417] on span "START RECORDING" at bounding box center [616, 419] width 54 height 6
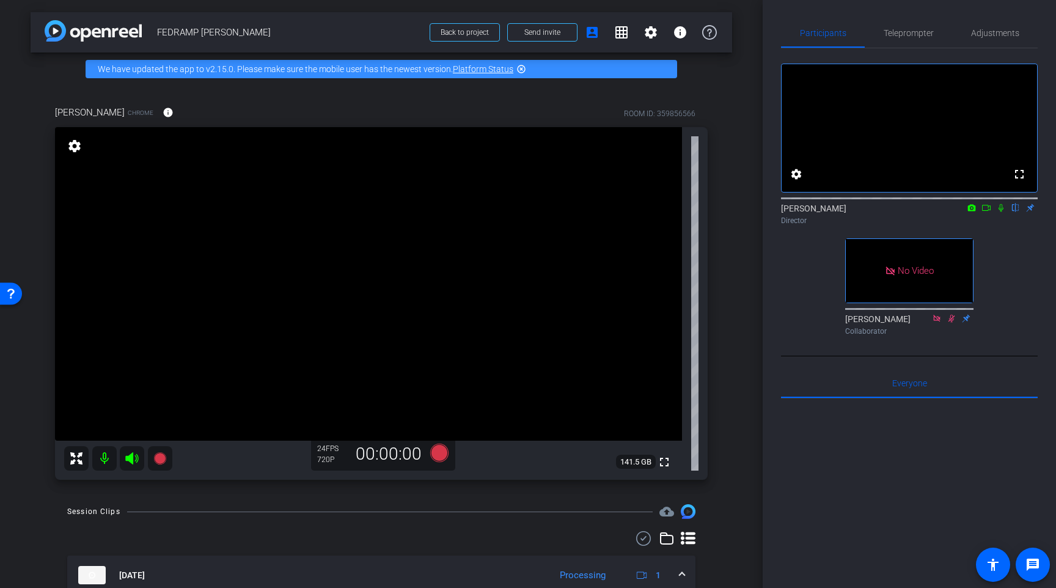
click at [607, 417] on video at bounding box center [368, 283] width 627 height 313
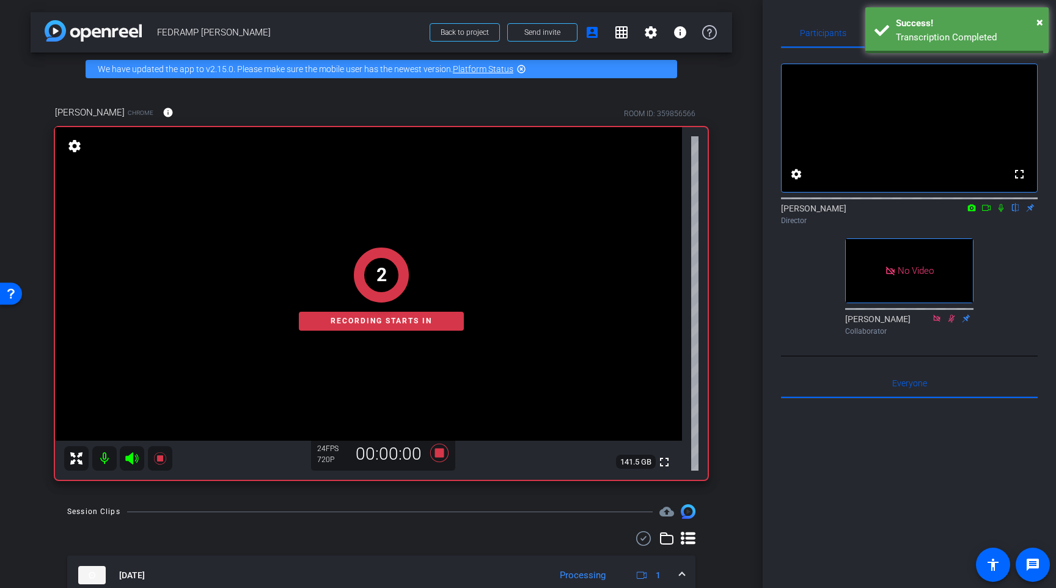
click at [987, 211] on icon at bounding box center [986, 208] width 9 height 6
click at [1012, 213] on mat-icon at bounding box center [1015, 207] width 15 height 11
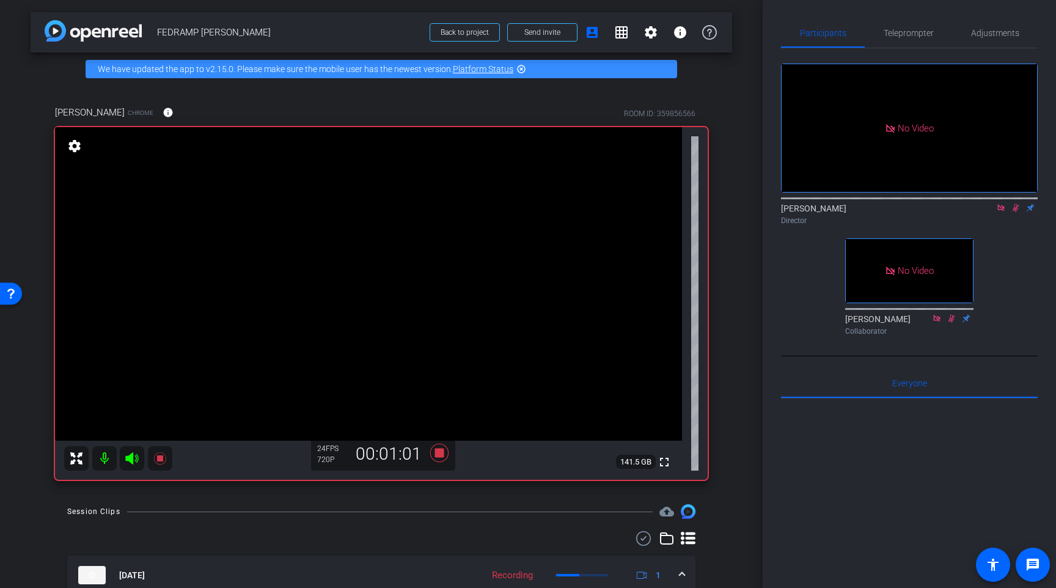
click at [998, 212] on icon at bounding box center [1001, 207] width 10 height 9
click at [1001, 212] on icon at bounding box center [1001, 208] width 7 height 8
click at [440, 452] on icon at bounding box center [439, 452] width 18 height 18
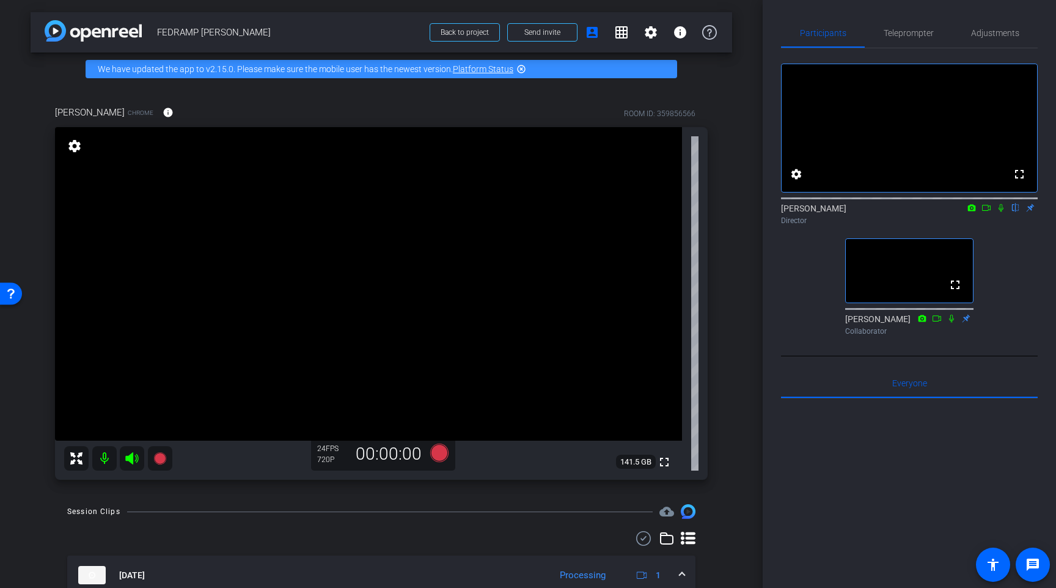
click at [733, 328] on div "arrow_back FEDRAMP PAT EVELAND Back to project Send invite account_box grid_on …" at bounding box center [381, 294] width 762 height 588
click at [436, 452] on icon at bounding box center [439, 452] width 18 height 18
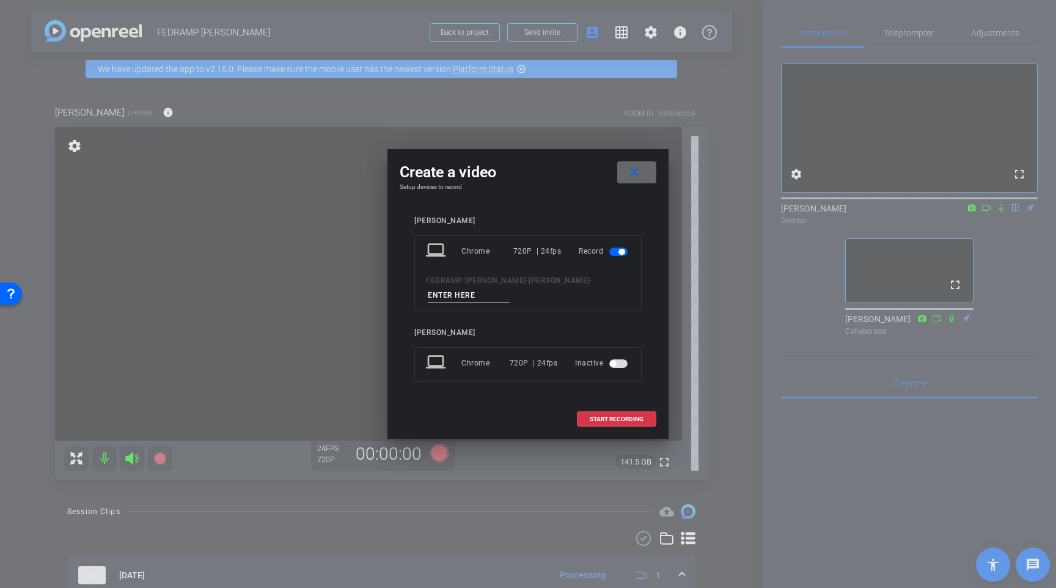
click at [637, 178] on mat-icon "close" at bounding box center [634, 172] width 15 height 15
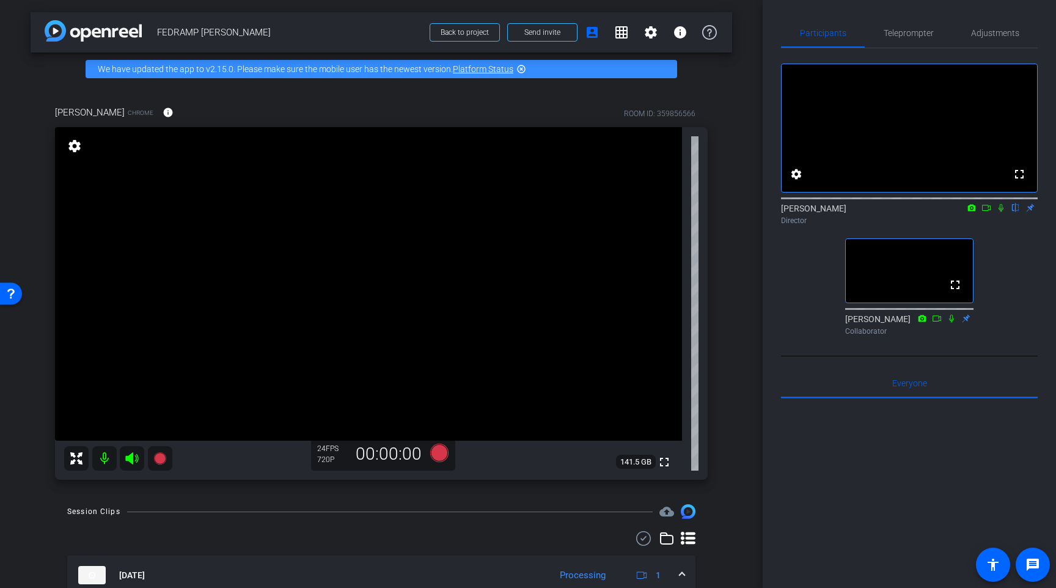
click at [820, 314] on div "fullscreen settings Raymond Hemson flip Director fullscreen Megan McGarvey Coll…" at bounding box center [909, 194] width 257 height 292
click at [896, 40] on span "Teleprompter" at bounding box center [908, 32] width 50 height 29
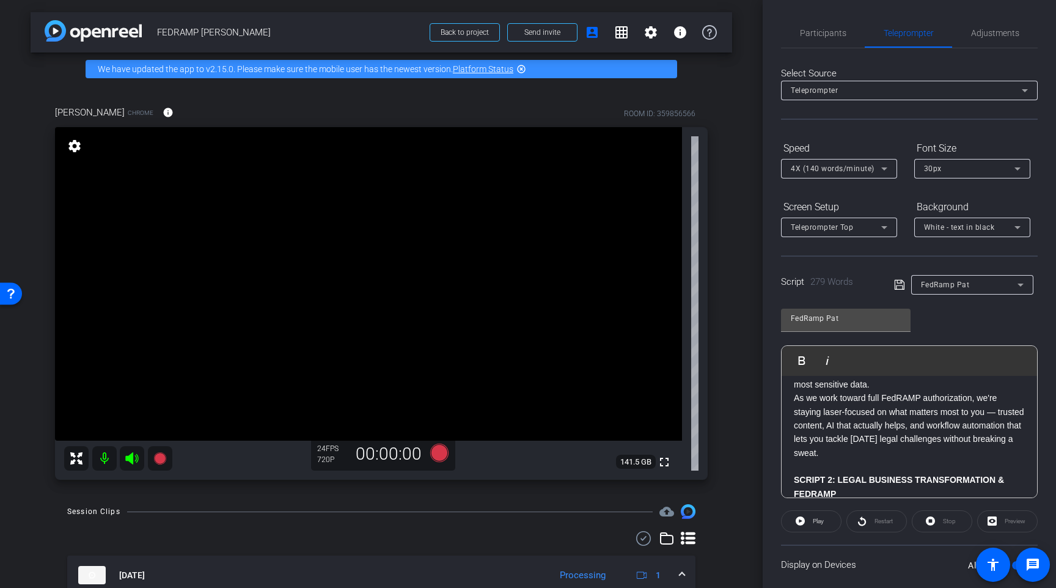
scroll to position [80, 0]
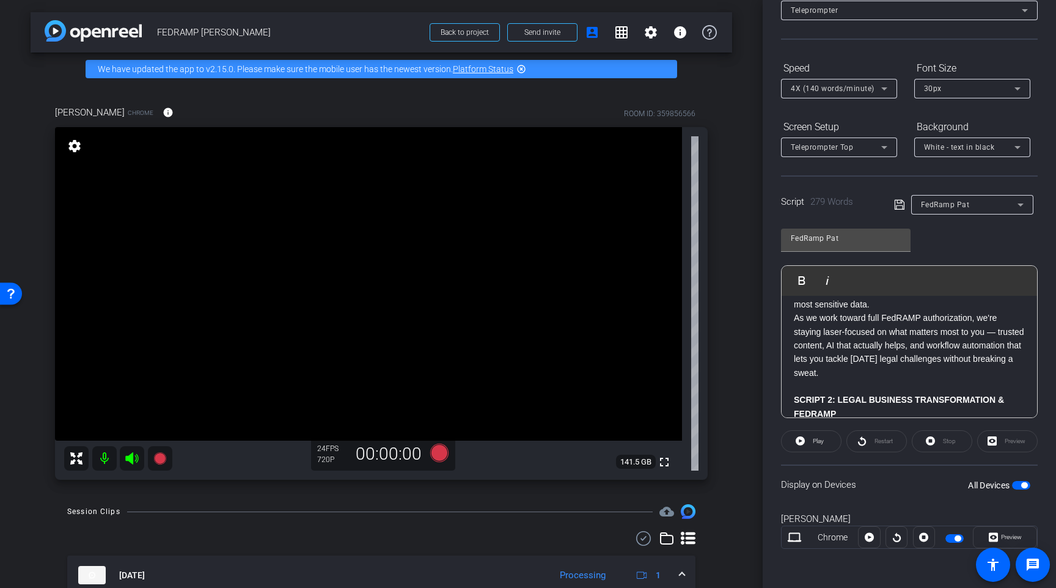
click at [883, 335] on p "As we work toward full FedRAMP authorization, we're staying laser-focused on wh…" at bounding box center [909, 345] width 231 height 68
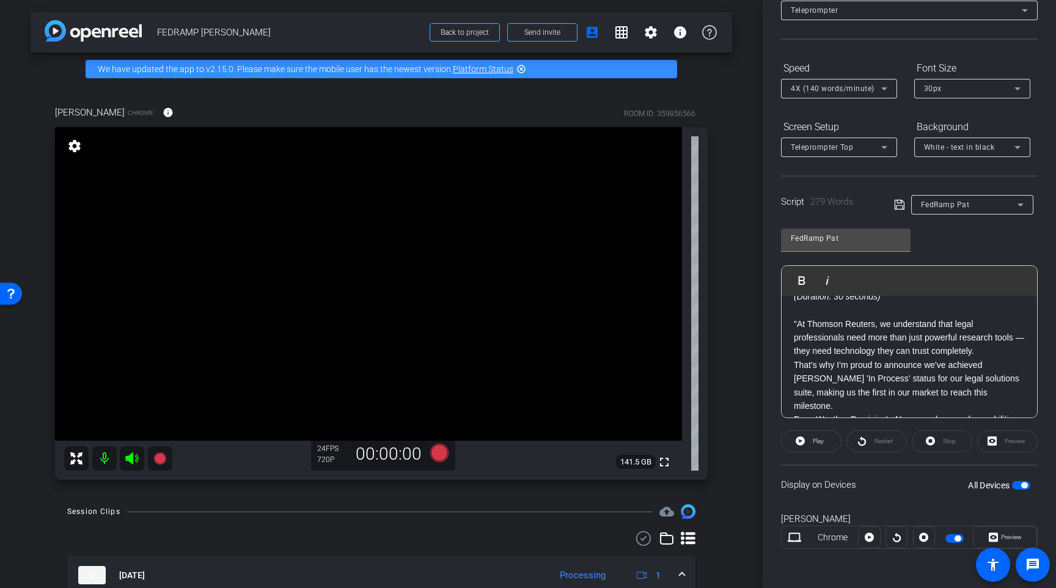
scroll to position [0, 0]
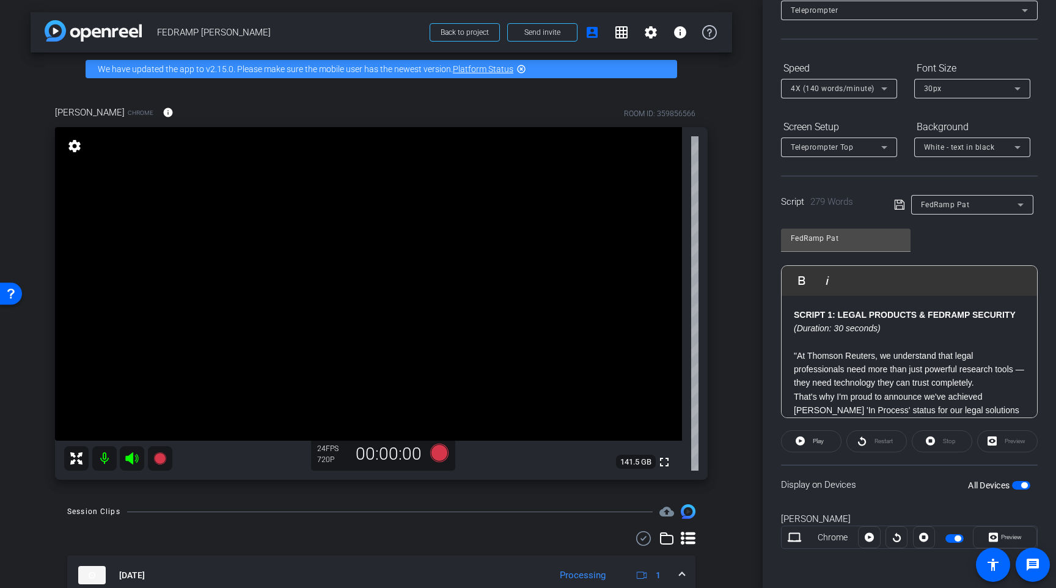
drag, startPoint x: 907, startPoint y: 362, endPoint x: 747, endPoint y: 278, distance: 180.4
click at [747, 278] on div "arrow_back FEDRAMP PAT EVELAND Back to project Send invite account_box grid_on …" at bounding box center [528, 294] width 1056 height 588
copy div "SCRIPT 1: LEGAL PRODUCTS & FEDRAMP SECURITY (Duration: 30 seconds) "At Thomson …"
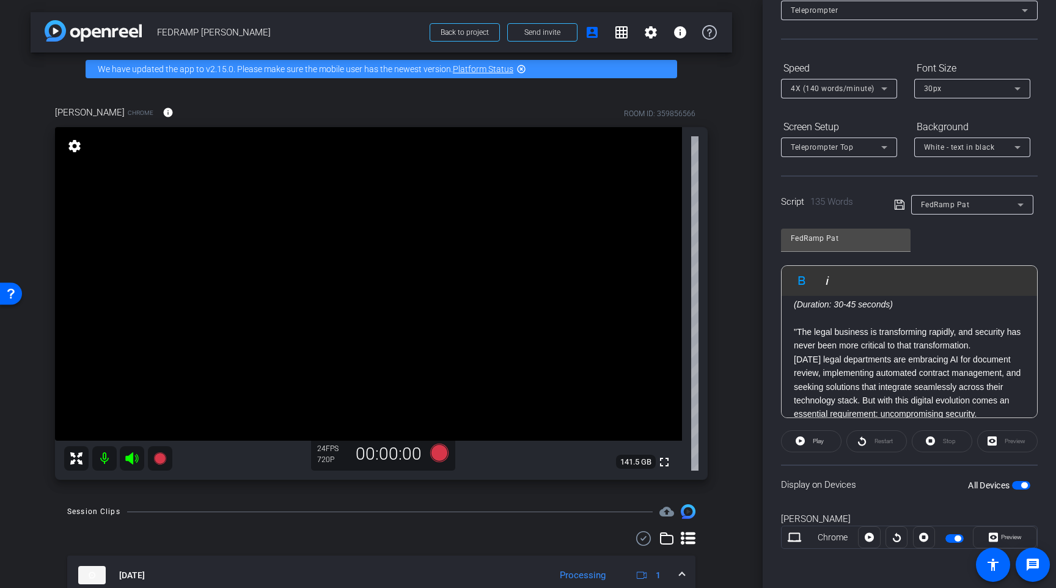
scroll to position [38, 0]
click at [441, 456] on icon at bounding box center [439, 452] width 18 height 18
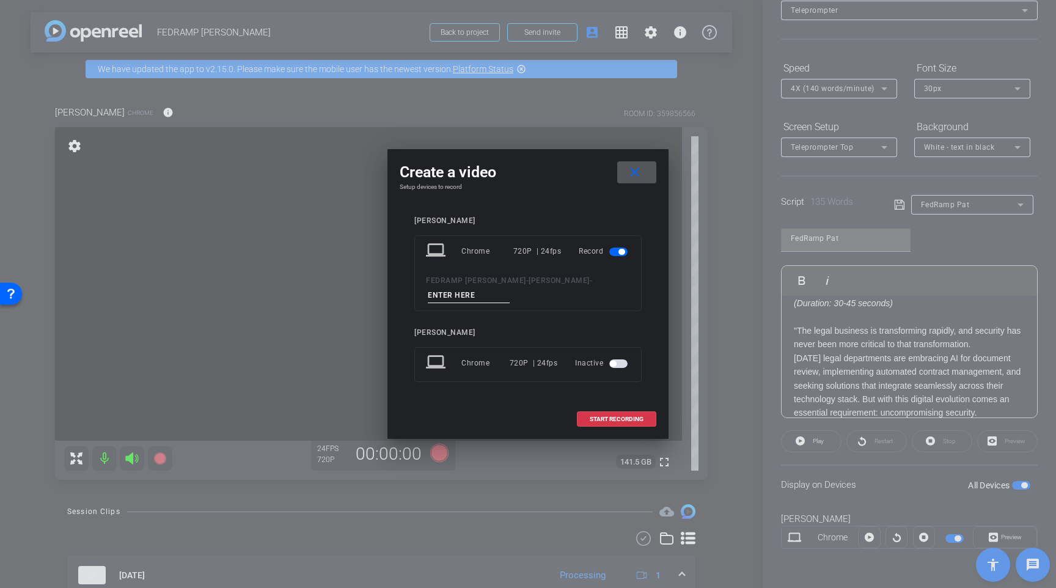
click at [470, 291] on input at bounding box center [469, 295] width 82 height 15
type input "Take 07 Script 2"
click at [609, 423] on span at bounding box center [616, 418] width 78 height 29
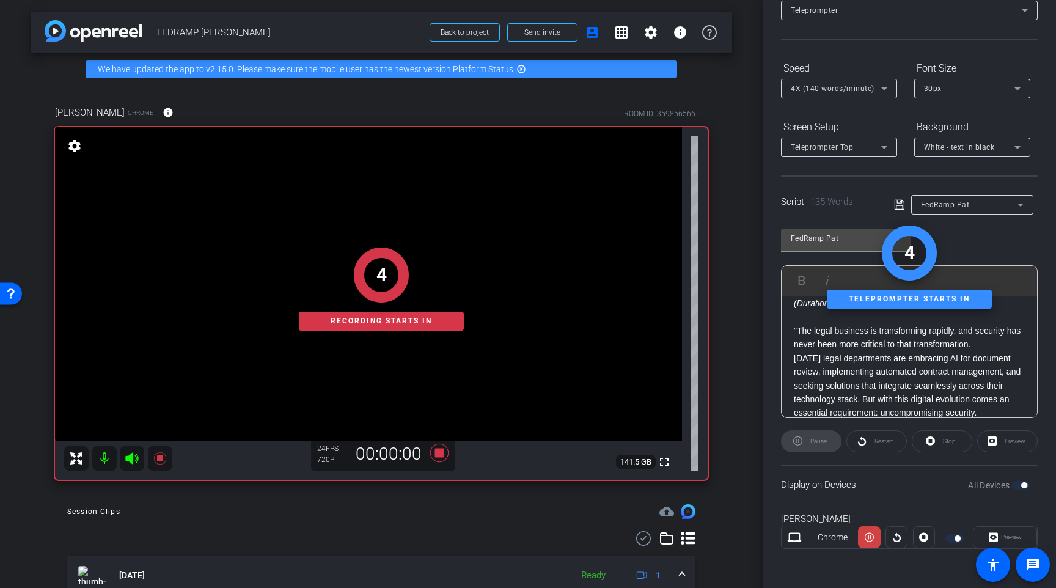
scroll to position [0, 0]
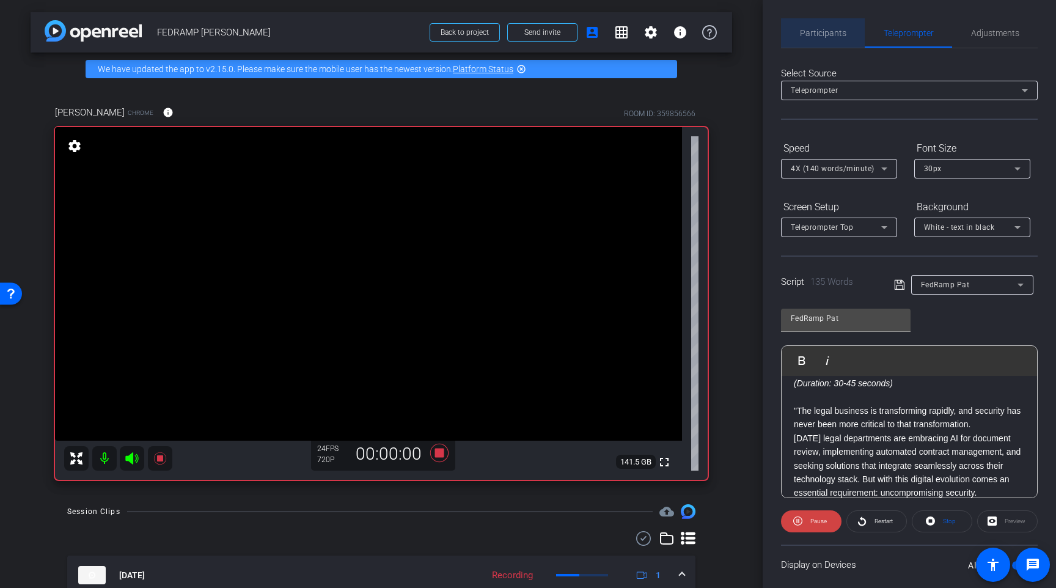
click at [825, 31] on span "Participants" at bounding box center [823, 33] width 46 height 9
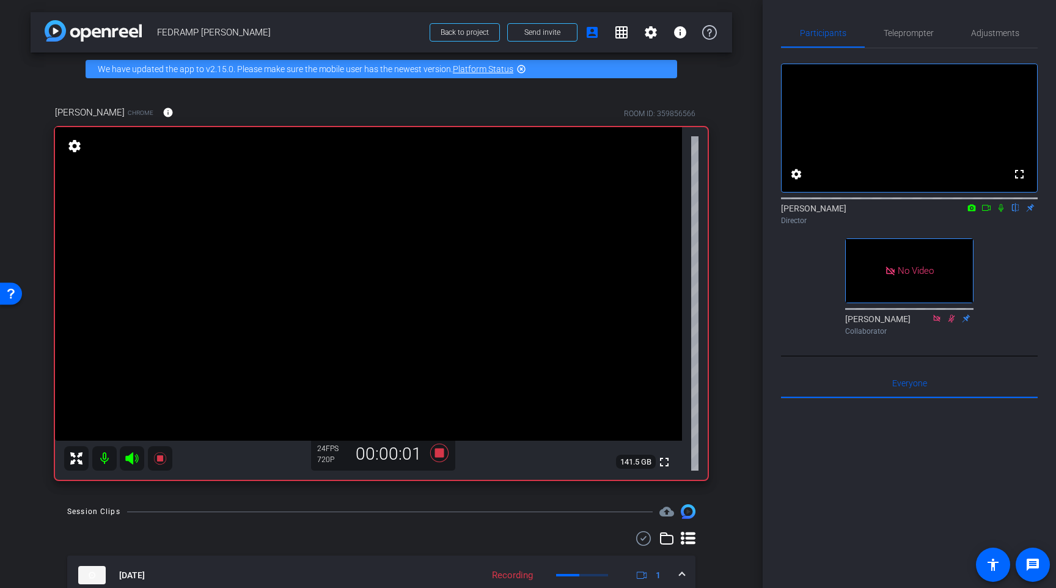
click at [979, 213] on mat-icon at bounding box center [986, 207] width 15 height 11
click at [1010, 212] on icon at bounding box center [1015, 207] width 10 height 9
click at [908, 27] on span "Teleprompter" at bounding box center [908, 32] width 50 height 29
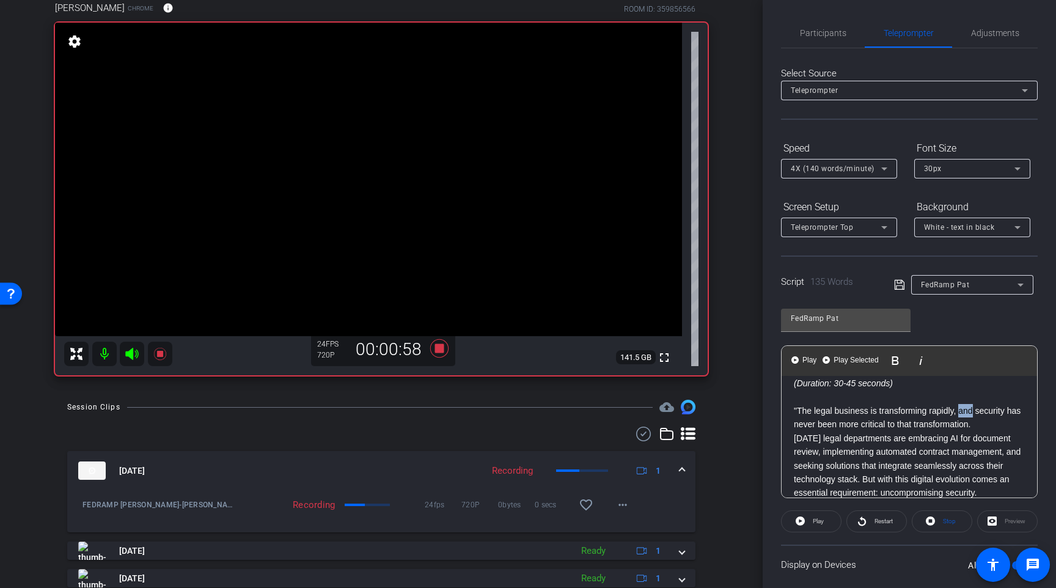
scroll to position [104, 0]
click at [823, 34] on span "Participants" at bounding box center [823, 33] width 46 height 9
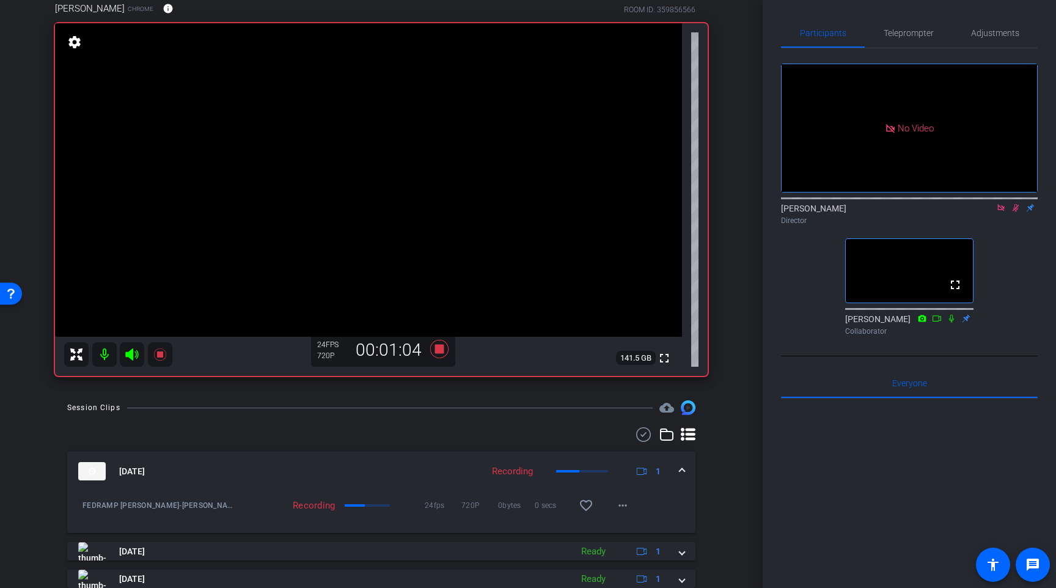
click at [1004, 202] on mat-icon at bounding box center [1000, 207] width 15 height 11
click at [1001, 212] on icon at bounding box center [1001, 207] width 10 height 9
click at [751, 297] on div "arrow_back FEDRAMP PAT EVELAND Back to project Send invite account_box grid_on …" at bounding box center [381, 190] width 762 height 588
click at [437, 349] on icon at bounding box center [439, 349] width 18 height 18
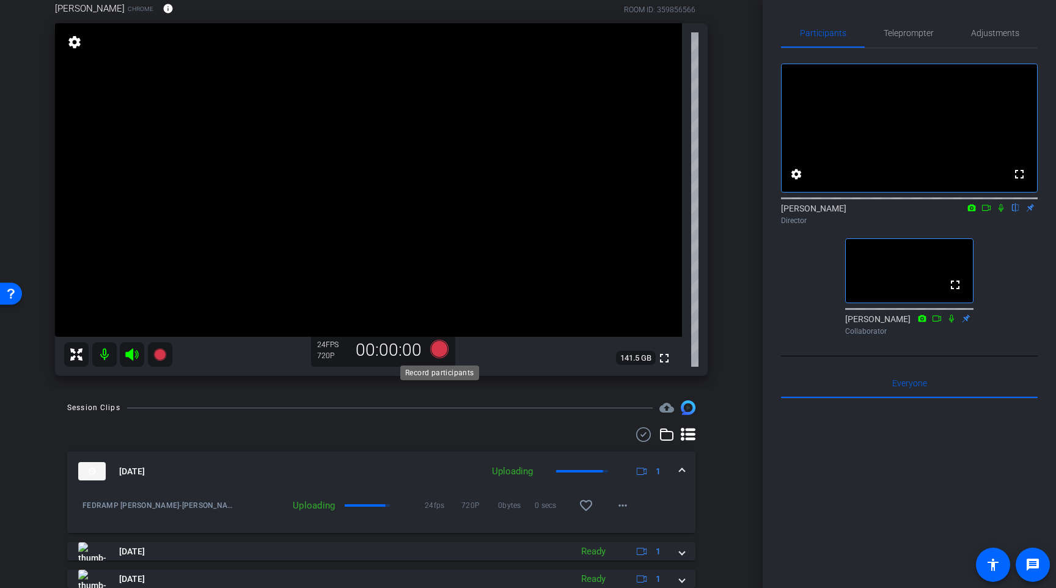
click at [439, 351] on icon at bounding box center [439, 349] width 18 height 18
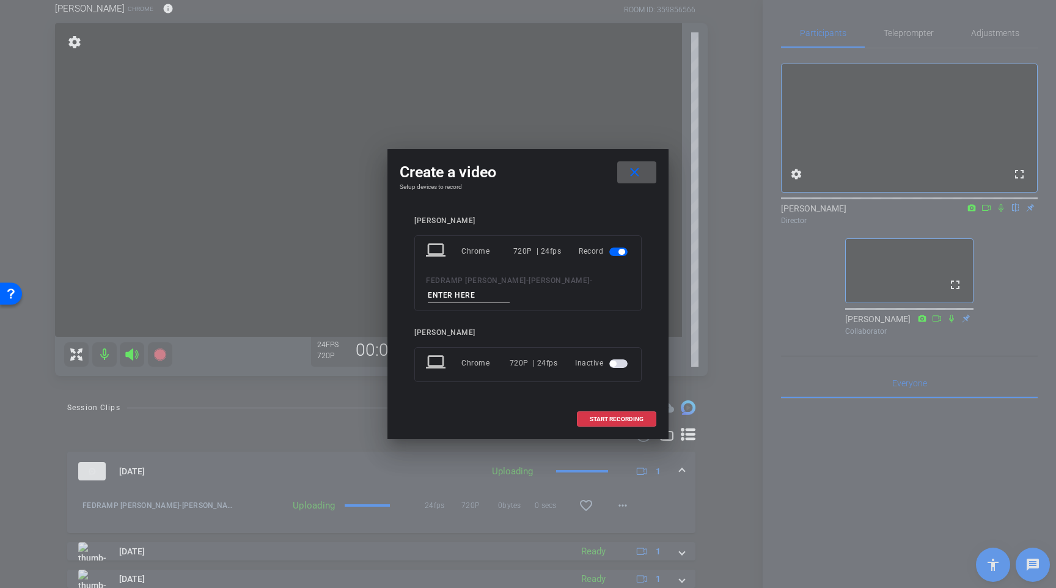
click at [472, 295] on input at bounding box center [469, 295] width 82 height 15
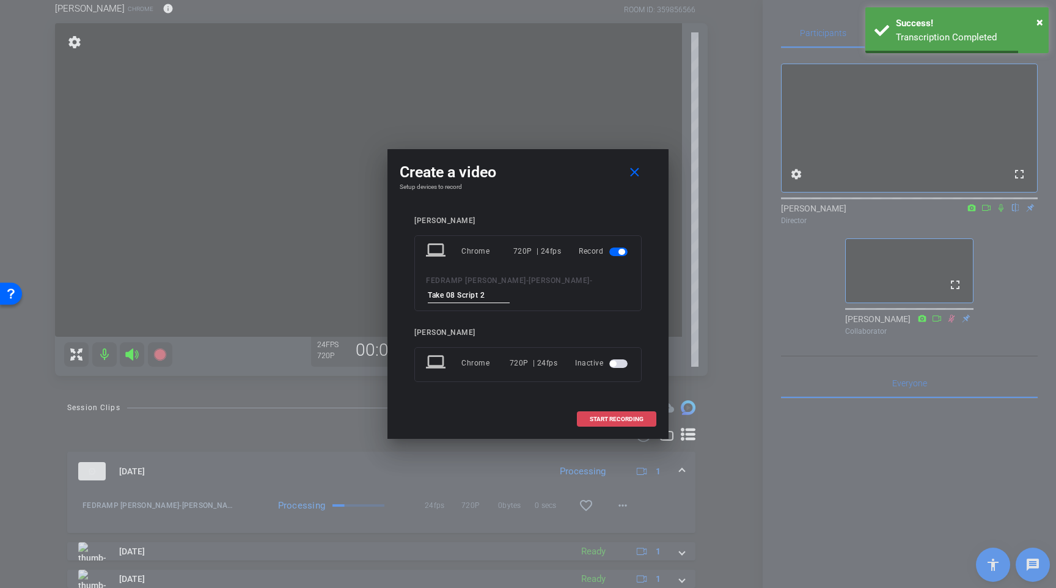
type input "Take 08 Script 2"
click at [616, 421] on span "START RECORDING" at bounding box center [616, 419] width 54 height 6
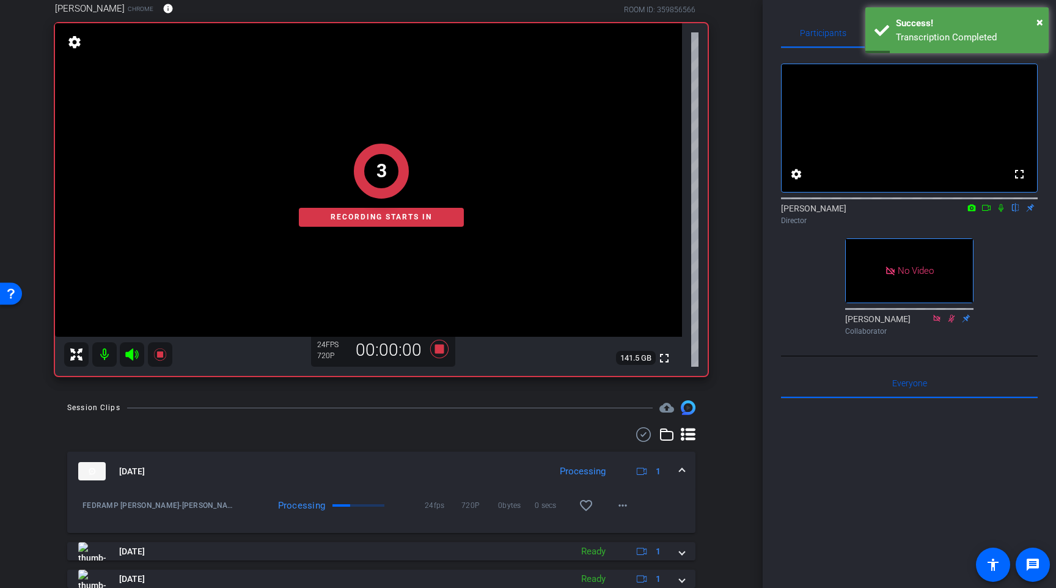
click at [987, 212] on icon at bounding box center [986, 207] width 10 height 9
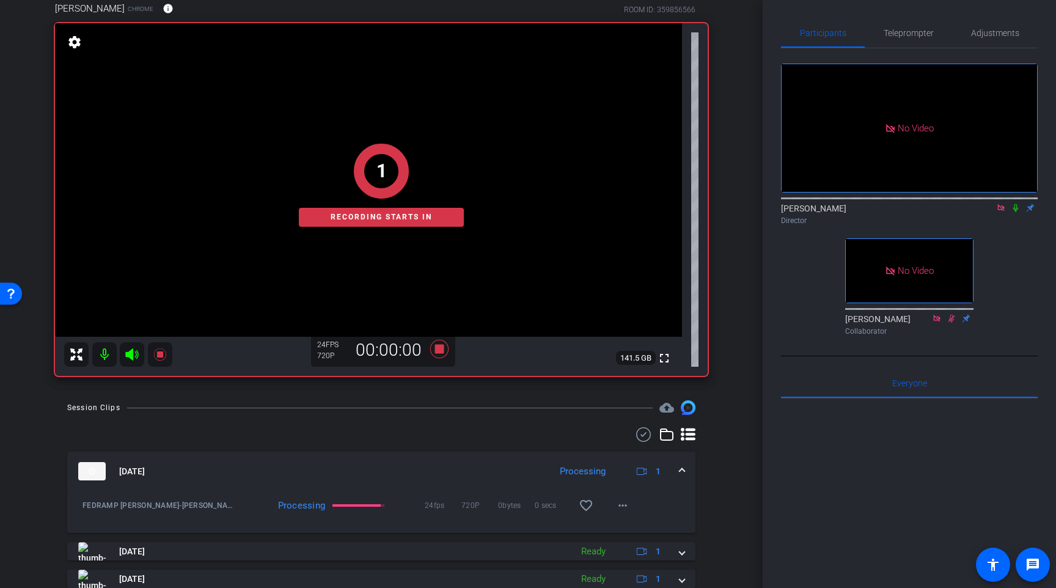
click at [1012, 212] on icon at bounding box center [1015, 207] width 10 height 9
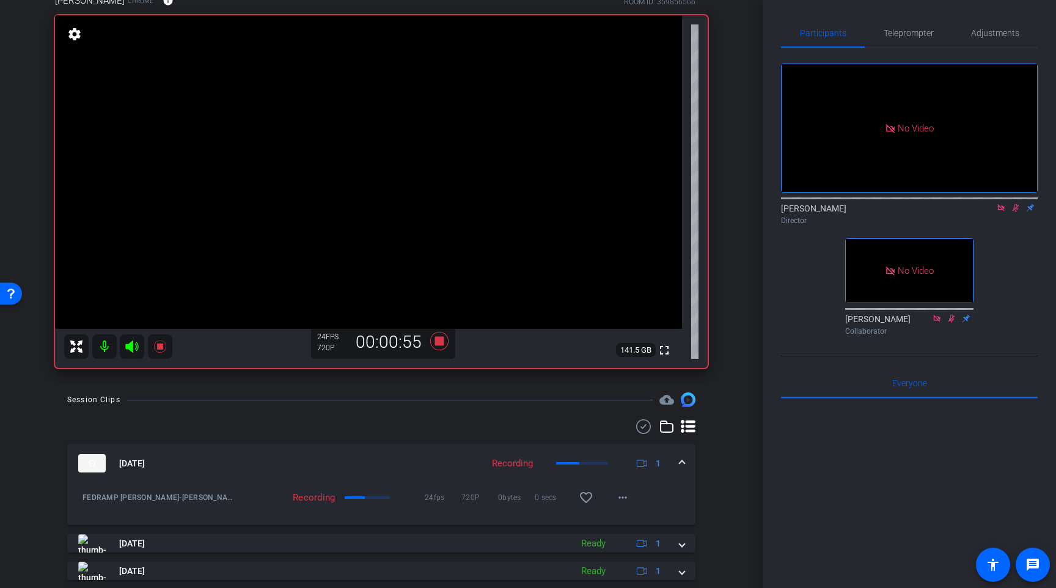
scroll to position [114, 0]
click at [1001, 212] on icon at bounding box center [1001, 207] width 10 height 9
click at [999, 212] on icon at bounding box center [1001, 207] width 10 height 9
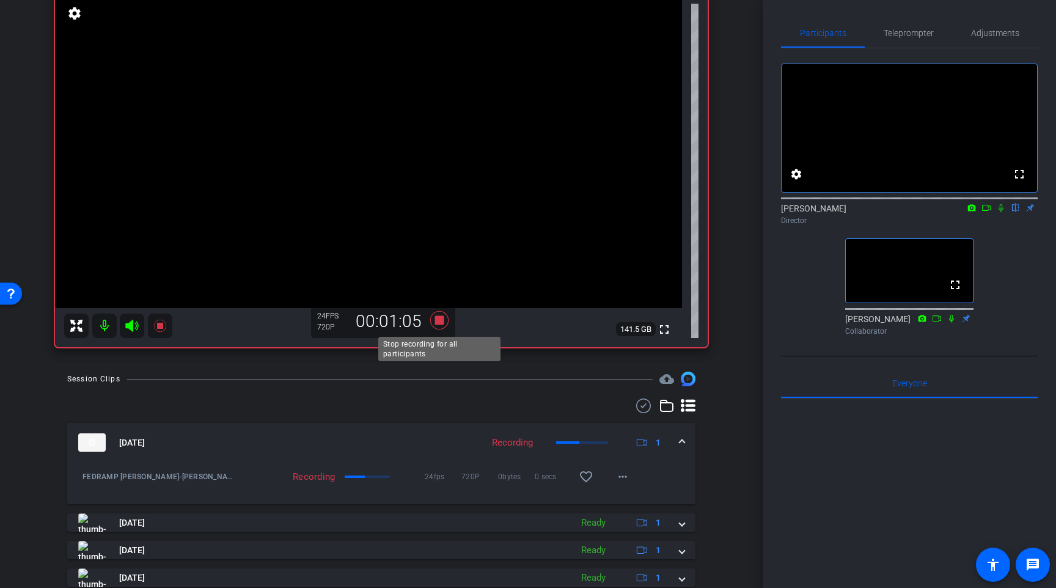
click at [439, 317] on icon at bounding box center [439, 320] width 18 height 18
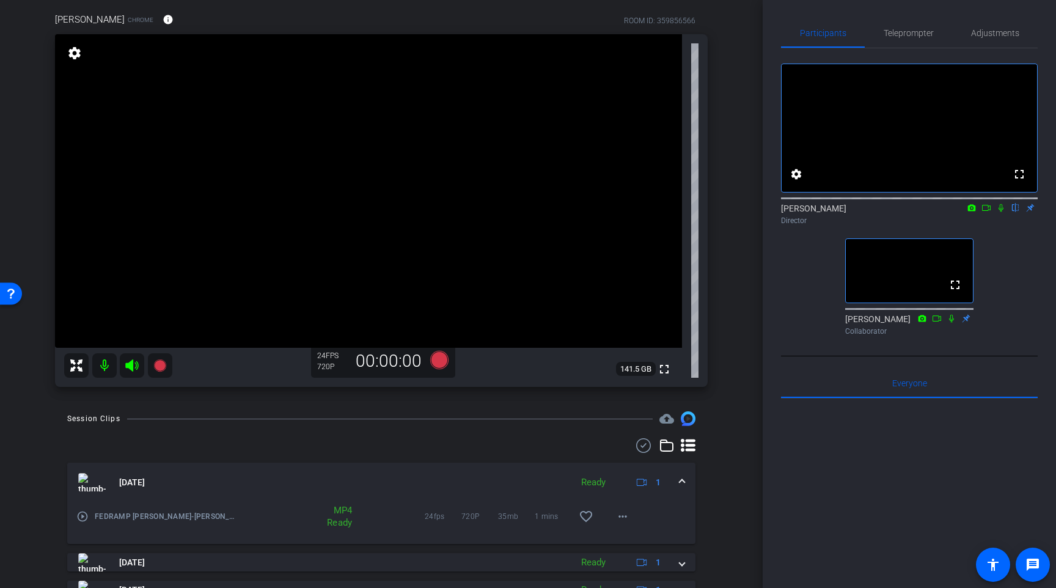
scroll to position [99, 0]
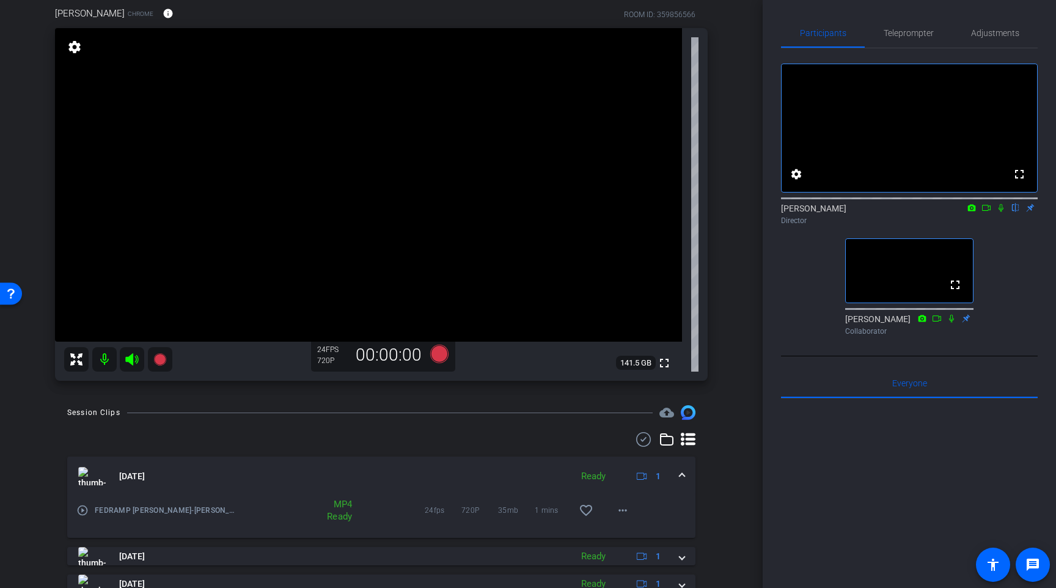
click at [76, 512] on mat-icon "play_circle_outline" at bounding box center [82, 510] width 12 height 12
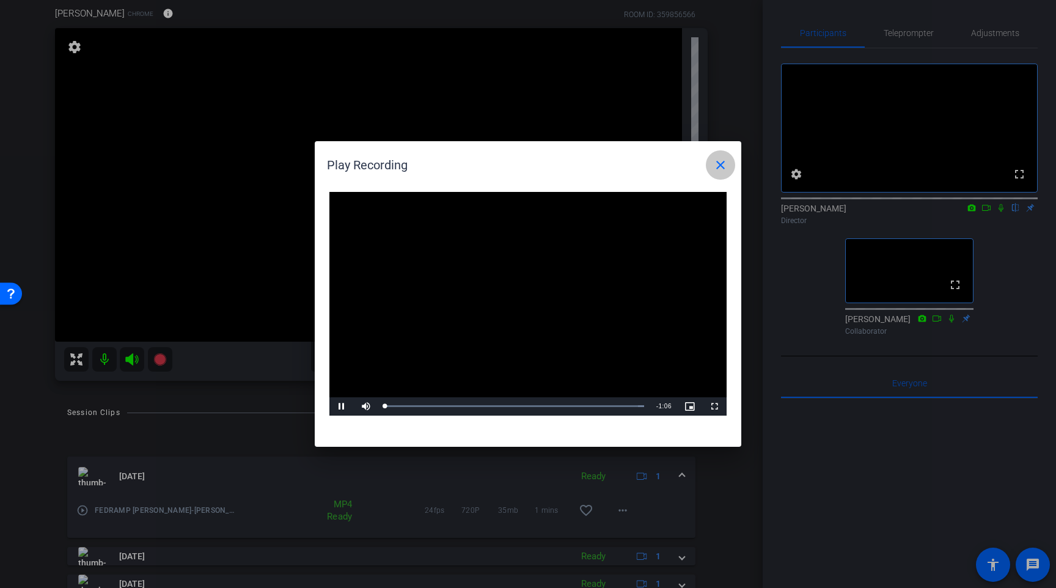
click at [727, 167] on mat-icon "close" at bounding box center [720, 165] width 15 height 15
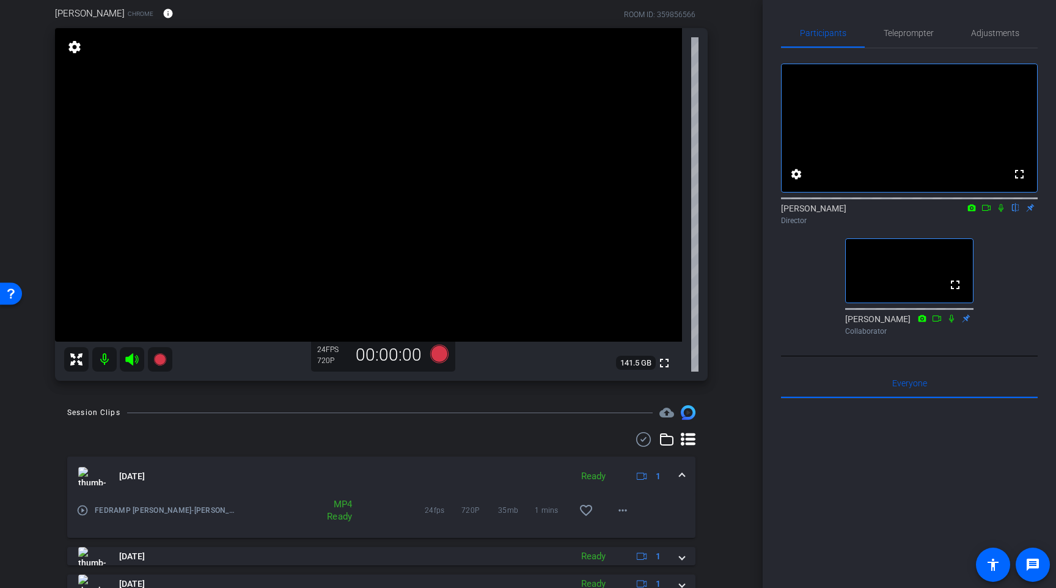
scroll to position [0, 0]
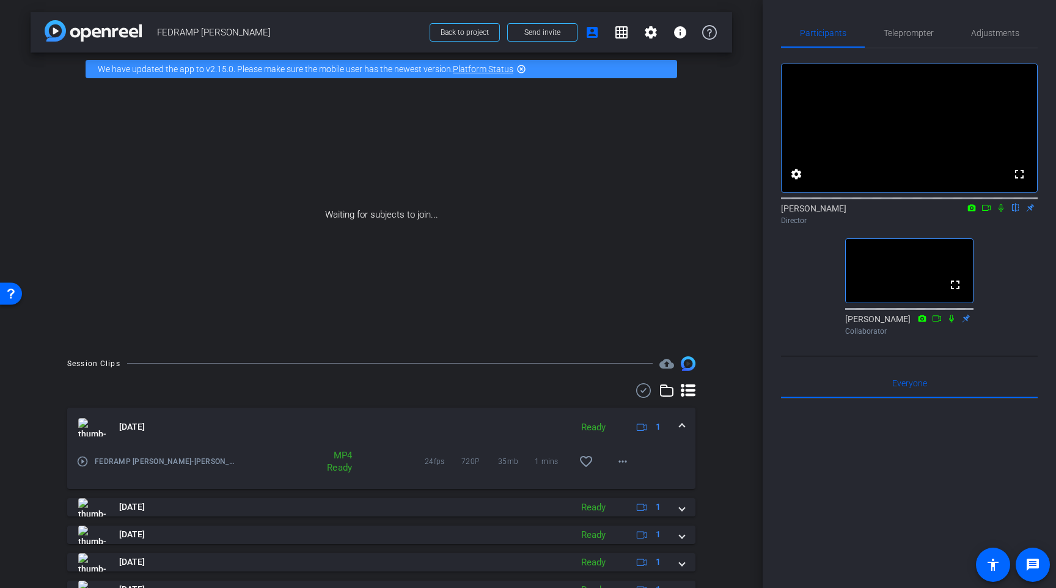
click at [751, 137] on div "arrow_back FEDRAMP PAT EVELAND Back to project Send invite account_box grid_on …" at bounding box center [381, 294] width 762 height 588
click at [1016, 306] on div "fullscreen settings Raymond Hemson flip Director fullscreen Megan McGarvey Coll…" at bounding box center [909, 194] width 257 height 292
click at [797, 307] on div "fullscreen settings Raymond Hemson flip Director fullscreen Megan McGarvey Coll…" at bounding box center [909, 194] width 257 height 292
click at [783, 280] on div "fullscreen settings Raymond Hemson flip Director fullscreen Megan McGarvey Coll…" at bounding box center [909, 194] width 257 height 292
click at [793, 308] on div "fullscreen settings Raymond Hemson flip Director fullscreen Megan McGarvey Coll…" at bounding box center [909, 194] width 257 height 292
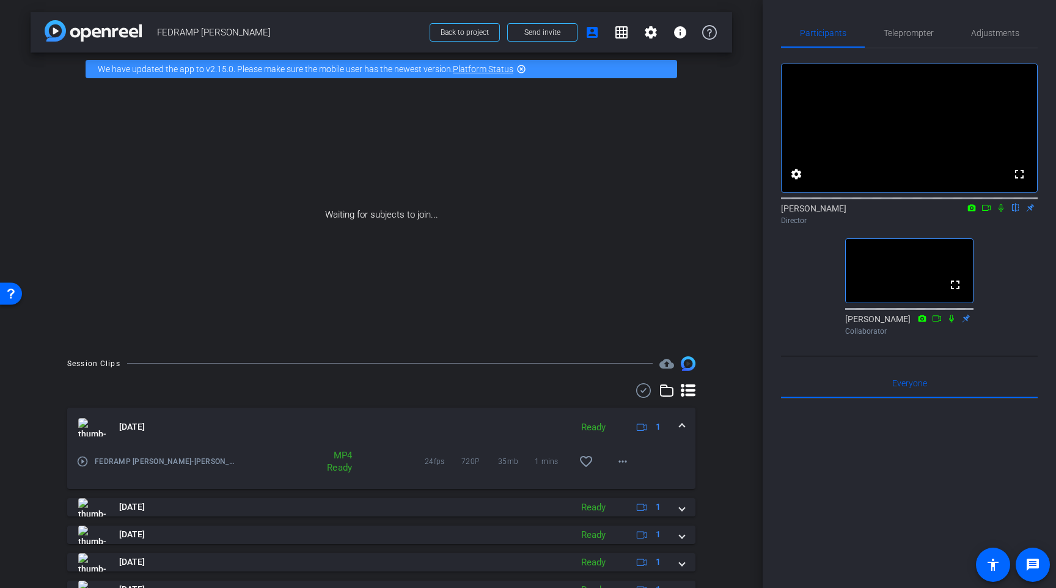
click at [1020, 298] on div "fullscreen settings Raymond Hemson flip Director fullscreen Megan McGarvey Coll…" at bounding box center [909, 194] width 257 height 292
click at [788, 300] on div "fullscreen settings Raymond Hemson flip Director fullscreen Megan McGarvey Coll…" at bounding box center [909, 194] width 257 height 292
